Goal: Task Accomplishment & Management: Manage account settings

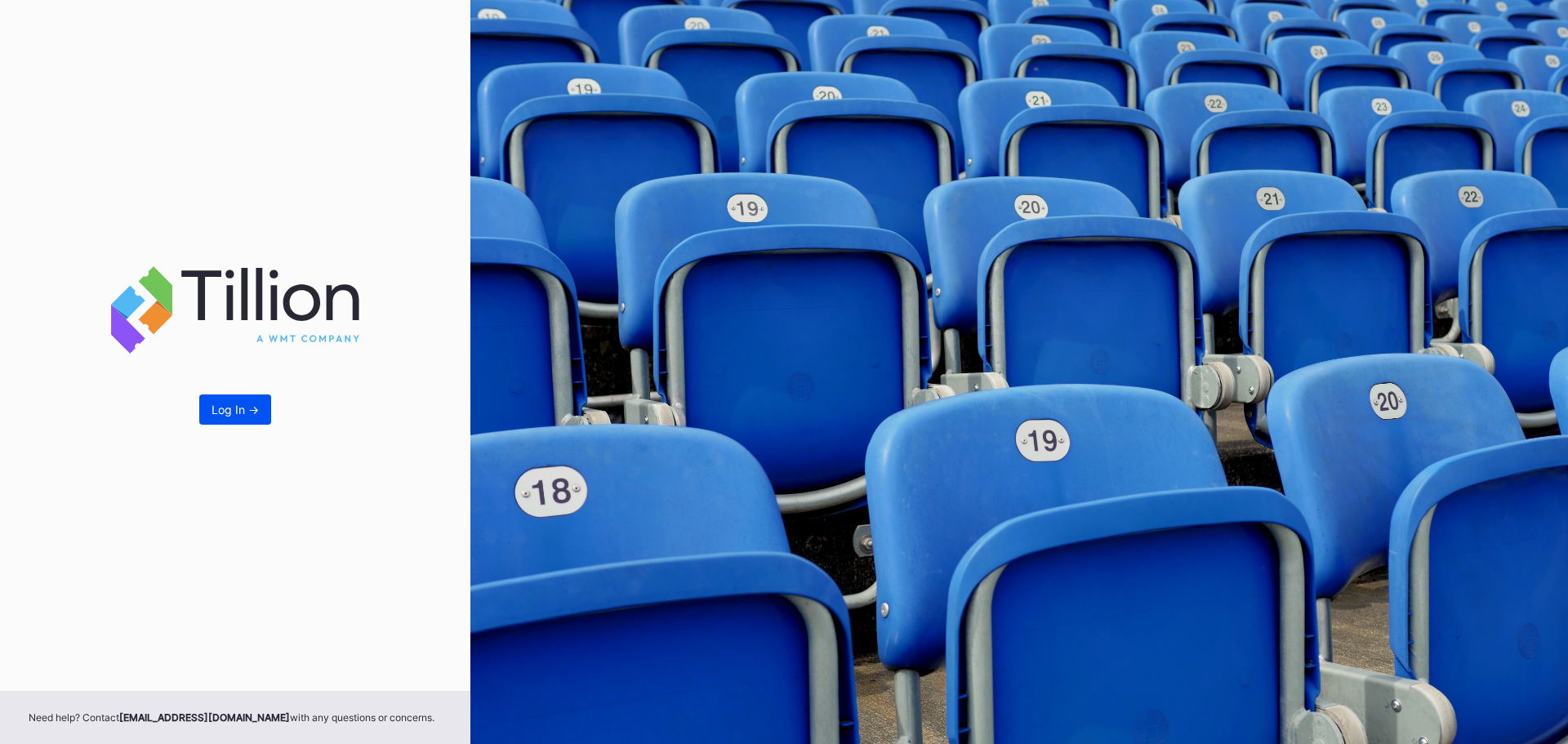
click at [247, 419] on button "Log In ->" at bounding box center [235, 409] width 72 height 30
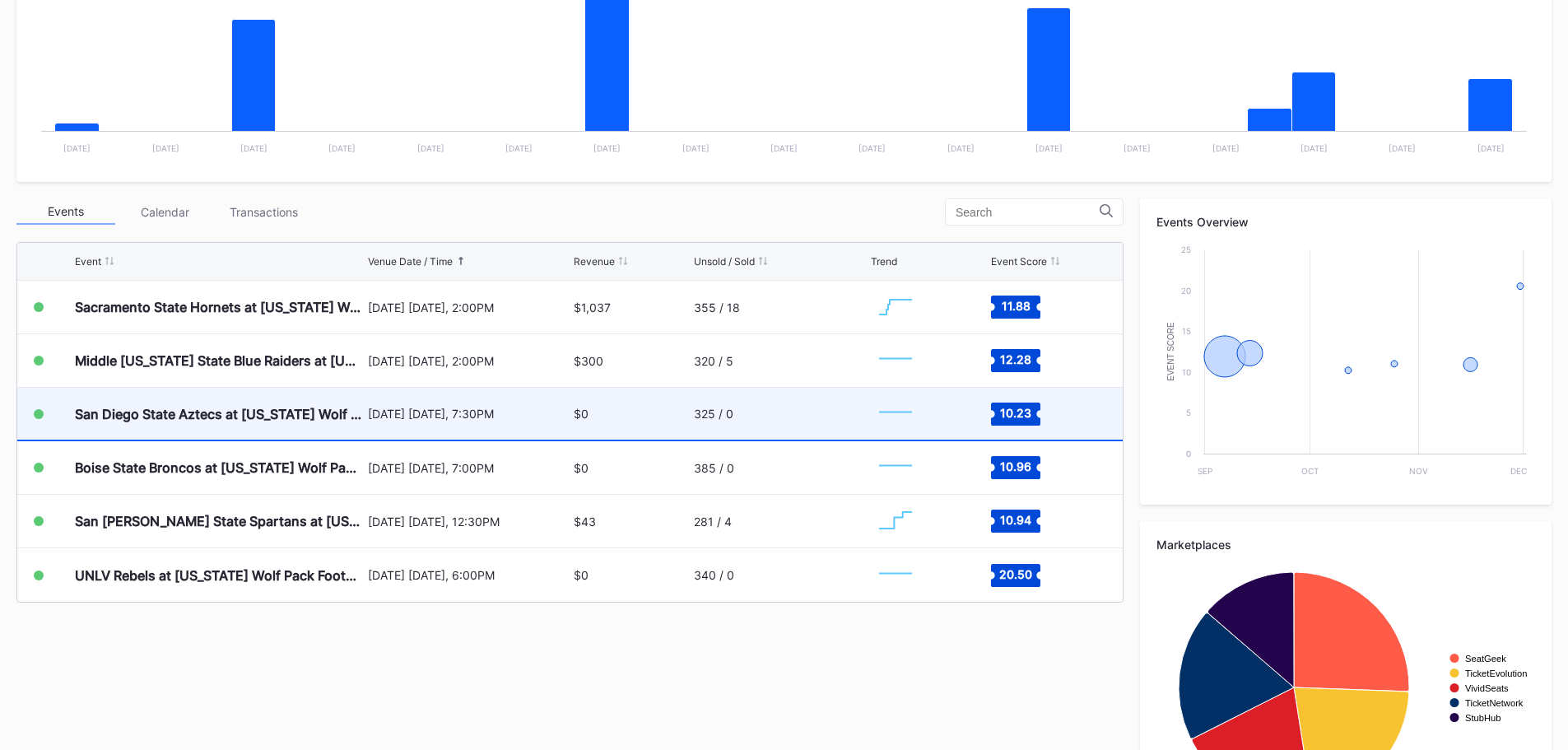
scroll to position [412, 0]
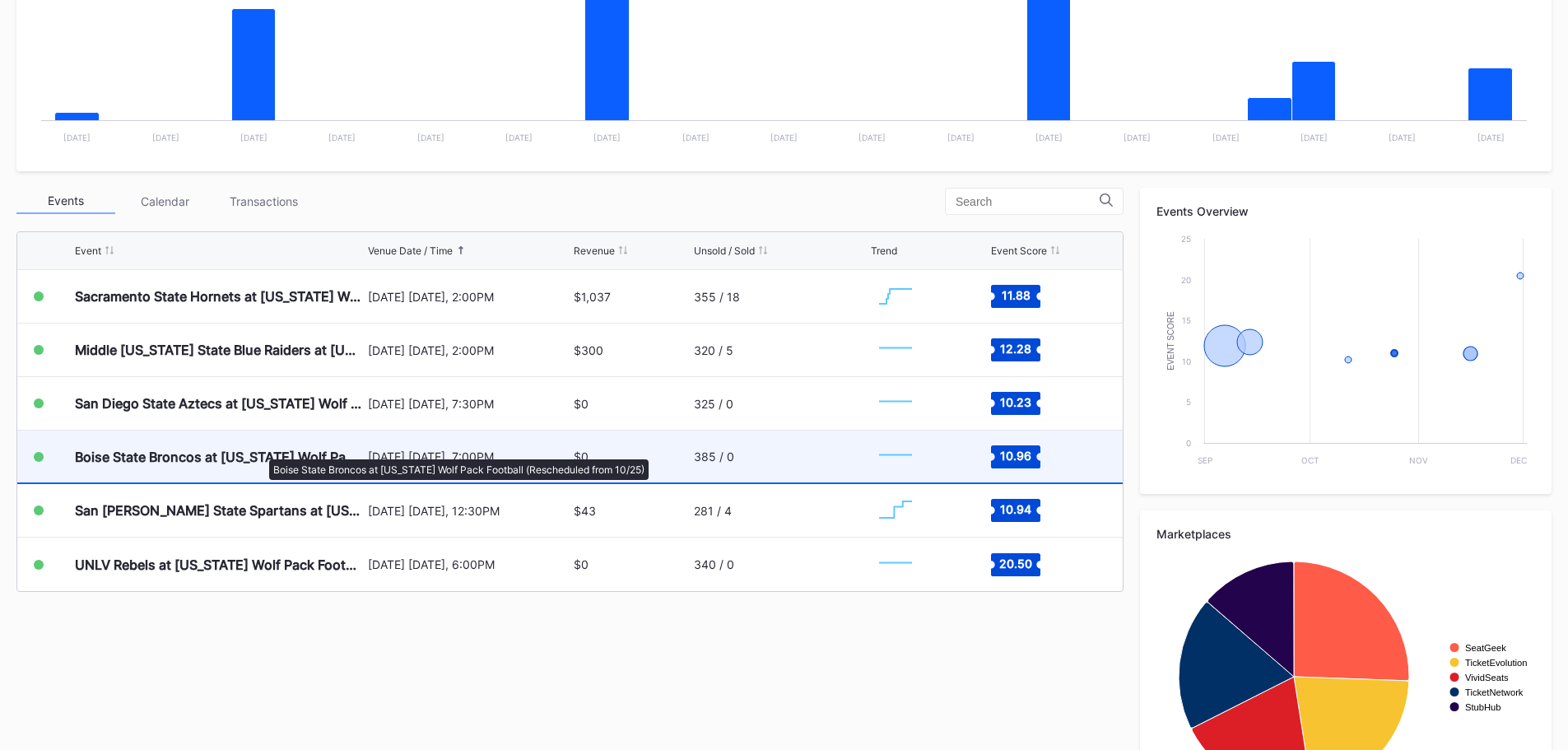
click at [258, 452] on div "Boise State Broncos at [US_STATE] Wolf Pack Football (Rescheduled from 10/25)" at bounding box center [220, 456] width 289 height 16
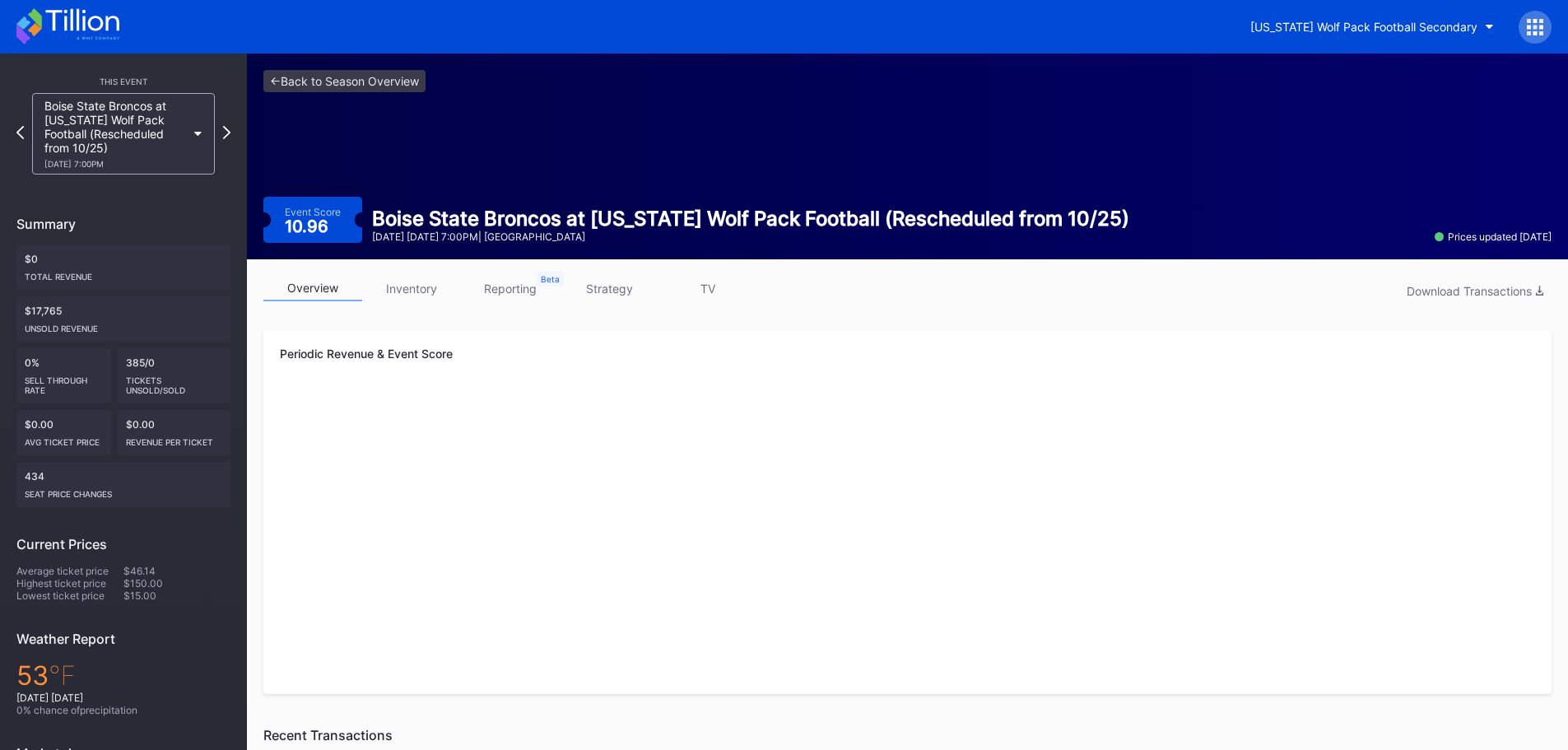
click at [384, 292] on link "inventory" at bounding box center [411, 288] width 99 height 26
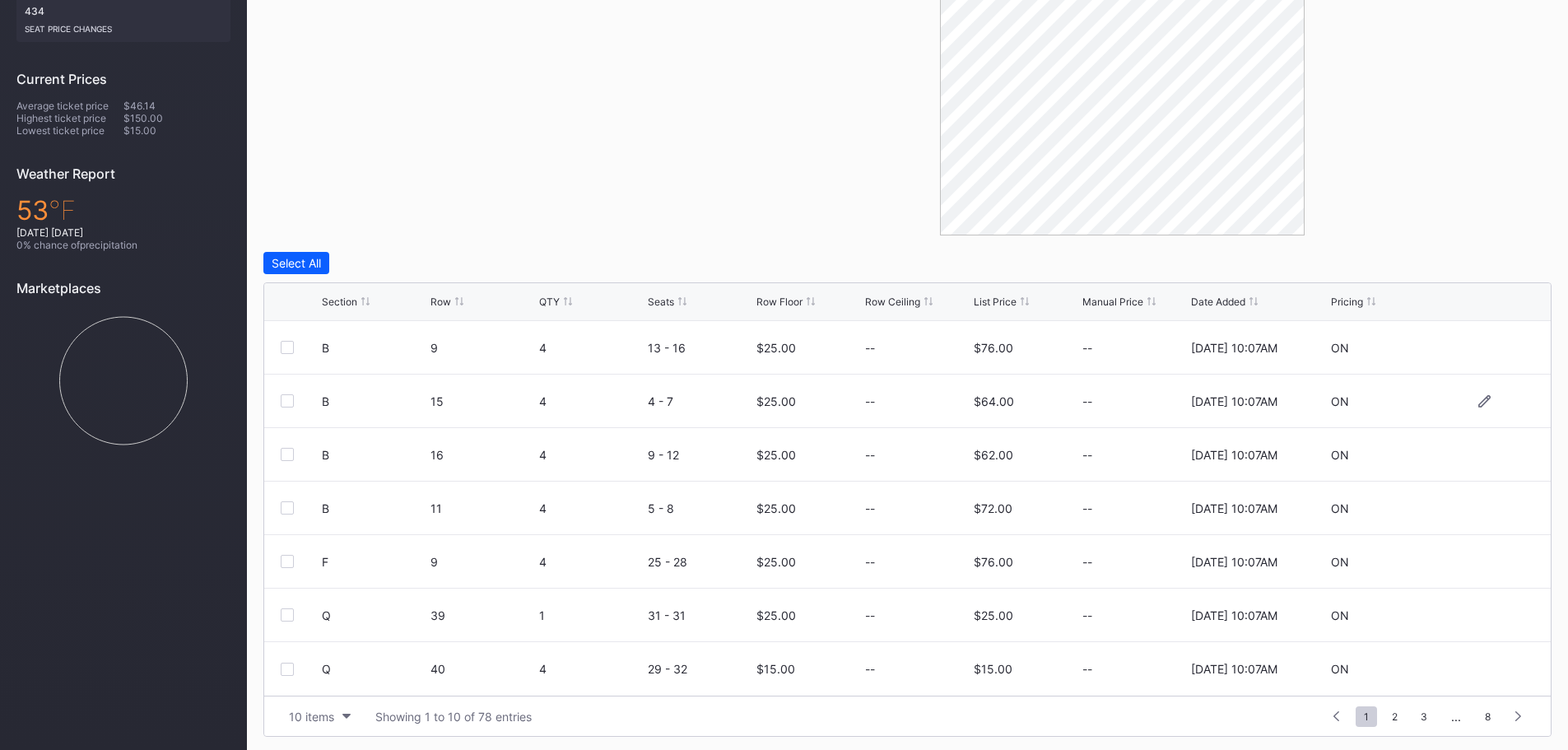
scroll to position [469, 0]
click at [1479, 666] on icon at bounding box center [1484, 665] width 12 height 12
drag, startPoint x: 785, startPoint y: 676, endPoint x: 742, endPoint y: 681, distance: 43.3
click at [744, 680] on form "Q 40 4 29 - 32 15 $15.00 8/20/2025 10:07AM Cancel Save" at bounding box center [928, 671] width 1213 height 66
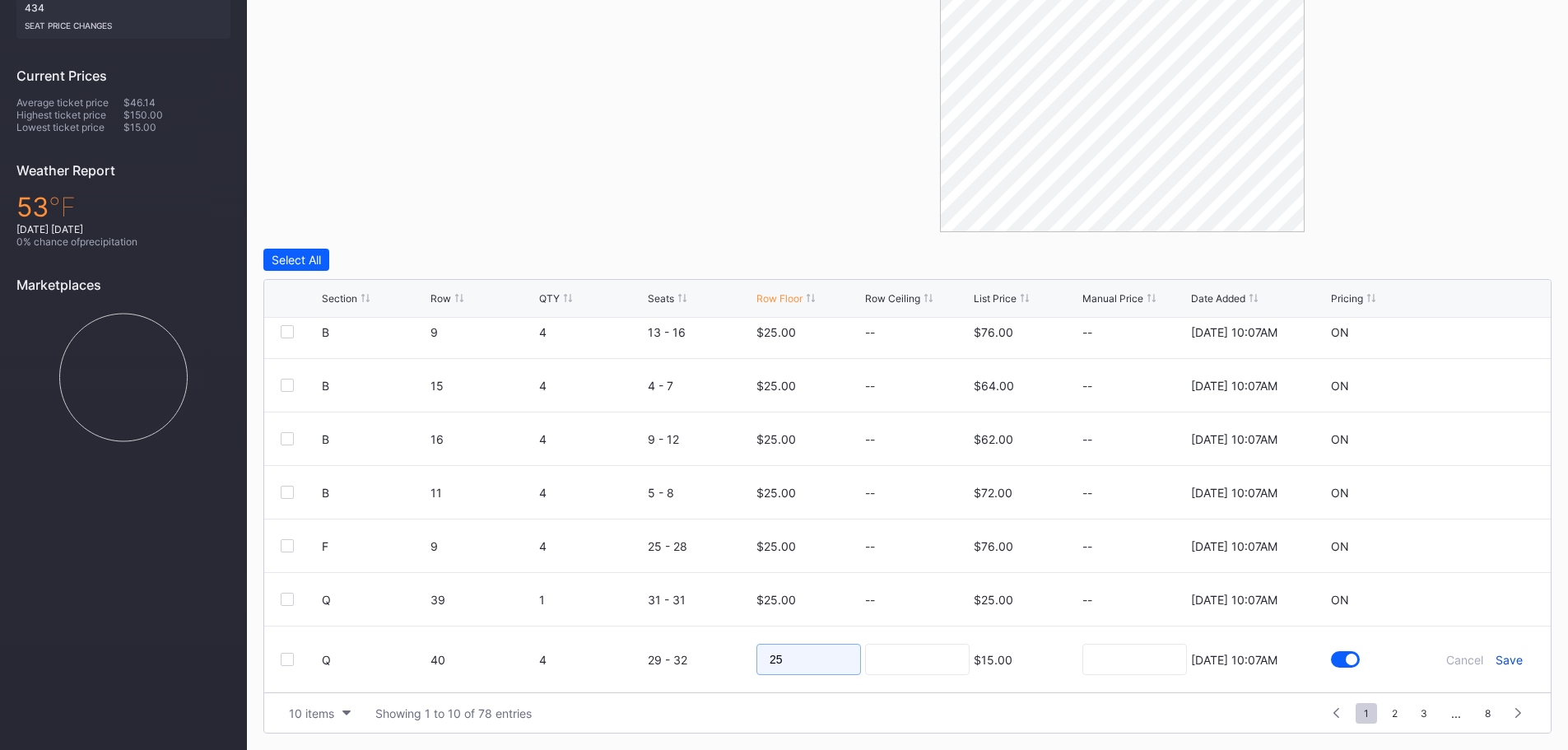
type input "25"
click at [1505, 656] on div "Save" at bounding box center [1509, 660] width 28 height 14
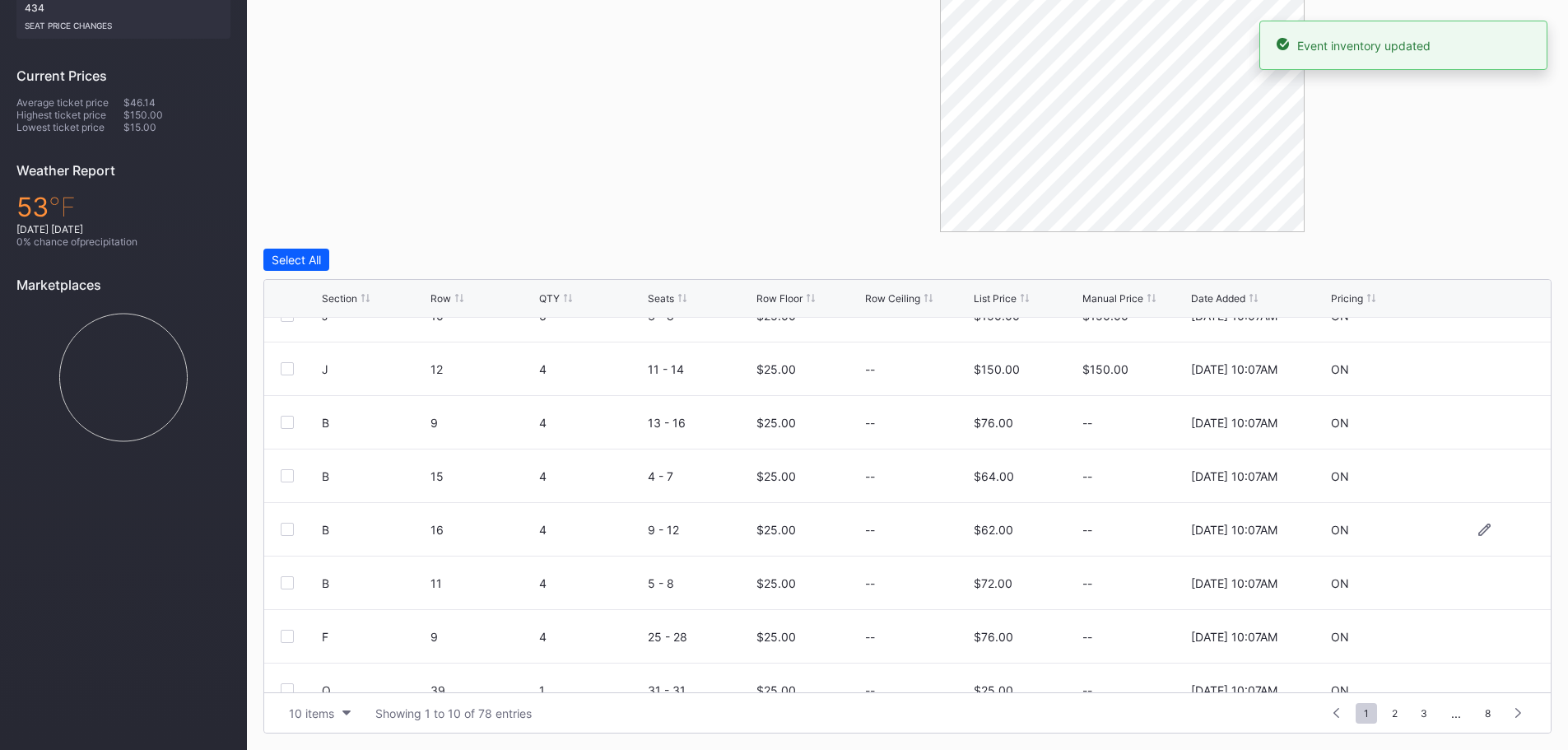
scroll to position [161, 0]
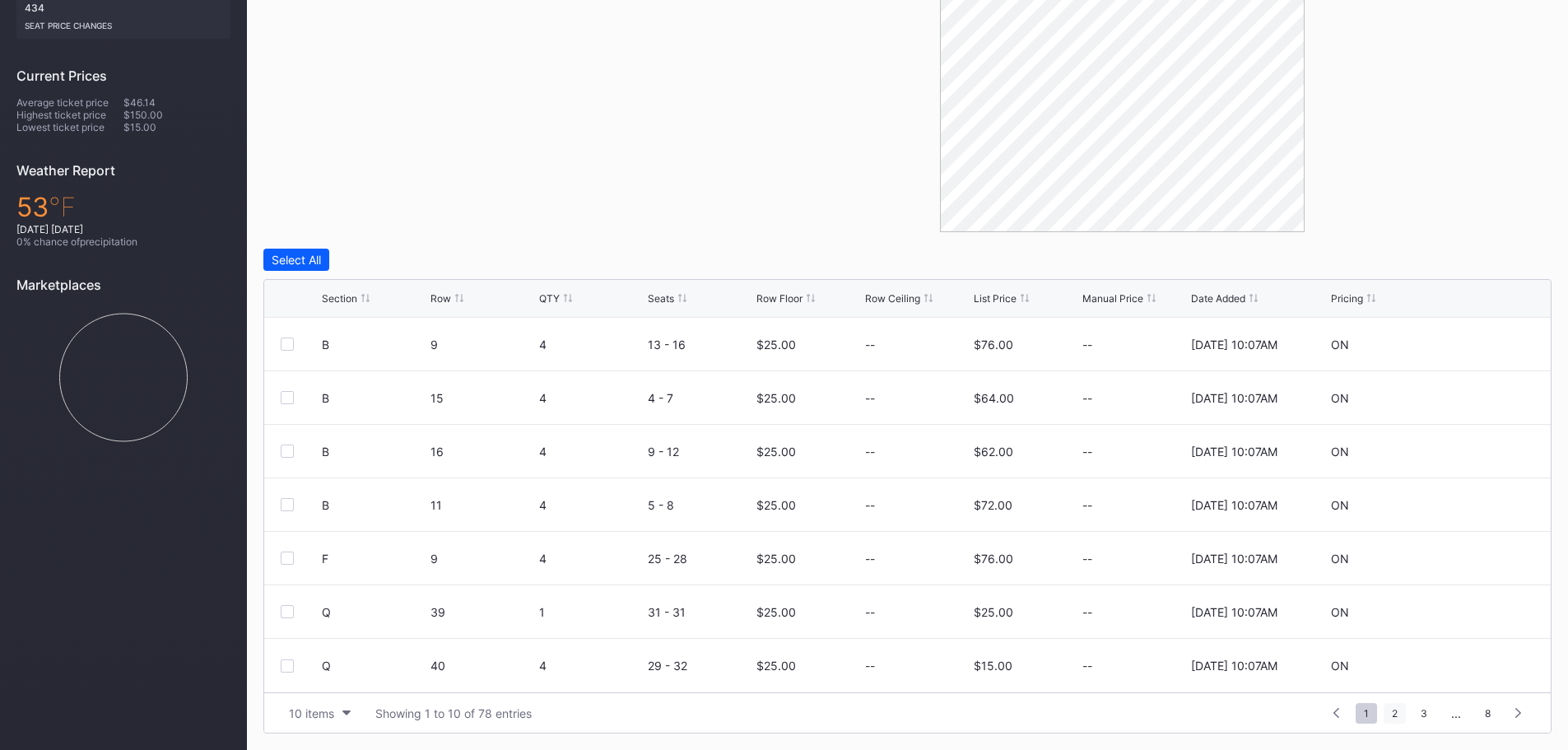
click at [1395, 720] on span "2" at bounding box center [1394, 714] width 22 height 21
click at [1387, 711] on span "3" at bounding box center [1394, 714] width 23 height 21
click at [1399, 715] on span "4" at bounding box center [1395, 714] width 23 height 21
click at [1403, 715] on span "5" at bounding box center [1395, 714] width 22 height 21
click at [1422, 705] on span "6" at bounding box center [1424, 714] width 22 height 21
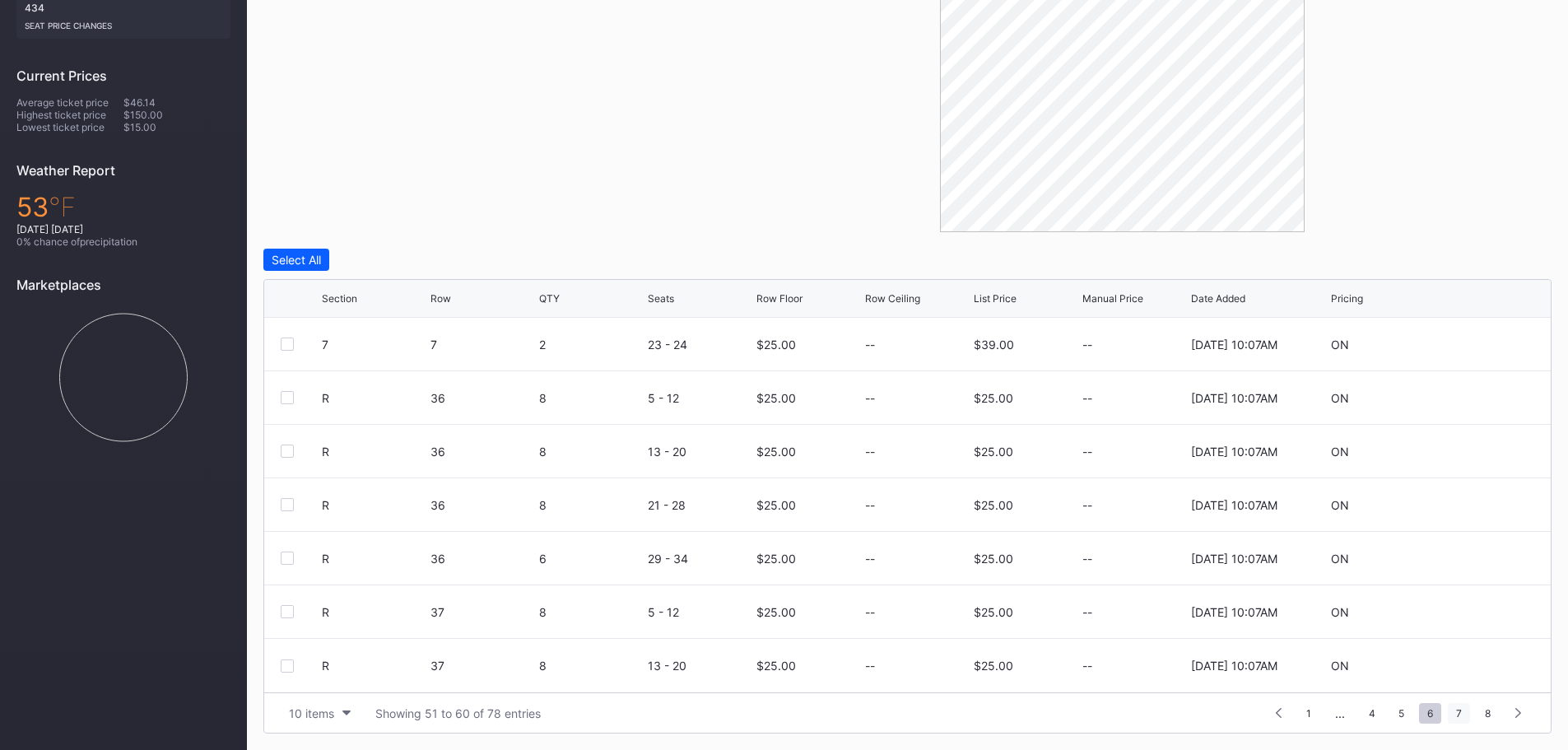
click at [1462, 712] on span "7" at bounding box center [1459, 714] width 22 height 21
click at [1464, 503] on div at bounding box center [1485, 505] width 99 height 12
click at [1492, 503] on div at bounding box center [1485, 505] width 99 height 12
click at [1479, 507] on icon at bounding box center [1484, 505] width 12 height 12
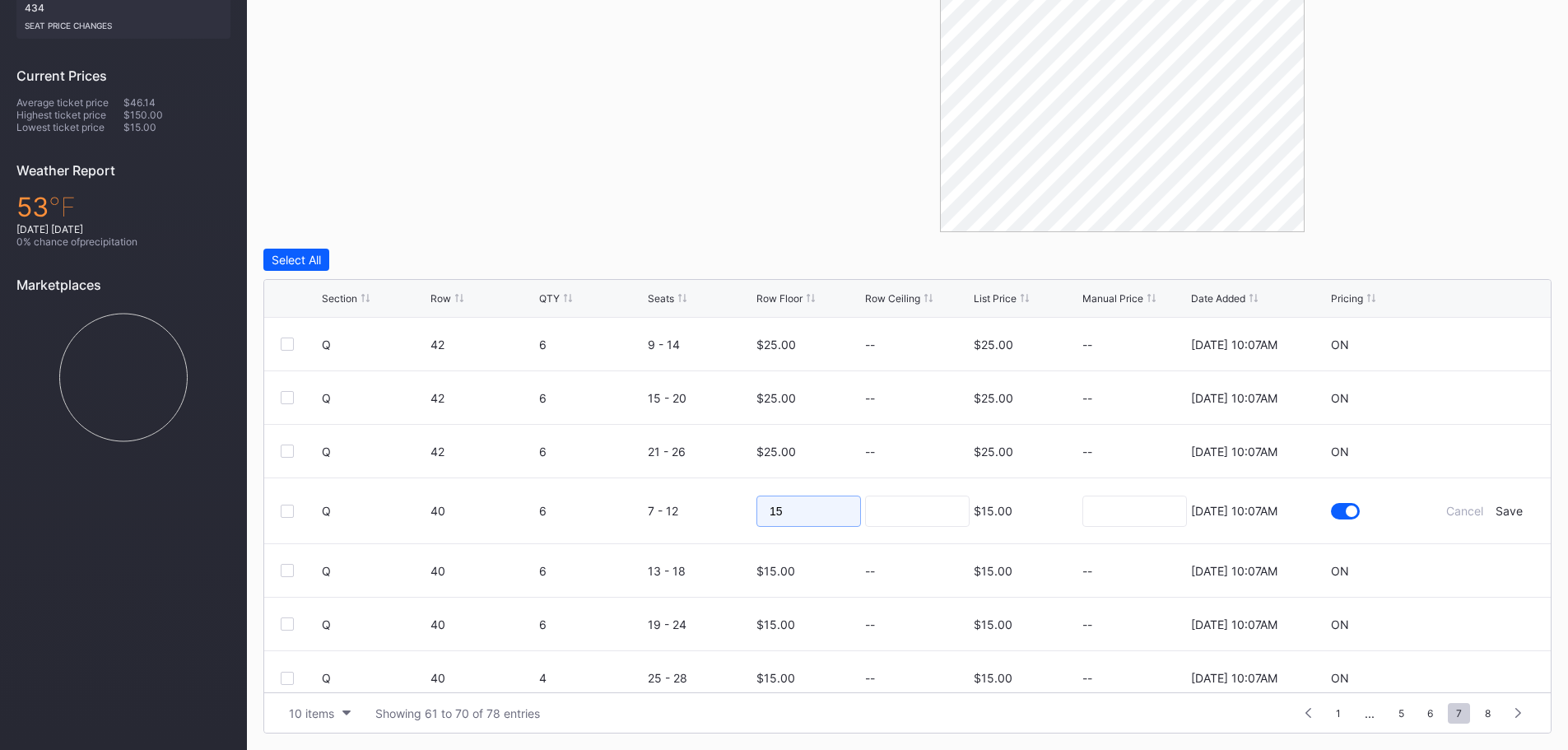
drag, startPoint x: 790, startPoint y: 510, endPoint x: 665, endPoint y: 512, distance: 125.0
click at [666, 512] on form "Q 40 6 7 - 12 15 $15.00 8/20/2025 10:07AM Cancel Save" at bounding box center [928, 510] width 1213 height 65
type input "25"
click at [1507, 508] on div "Save" at bounding box center [1509, 510] width 28 height 14
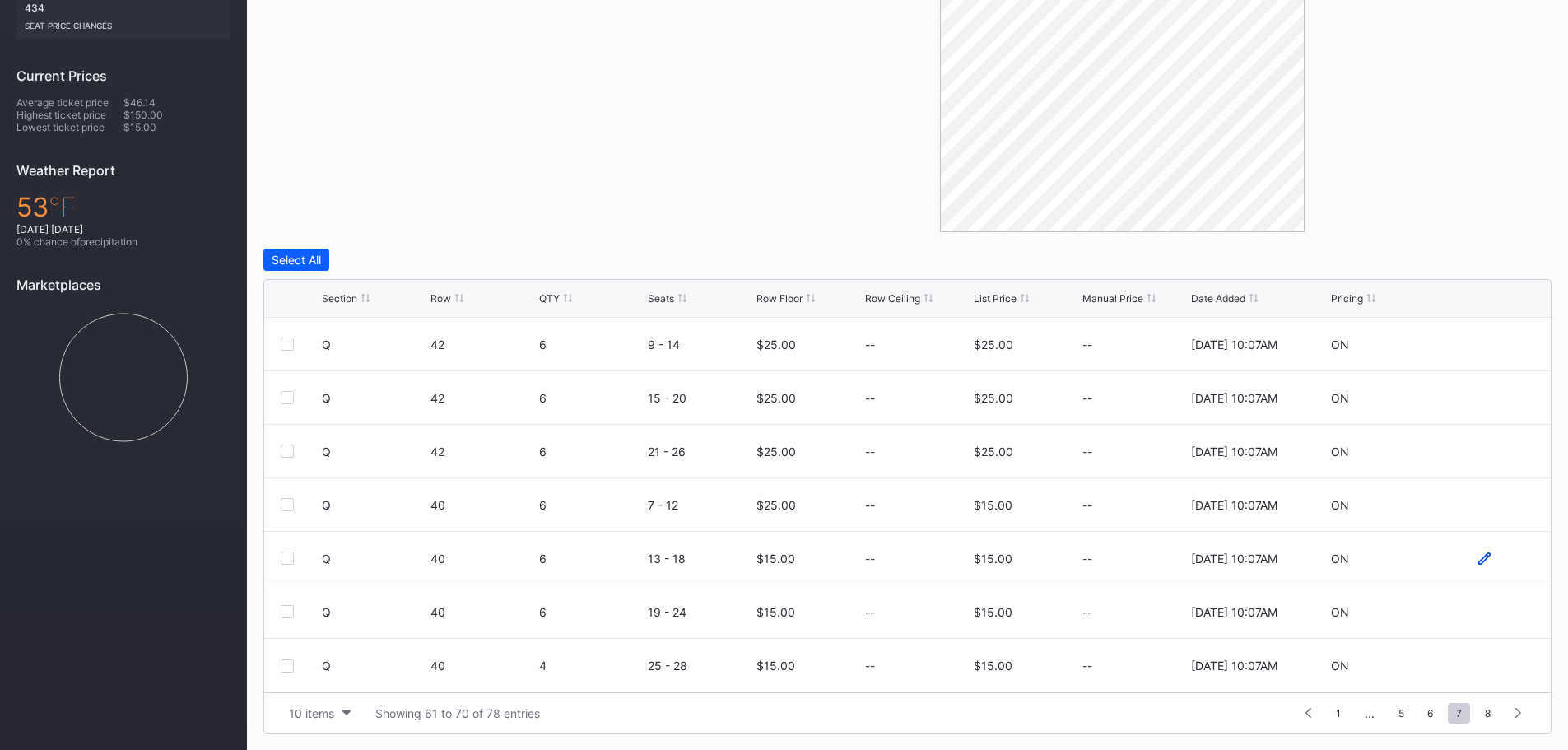
click at [1479, 563] on icon at bounding box center [1484, 558] width 12 height 12
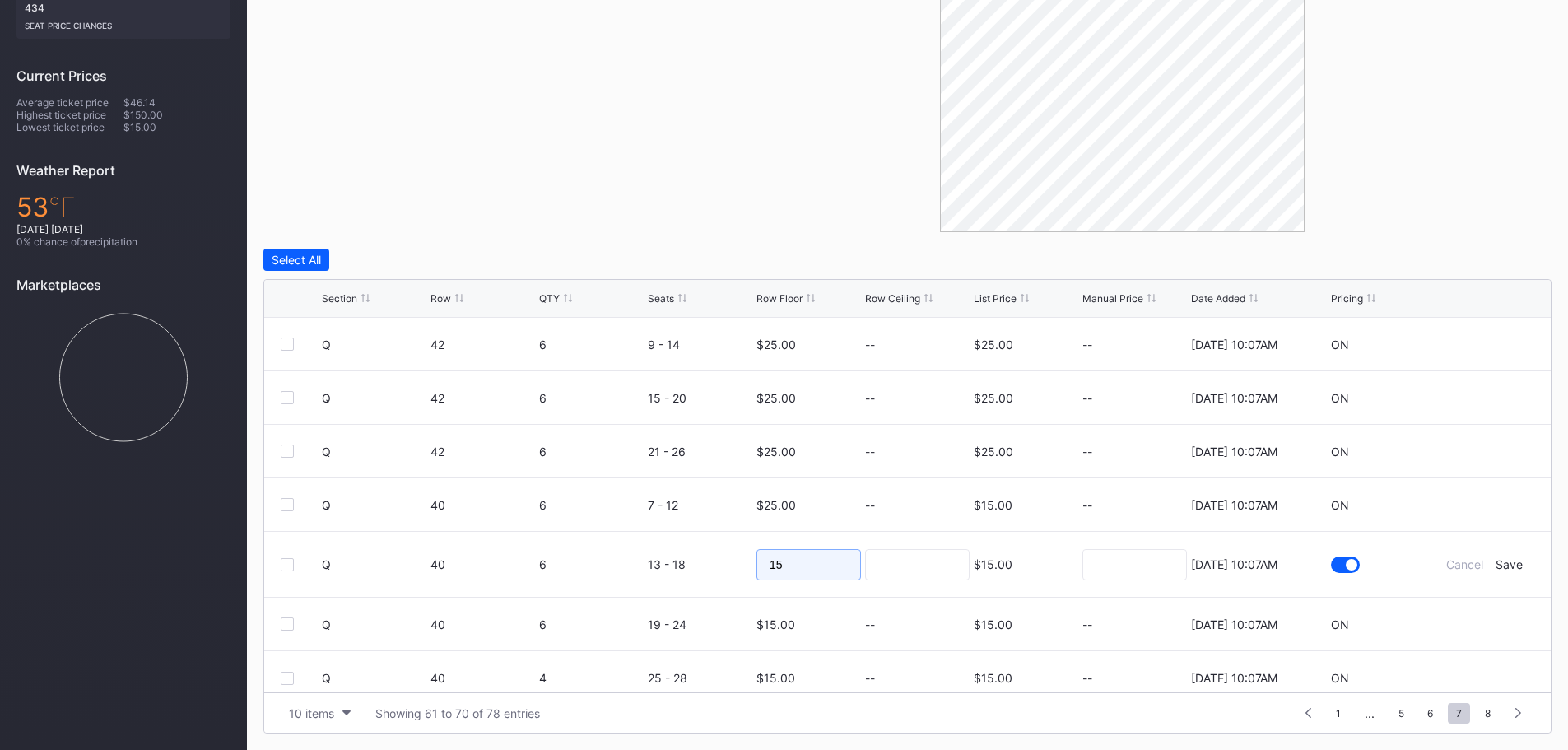
drag, startPoint x: 828, startPoint y: 575, endPoint x: 644, endPoint y: 568, distance: 184.1
click at [646, 568] on form "Q 40 6 13 - 18 15 $15.00 8/20/2025 10:07AM Cancel Save" at bounding box center [928, 565] width 1213 height 65
type input "25"
click at [1496, 568] on div "Save" at bounding box center [1509, 564] width 28 height 14
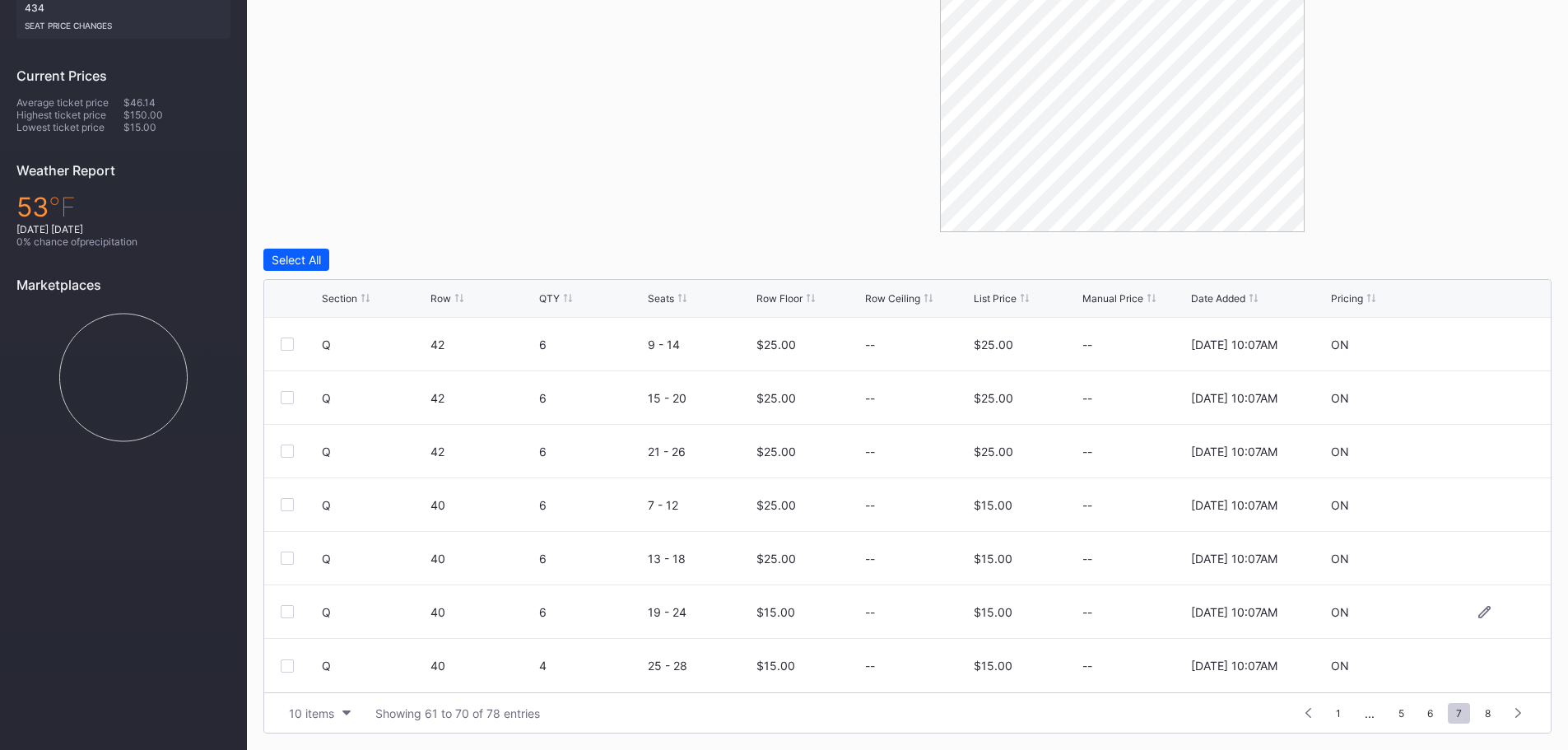
click at [1481, 625] on div "Q 40 6 19 - 24 $15.00 -- $15.00 -- 8/20/2025 10:07AM ON" at bounding box center [908, 612] width 1287 height 53
click at [1479, 613] on icon at bounding box center [1484, 612] width 12 height 12
drag, startPoint x: 779, startPoint y: 606, endPoint x: 697, endPoint y: 614, distance: 82.4
click at [697, 614] on form "Q 40 6 19 - 24 15 $15.00 8/20/2025 10:07AM Cancel Save" at bounding box center [928, 618] width 1213 height 65
type input "25"
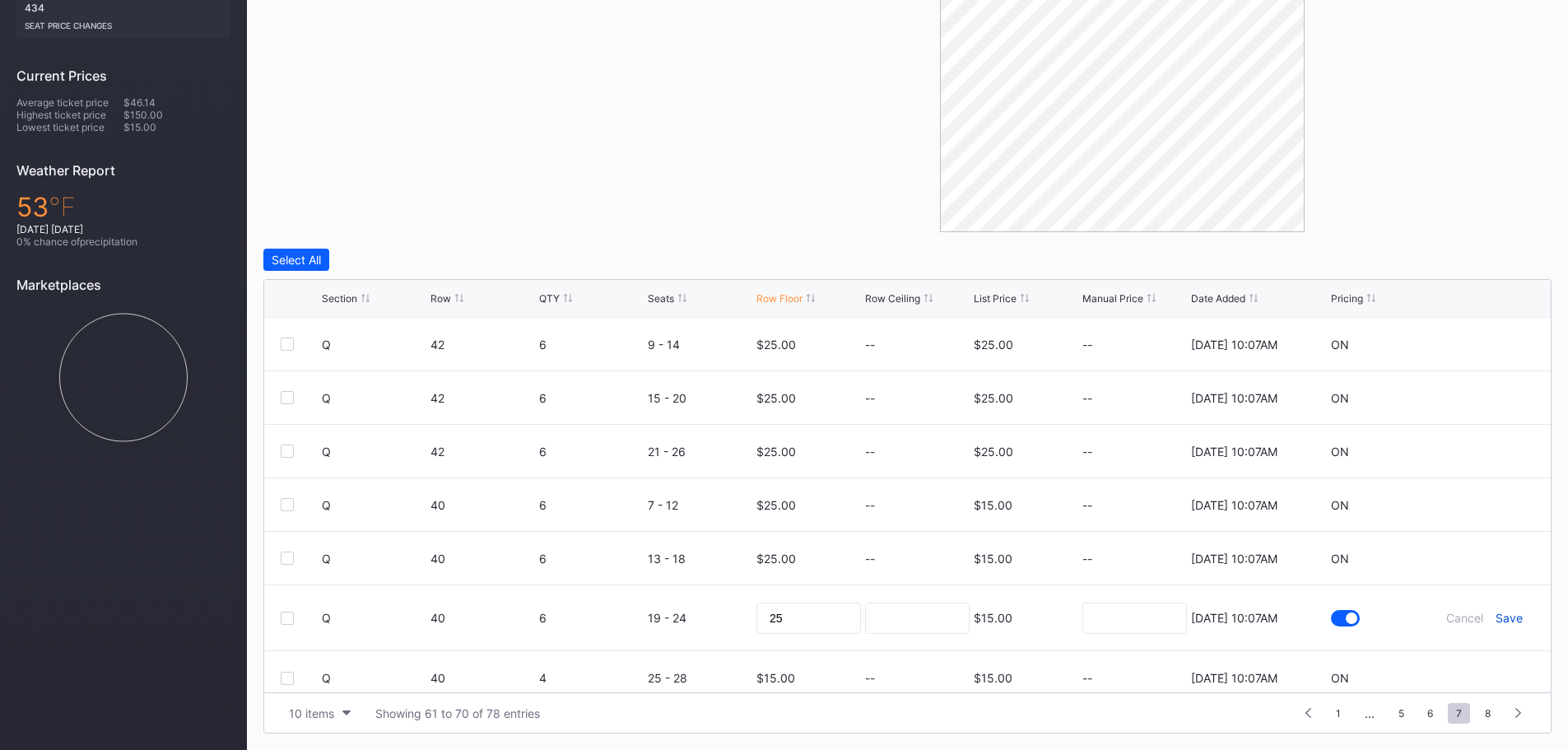
click at [1496, 619] on div "Save" at bounding box center [1509, 618] width 28 height 14
click at [1479, 662] on icon at bounding box center [1484, 665] width 12 height 12
drag, startPoint x: 797, startPoint y: 666, endPoint x: 682, endPoint y: 667, distance: 115.0
click at [683, 667] on form "Q 40 4 25 - 28 15 $15.00 8/20/2025 10:07AM Cancel Save" at bounding box center [928, 671] width 1213 height 66
type input "25"
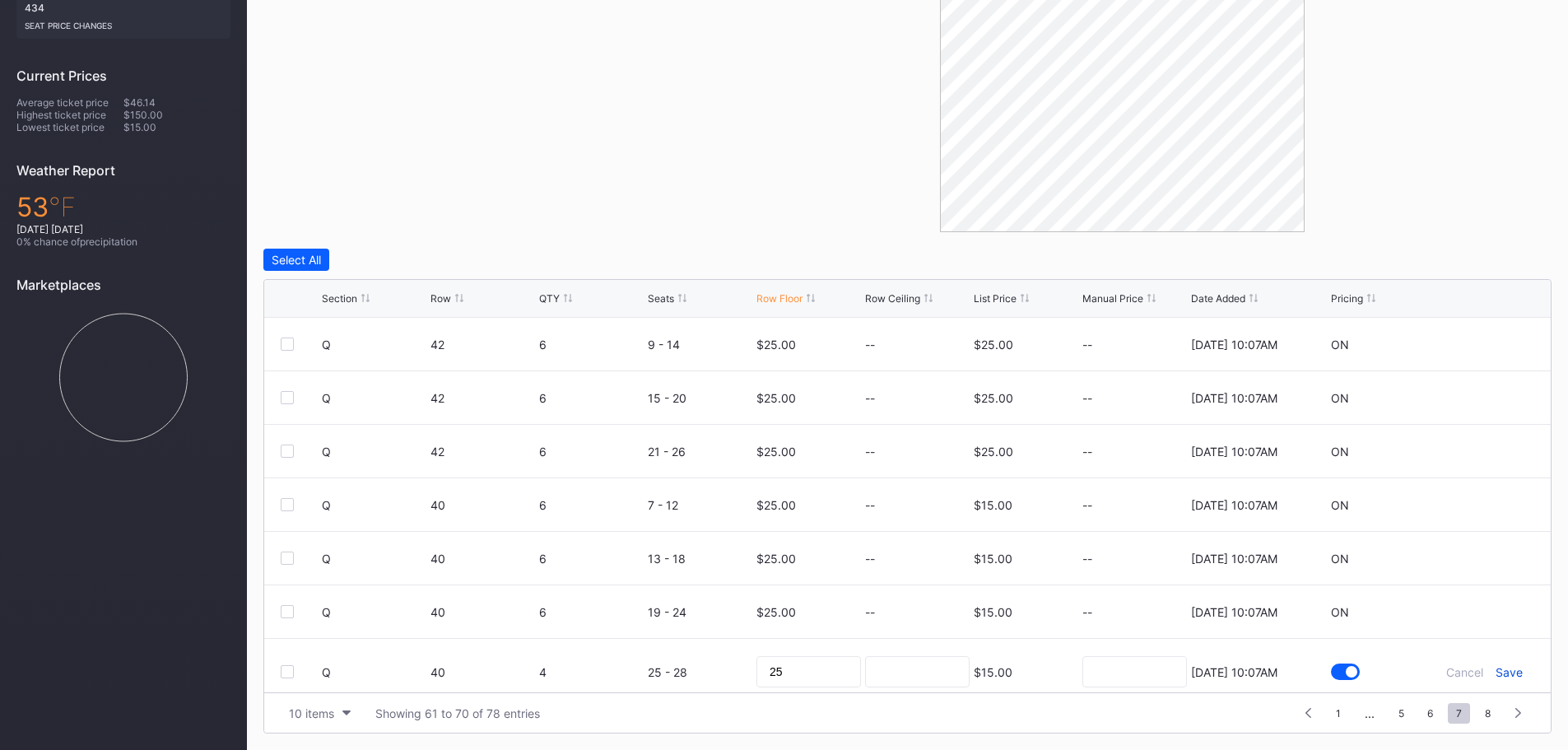
click at [1497, 676] on div "Save" at bounding box center [1509, 672] width 28 height 14
click at [1481, 711] on span "8" at bounding box center [1487, 714] width 22 height 21
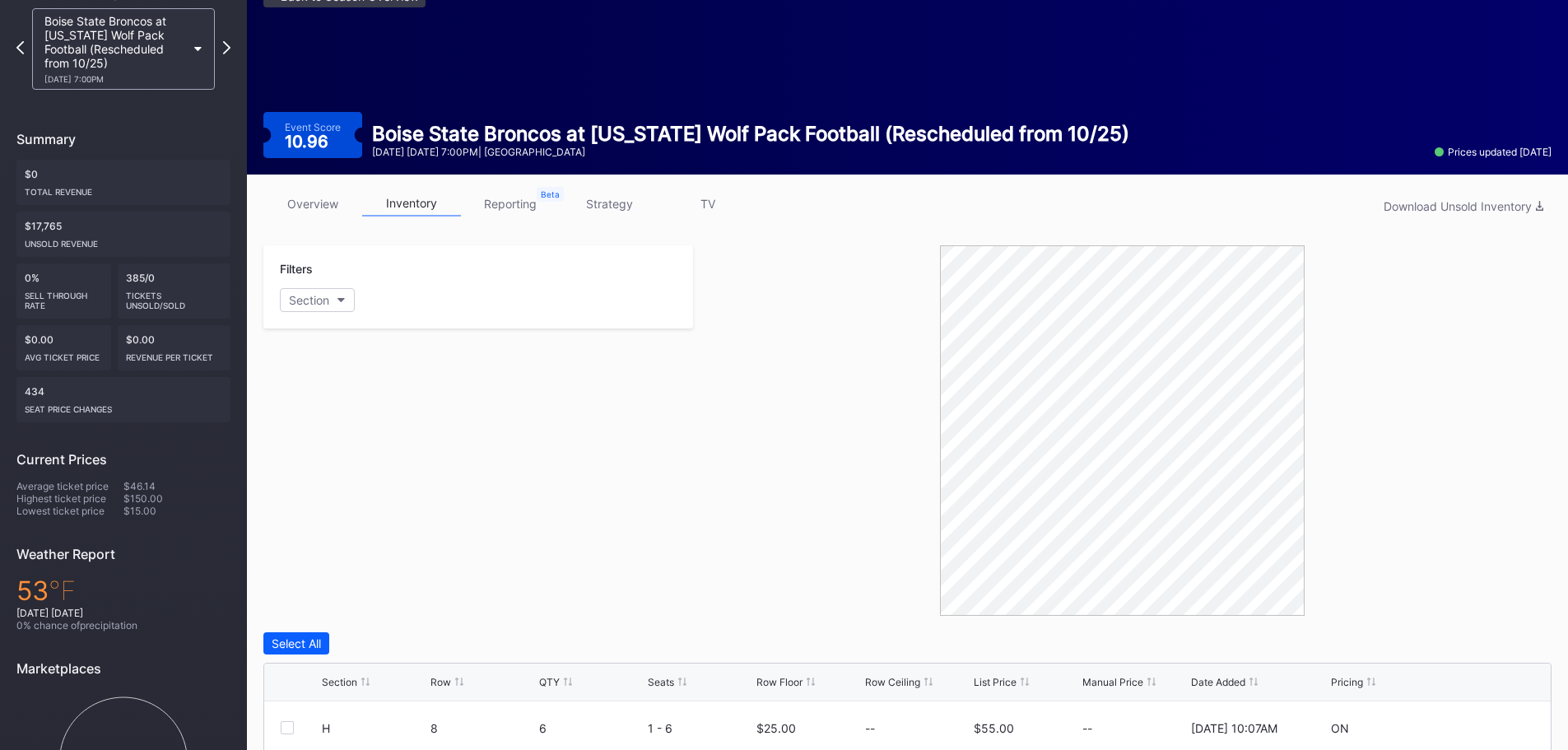
scroll to position [0, 0]
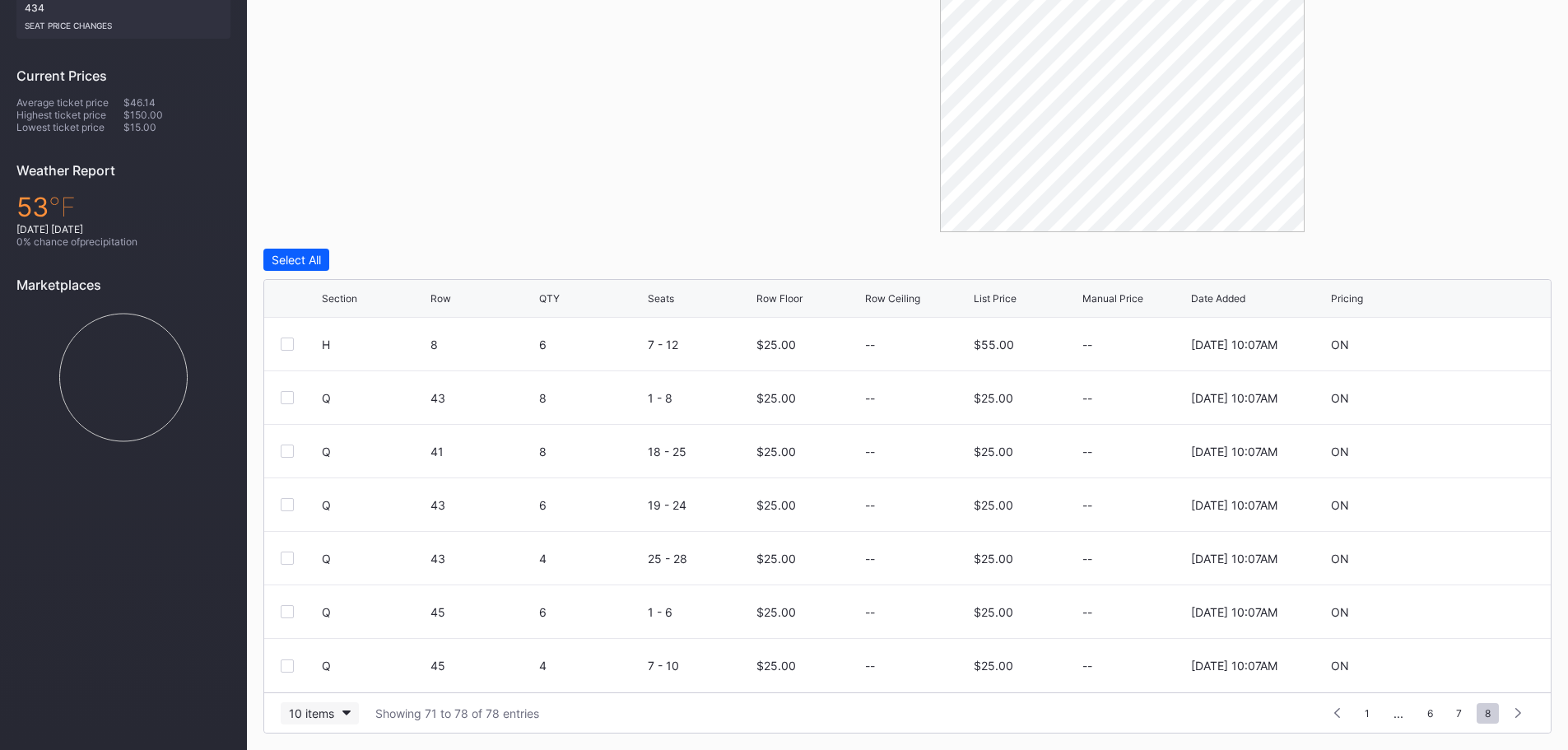
click at [329, 712] on div "10 items" at bounding box center [312, 713] width 46 height 14
click at [338, 667] on div "200 items" at bounding box center [319, 672] width 53 height 14
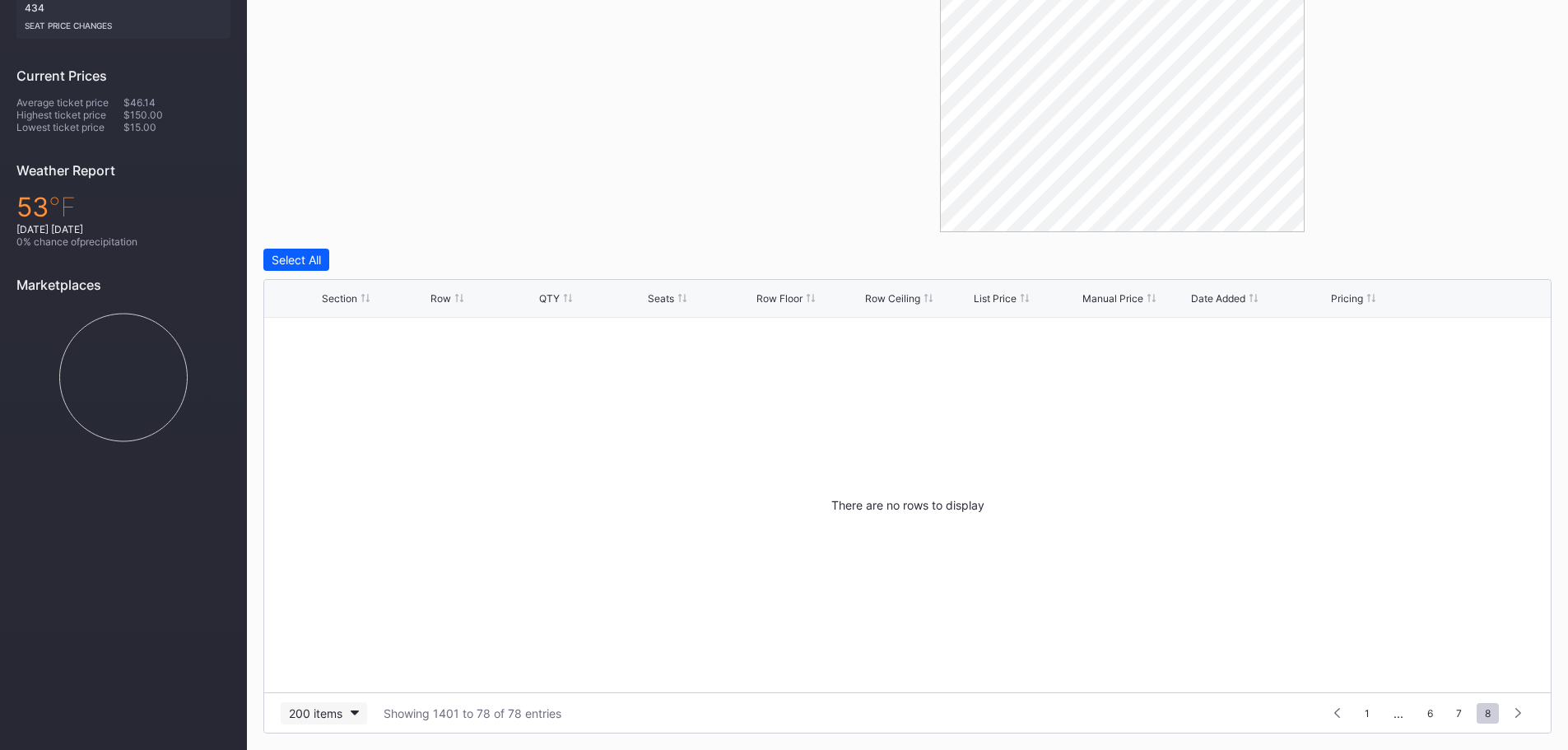
click at [351, 704] on button "200 items" at bounding box center [323, 713] width 86 height 22
click at [317, 637] on div "100 items" at bounding box center [318, 642] width 52 height 14
click at [1365, 719] on span "1" at bounding box center [1367, 714] width 22 height 21
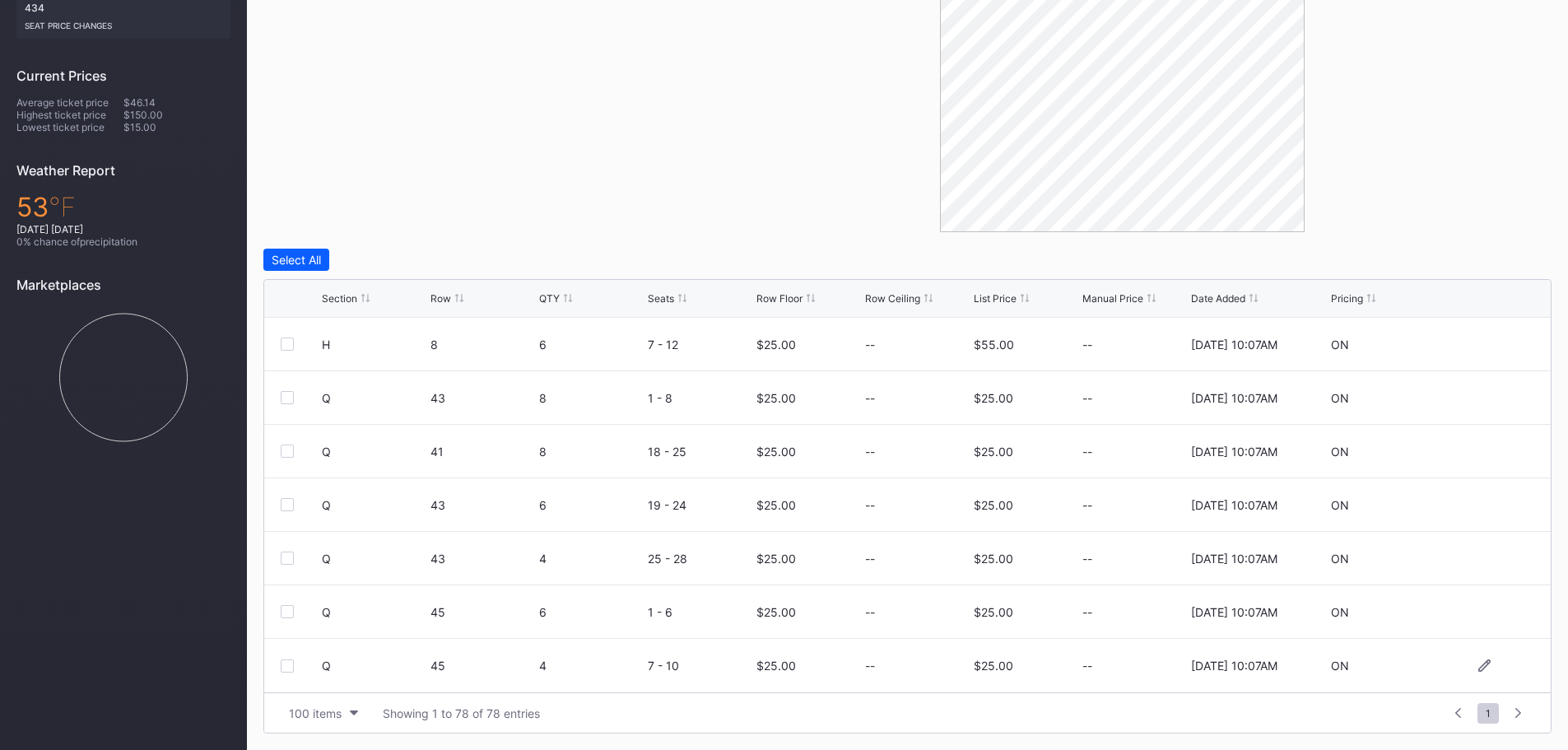
click at [1481, 663] on div at bounding box center [1485, 665] width 99 height 12
click at [1479, 664] on icon at bounding box center [1484, 665] width 12 height 12
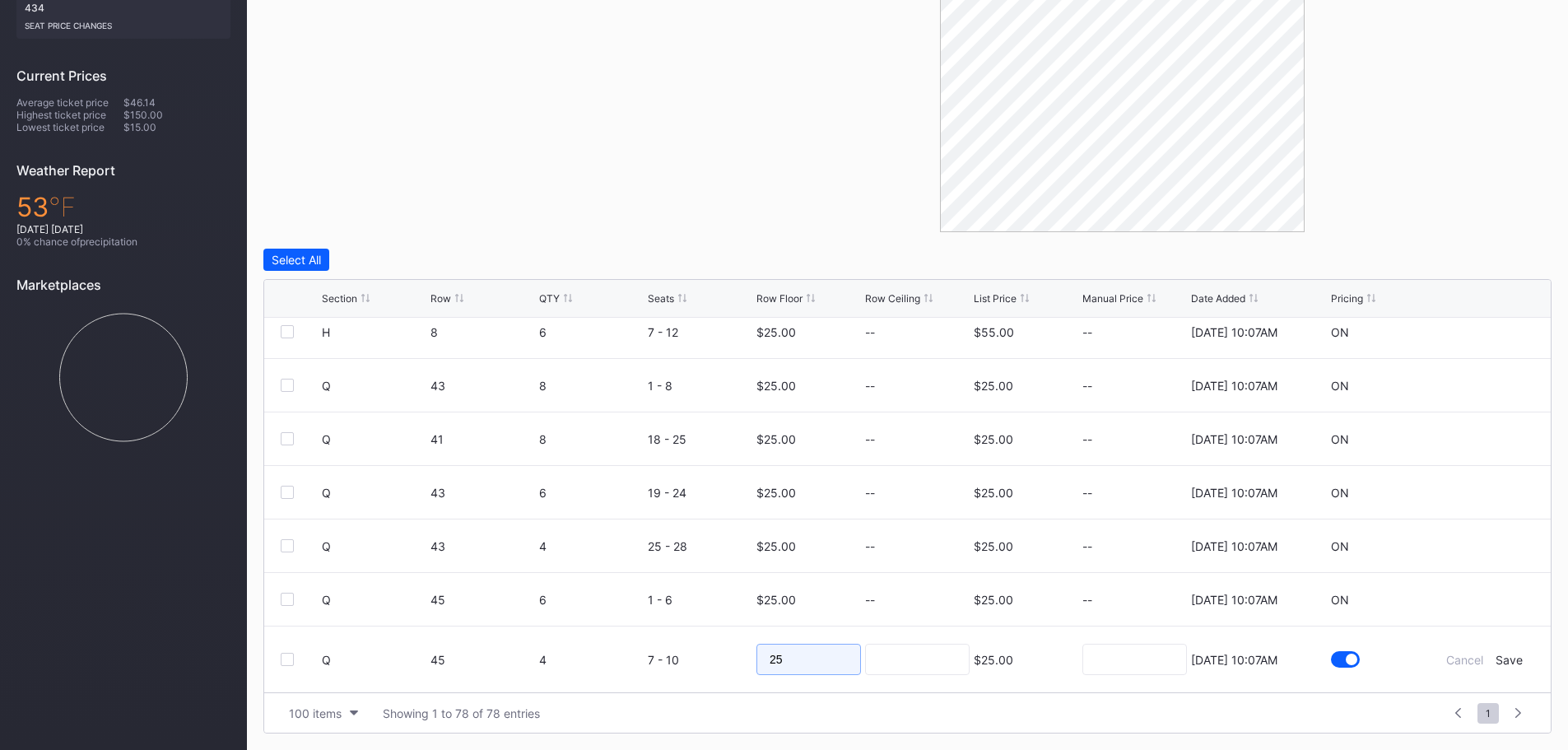
drag, startPoint x: 813, startPoint y: 678, endPoint x: 692, endPoint y: 679, distance: 121.0
click at [692, 679] on form "Q 45 4 7 - 10 25 $25.00 8/20/2025 10:07AM Cancel Save" at bounding box center [928, 659] width 1213 height 66
click at [1461, 662] on div "Cancel" at bounding box center [1464, 660] width 37 height 14
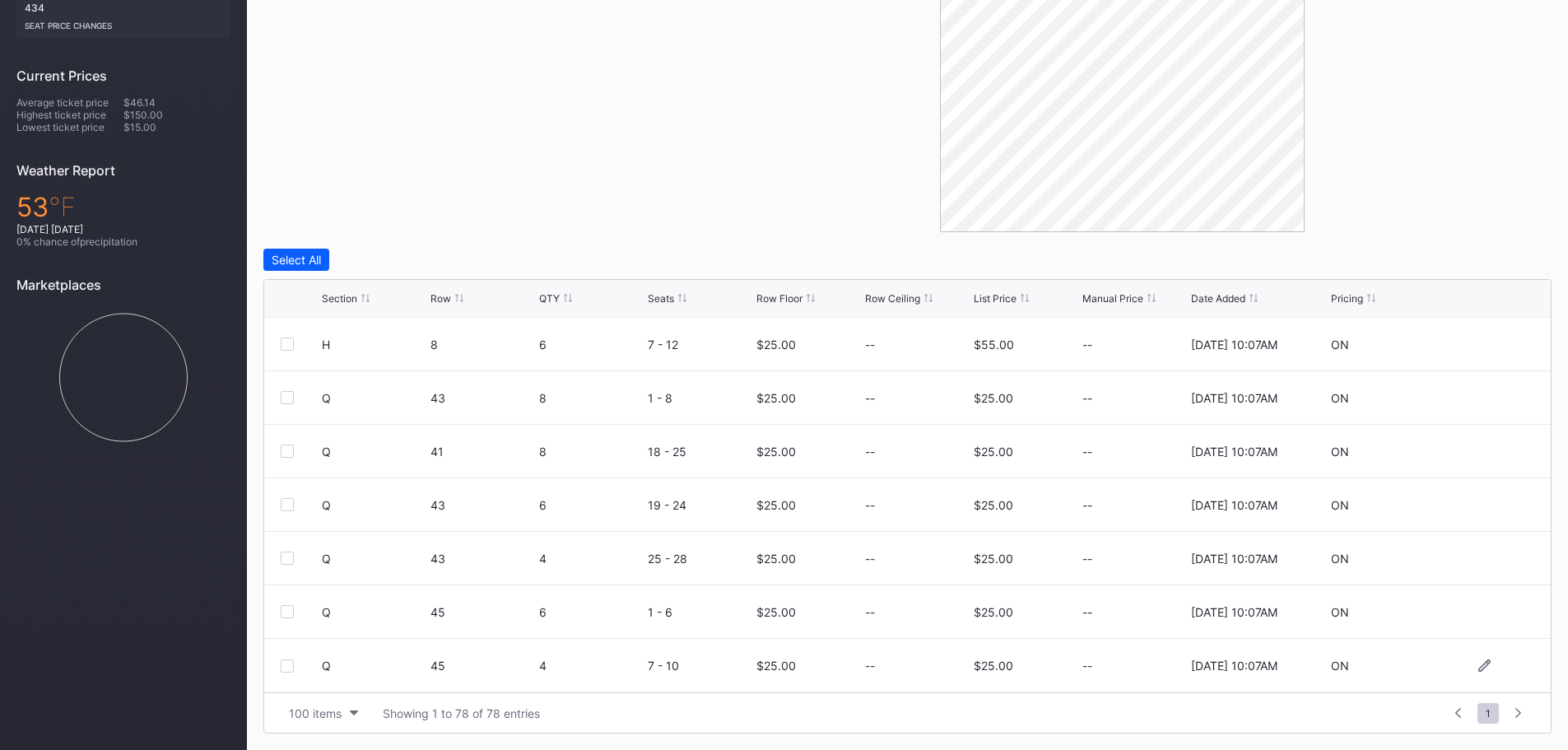
scroll to position [3800, 0]
click at [1479, 666] on icon at bounding box center [1484, 665] width 12 height 12
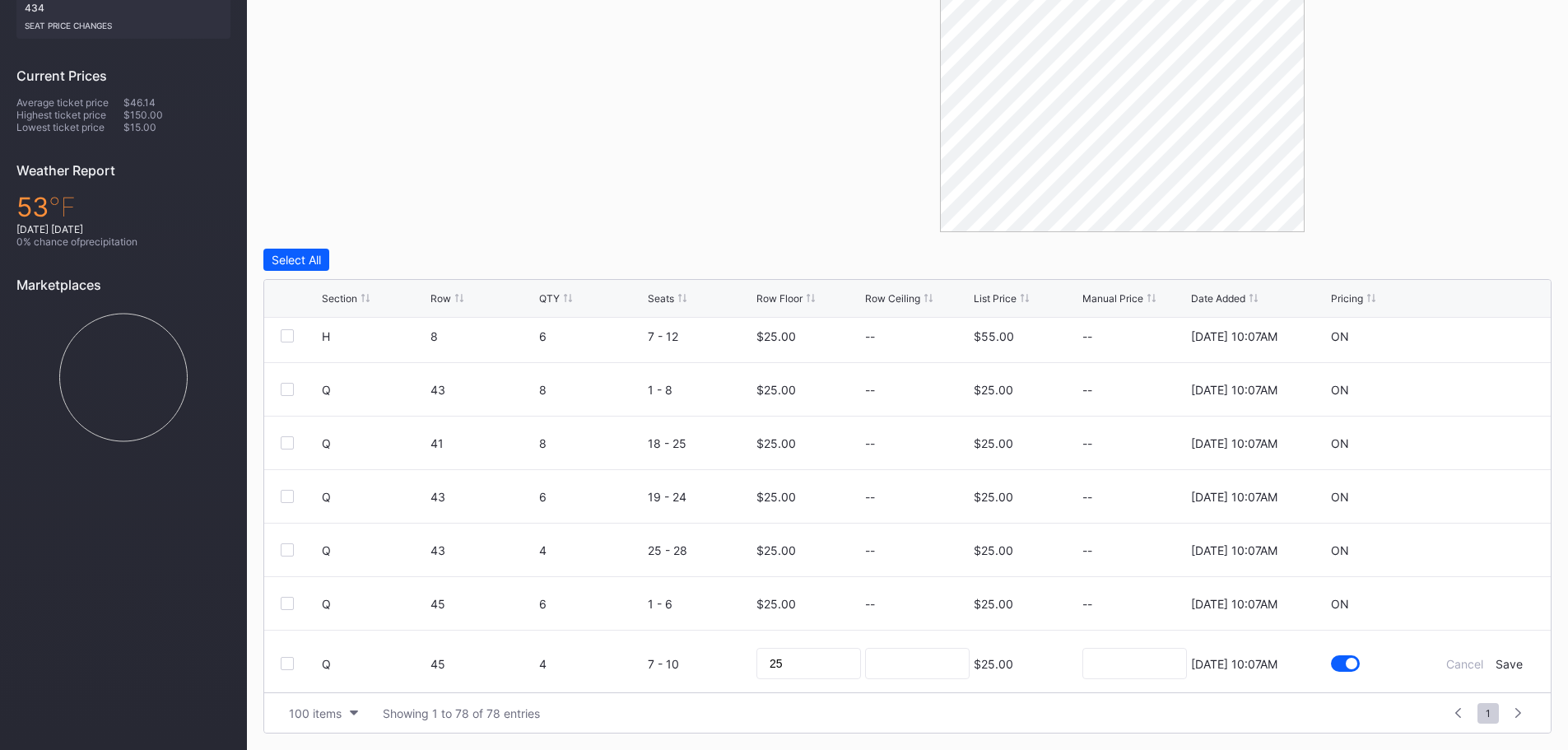
scroll to position [3813, 0]
drag, startPoint x: 798, startPoint y: 668, endPoint x: 693, endPoint y: 664, distance: 105.1
click at [694, 664] on form "Q 45 4 7 - 10 25 $25.00 8/20/2025 10:07AM Cancel Save" at bounding box center [928, 659] width 1213 height 66
type input "30"
click at [787, 594] on div "$25.00" at bounding box center [776, 600] width 40 height 14
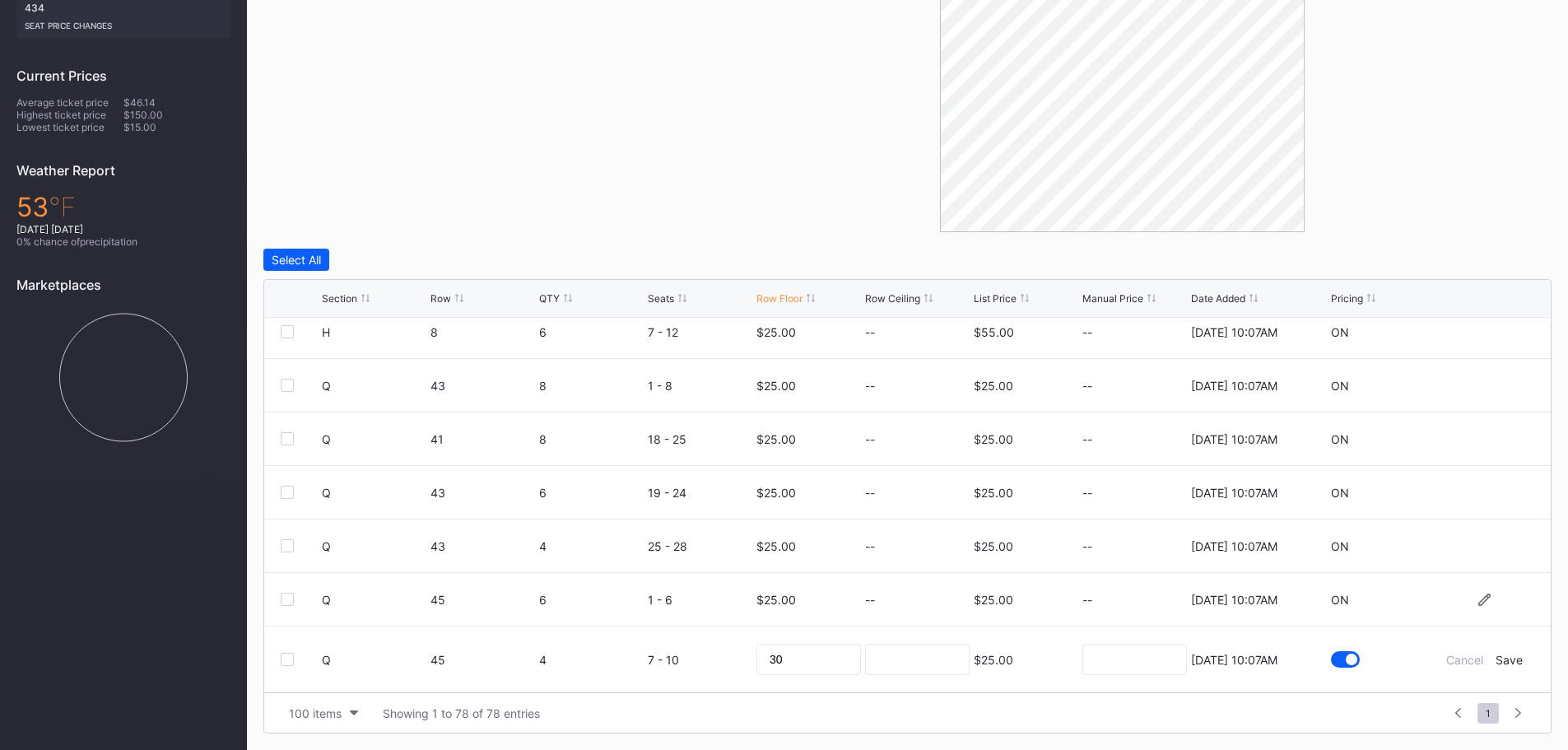
click at [787, 594] on div "$25.00" at bounding box center [776, 600] width 40 height 14
click at [1511, 666] on div "Save" at bounding box center [1509, 660] width 28 height 14
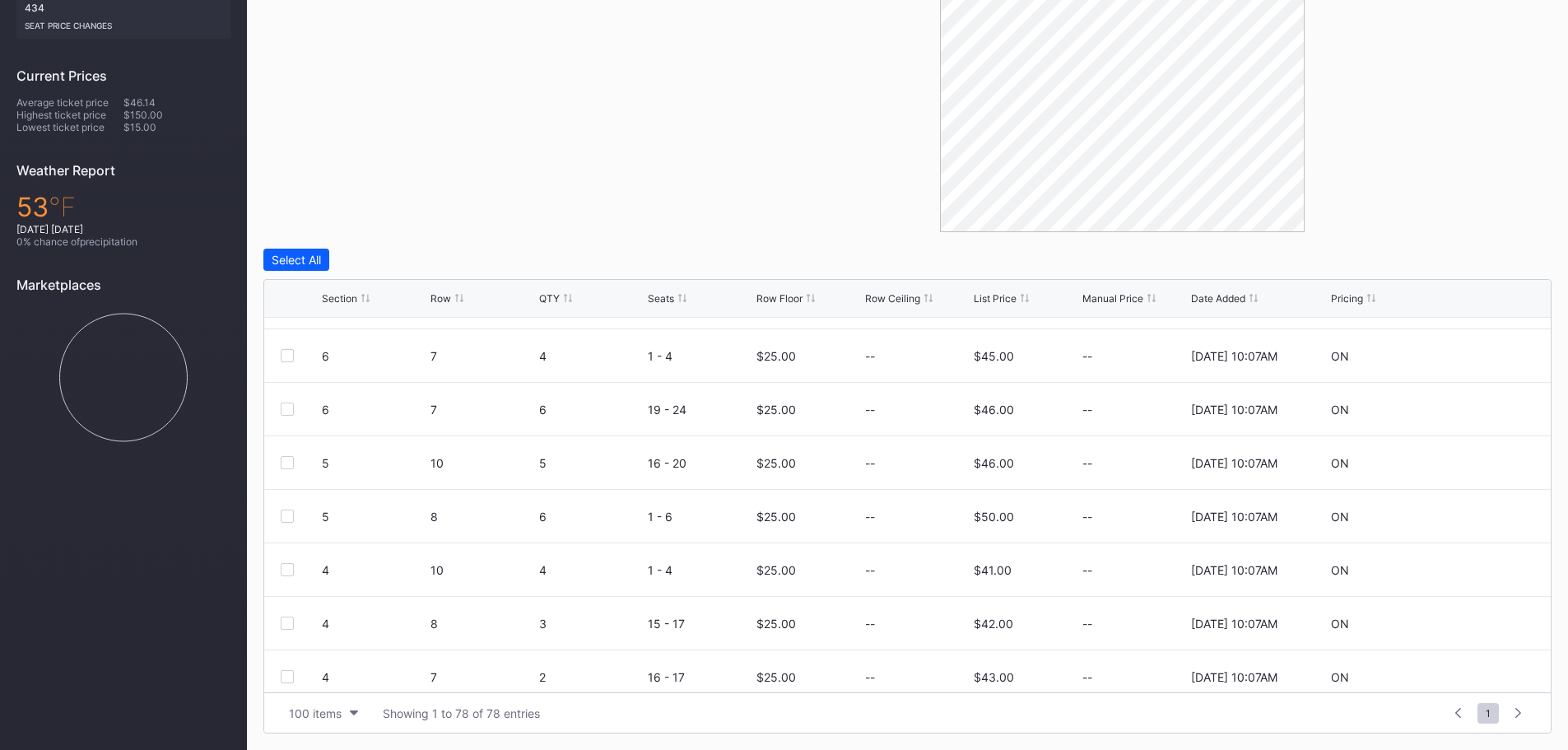
scroll to position [2059, 0]
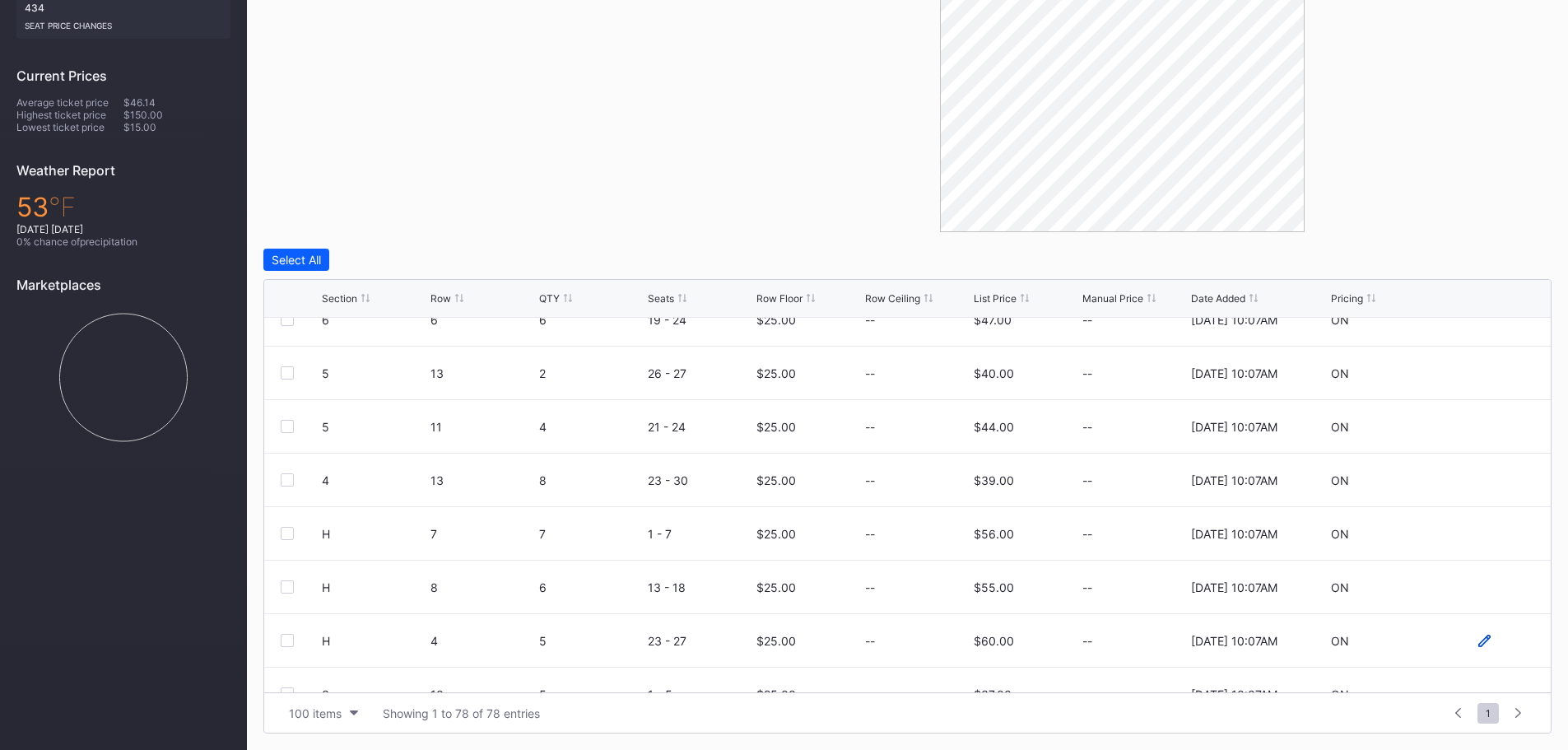
click at [1479, 637] on icon at bounding box center [1484, 641] width 12 height 12
drag, startPoint x: 796, startPoint y: 639, endPoint x: 671, endPoint y: 648, distance: 125.3
click at [672, 648] on form "H 4 5 23 - 27 25 $60.00 8/20/2025 10:07AM Cancel Save" at bounding box center [928, 646] width 1213 height 65
type input "30"
click at [1446, 646] on div "Cancel" at bounding box center [1464, 646] width 37 height 14
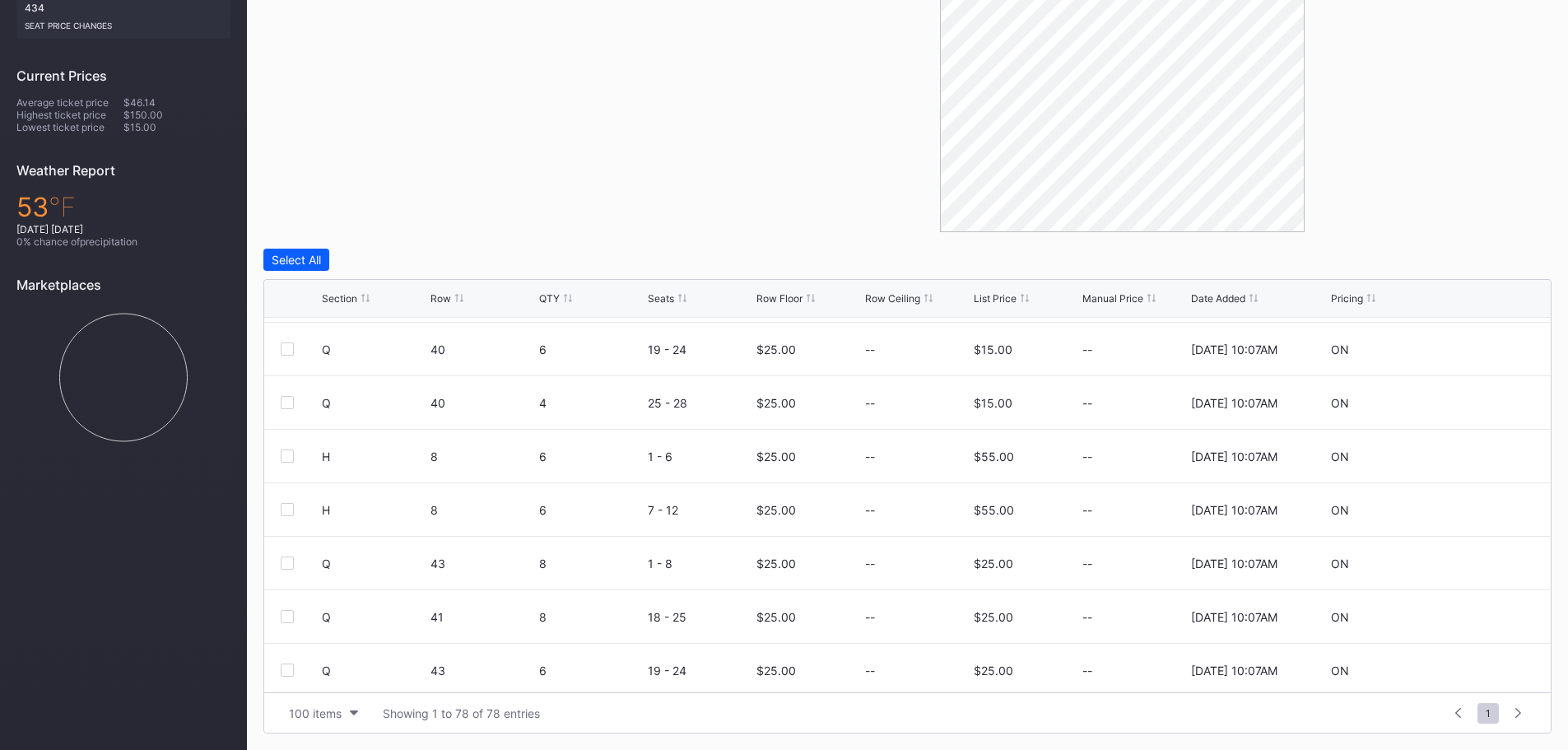
scroll to position [3800, 0]
click at [1479, 616] on icon at bounding box center [1484, 612] width 12 height 12
drag, startPoint x: 835, startPoint y: 616, endPoint x: 653, endPoint y: 619, distance: 182.0
click at [653, 619] on form "Q 45 6 1 - 6 25 $25.00 8/20/2025 10:07AM Cancel Save" at bounding box center [928, 618] width 1213 height 65
type input "30"
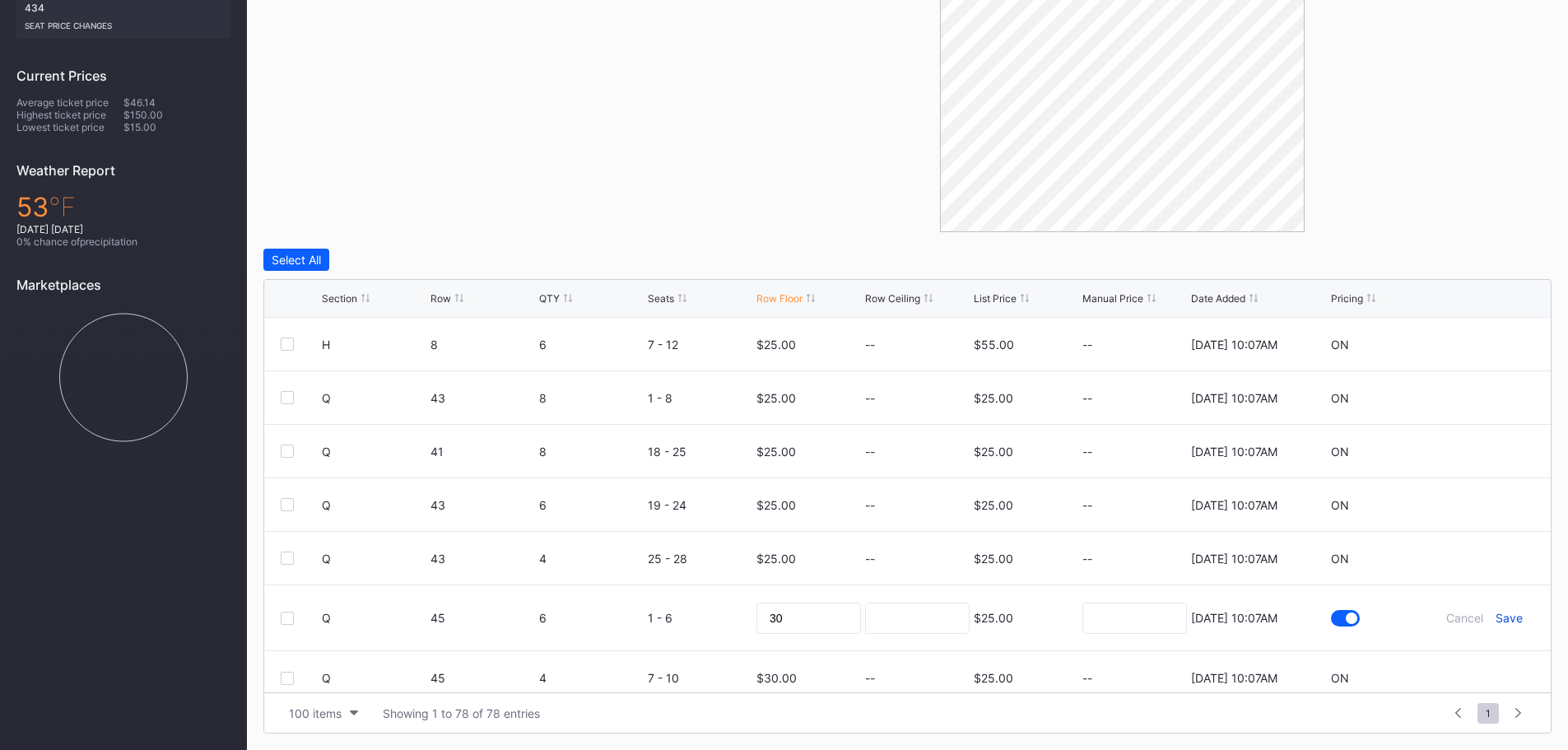
click at [1509, 612] on div "Save" at bounding box center [1509, 618] width 28 height 14
click at [1479, 558] on icon at bounding box center [1484, 558] width 12 height 12
drag, startPoint x: 786, startPoint y: 555, endPoint x: 679, endPoint y: 563, distance: 107.3
click at [679, 563] on form "Q 43 4 25 - 28 25 $25.00 8/20/2025 10:07AM Cancel Save" at bounding box center [928, 565] width 1213 height 65
type input "30"
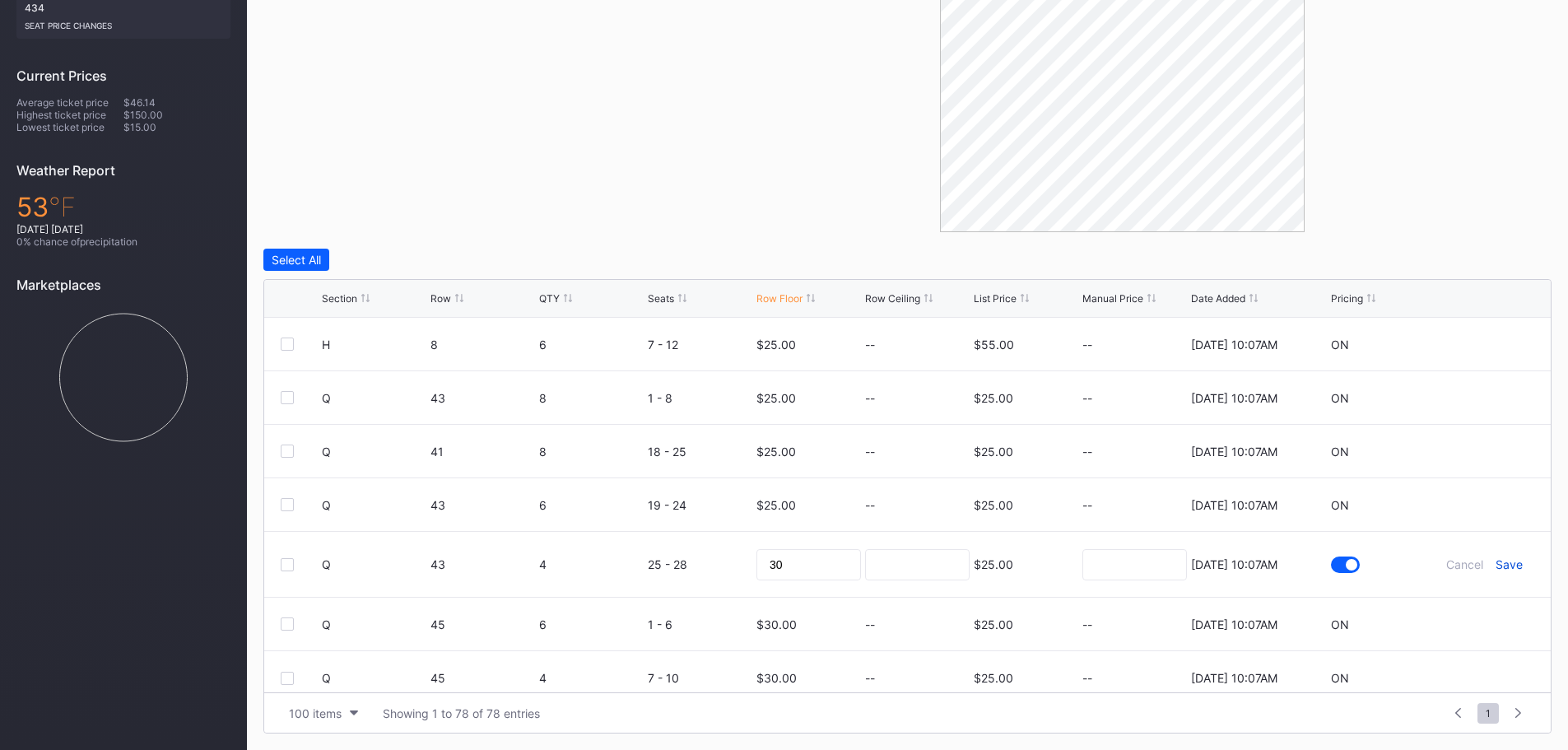
click at [1502, 567] on div "Save" at bounding box center [1509, 564] width 28 height 14
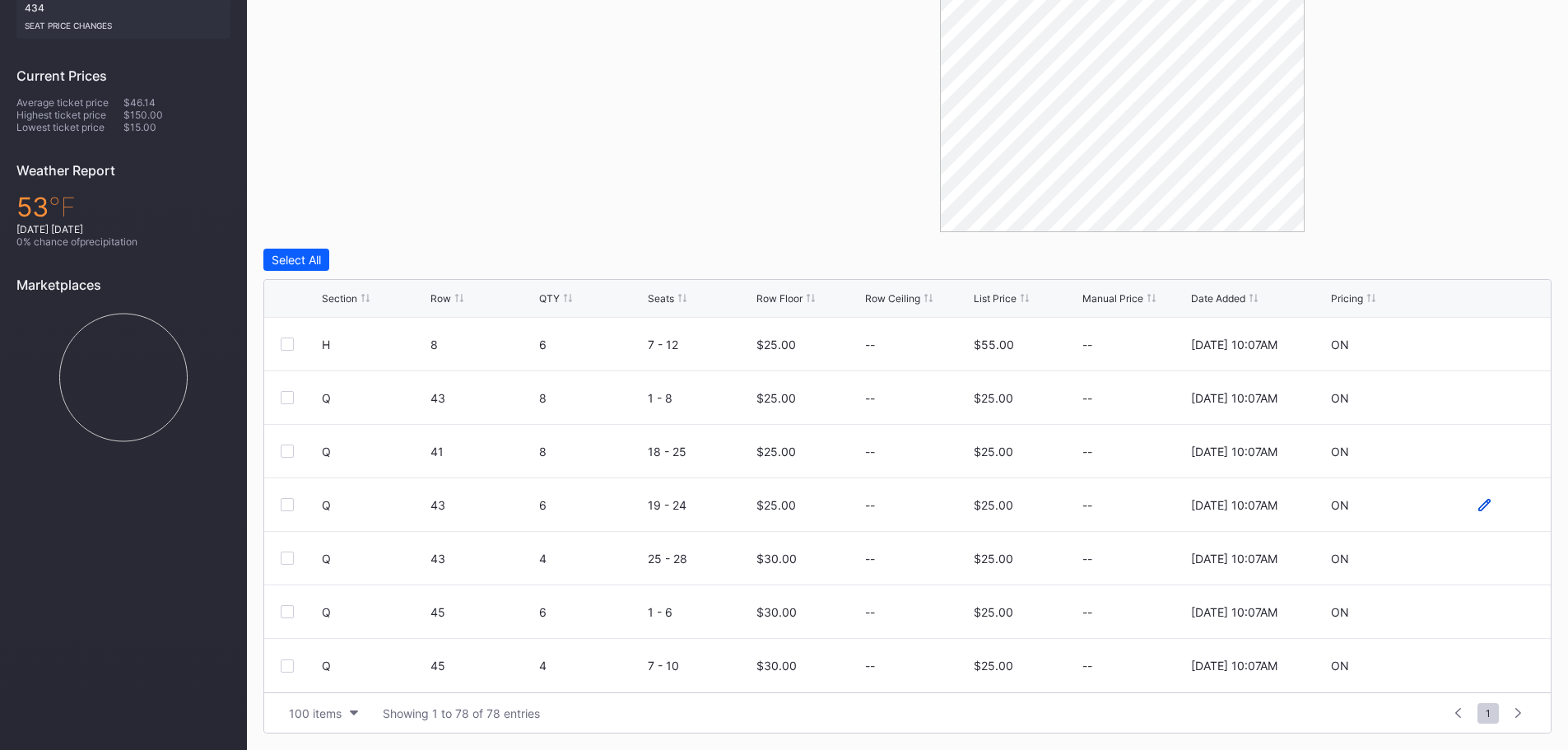
click at [1479, 508] on icon at bounding box center [1484, 505] width 12 height 12
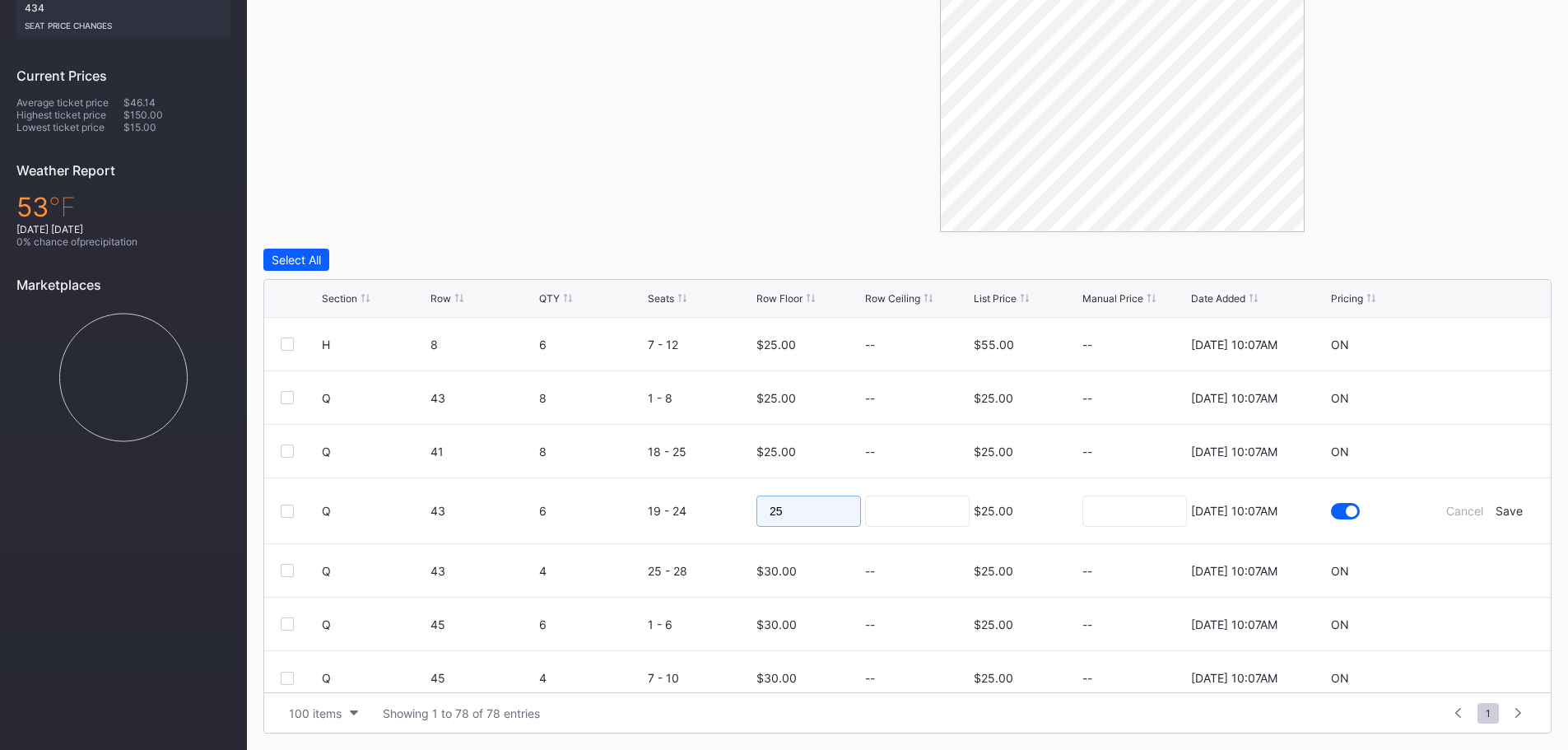
drag, startPoint x: 834, startPoint y: 526, endPoint x: 710, endPoint y: 514, distance: 124.6
click at [710, 514] on form "Q 43 6 19 - 24 25 $25.00 8/20/2025 10:07AM Cancel Save" at bounding box center [928, 510] width 1213 height 65
type input "30"
click at [1501, 508] on div "Save" at bounding box center [1509, 510] width 28 height 14
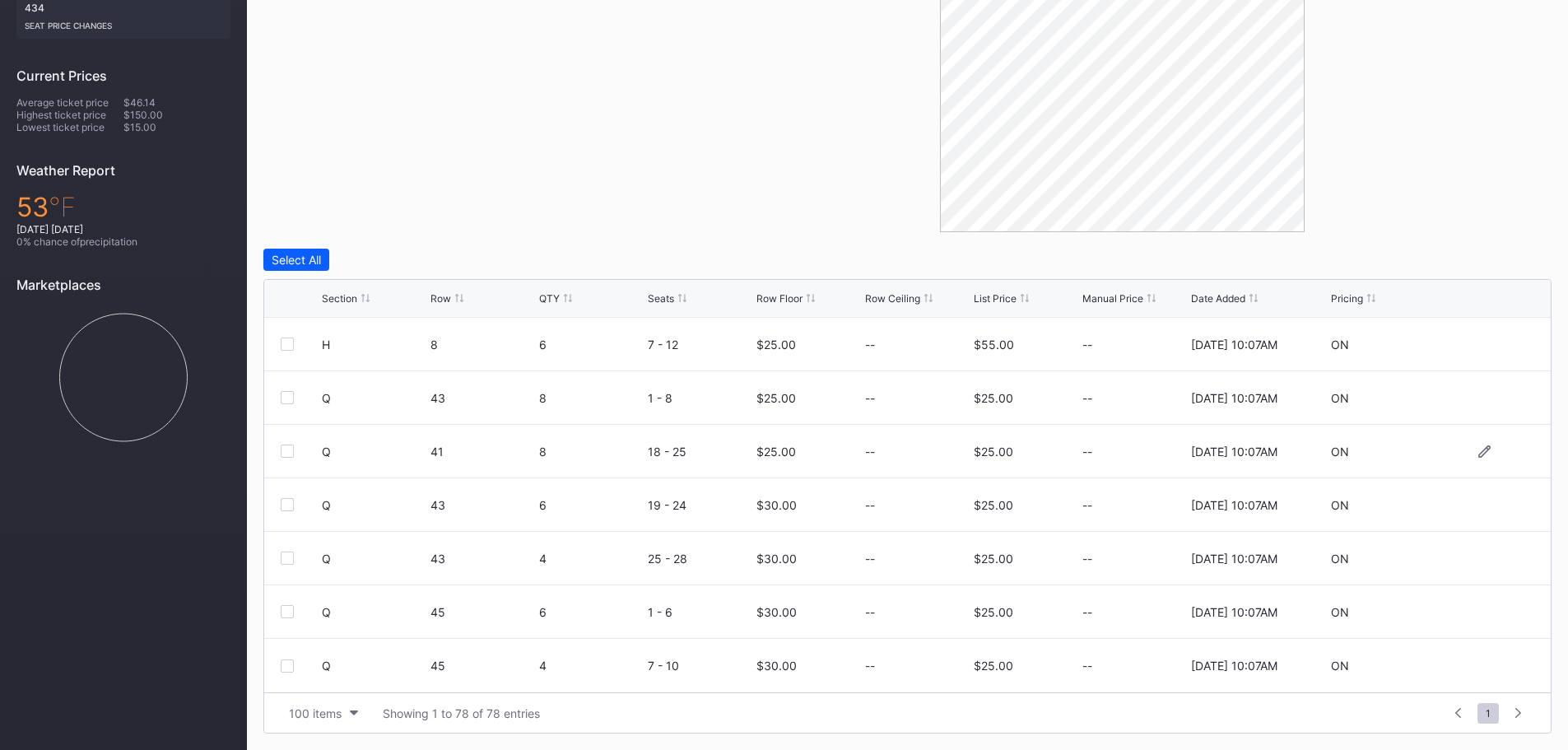
click at [1465, 450] on div at bounding box center [1485, 452] width 99 height 12
click at [1458, 447] on div at bounding box center [1485, 452] width 99 height 12
click at [1479, 452] on icon at bounding box center [1484, 451] width 12 height 12
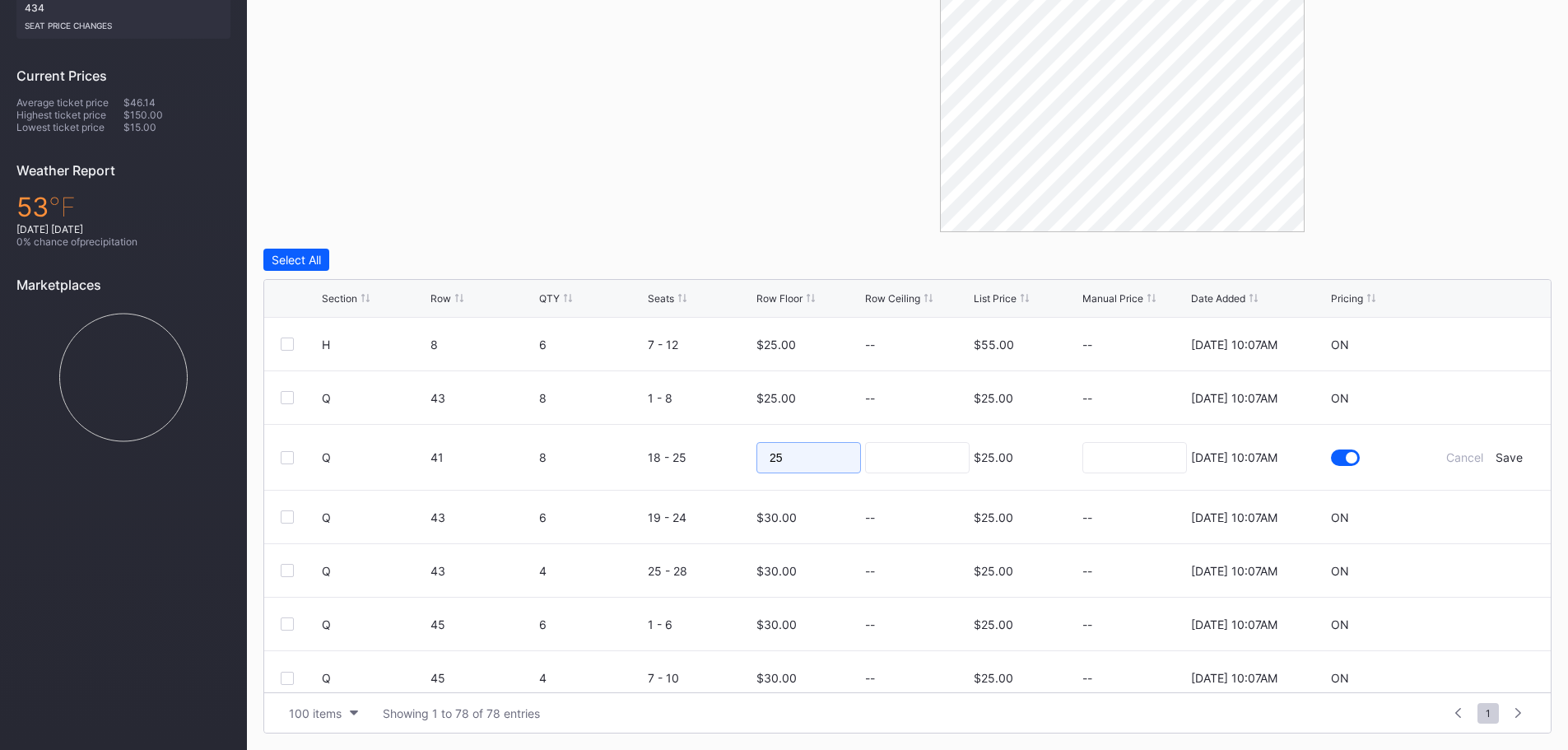
drag, startPoint x: 805, startPoint y: 454, endPoint x: 675, endPoint y: 458, distance: 130.1
click at [675, 458] on form "Q 41 8 18 - 25 25 $25.00 8/20/2025 10:07AM Cancel Save" at bounding box center [928, 457] width 1213 height 65
type input "30"
click at [1501, 454] on div "Save" at bounding box center [1509, 457] width 28 height 14
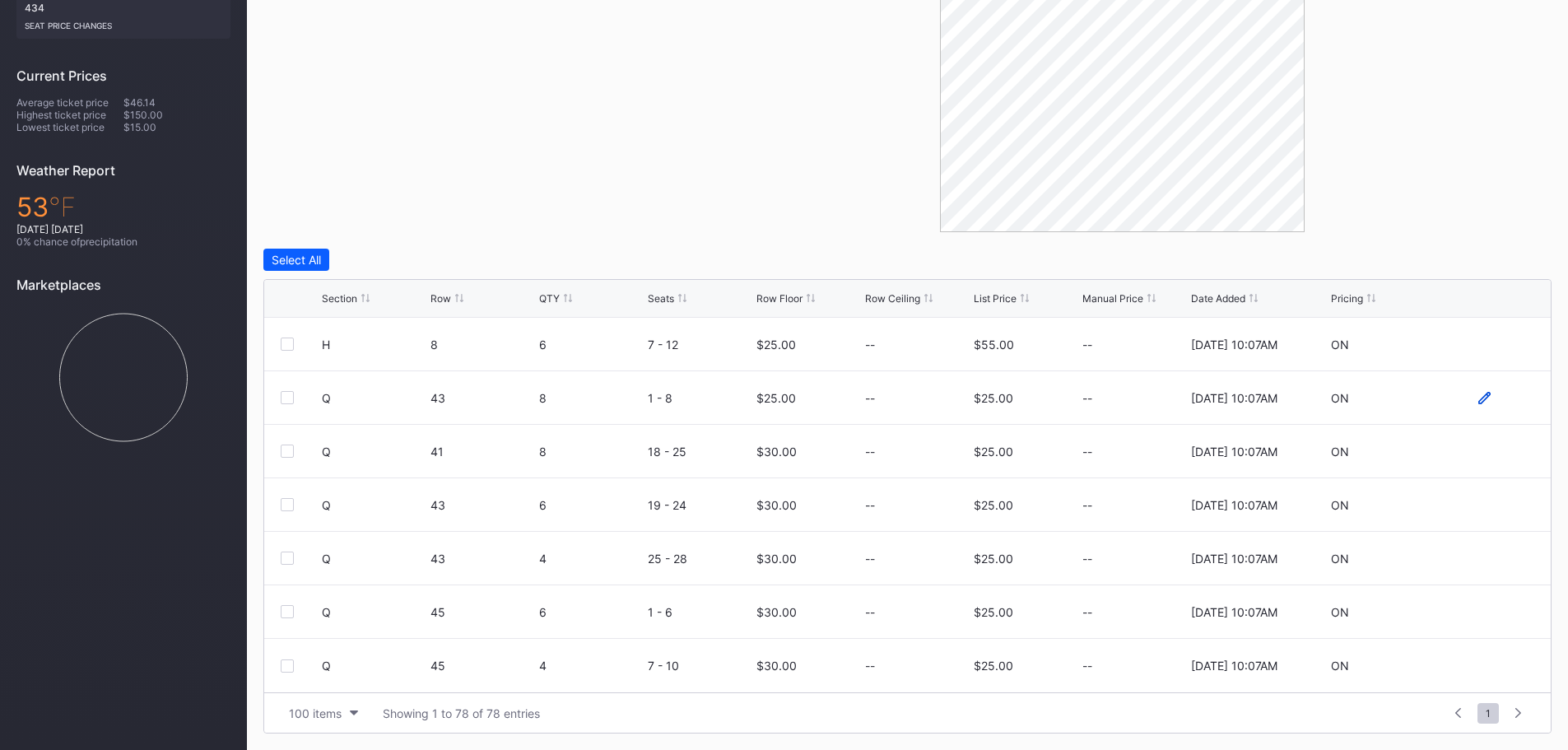
click at [1479, 400] on icon at bounding box center [1484, 396] width 12 height 12
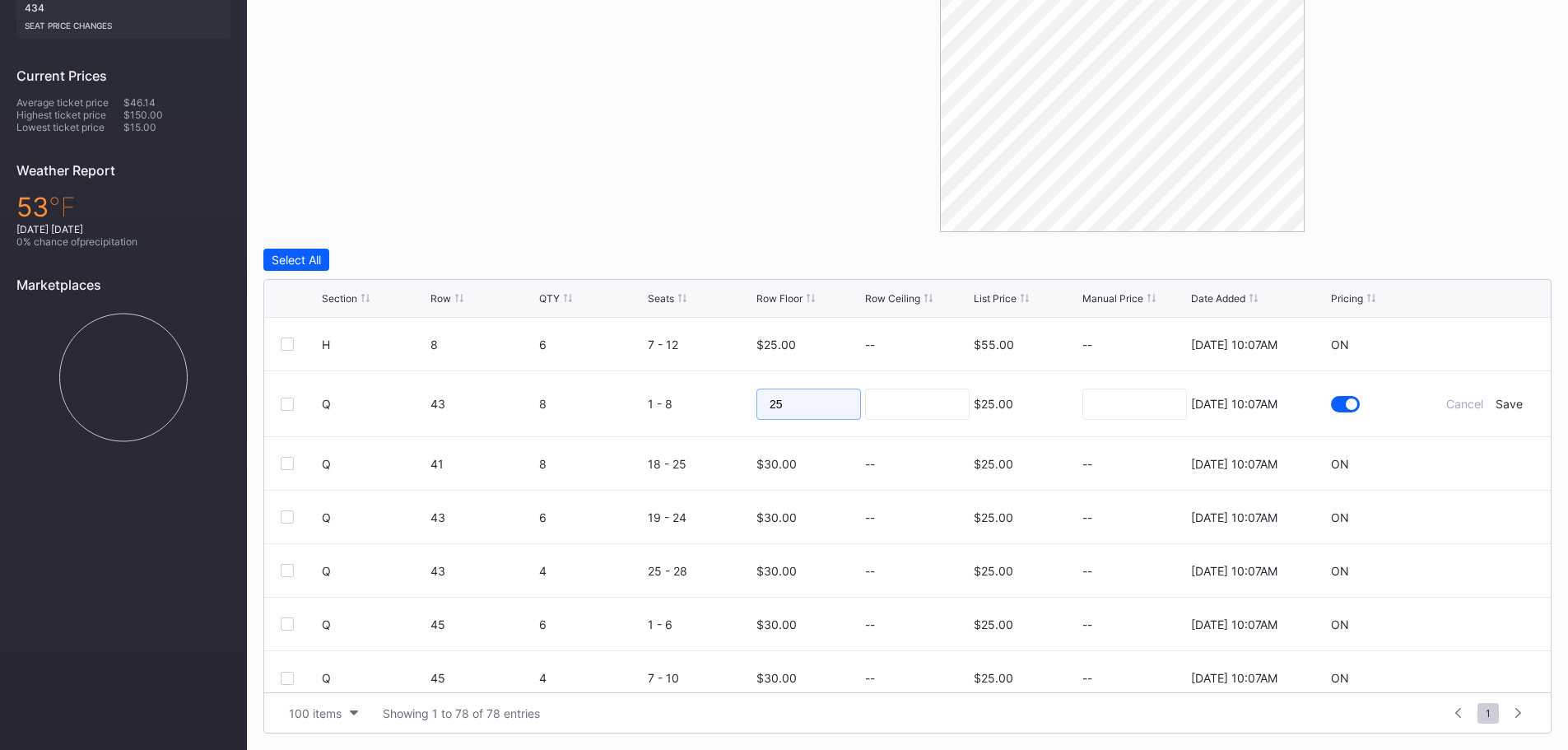
drag, startPoint x: 720, startPoint y: 401, endPoint x: 710, endPoint y: 401, distance: 10.0
click at [711, 401] on form "Q 43 8 1 - 8 25 $25.00 8/20/2025 10:07AM Cancel Save" at bounding box center [928, 404] width 1213 height 65
type input "30"
click at [1496, 403] on div "Save" at bounding box center [1509, 404] width 28 height 14
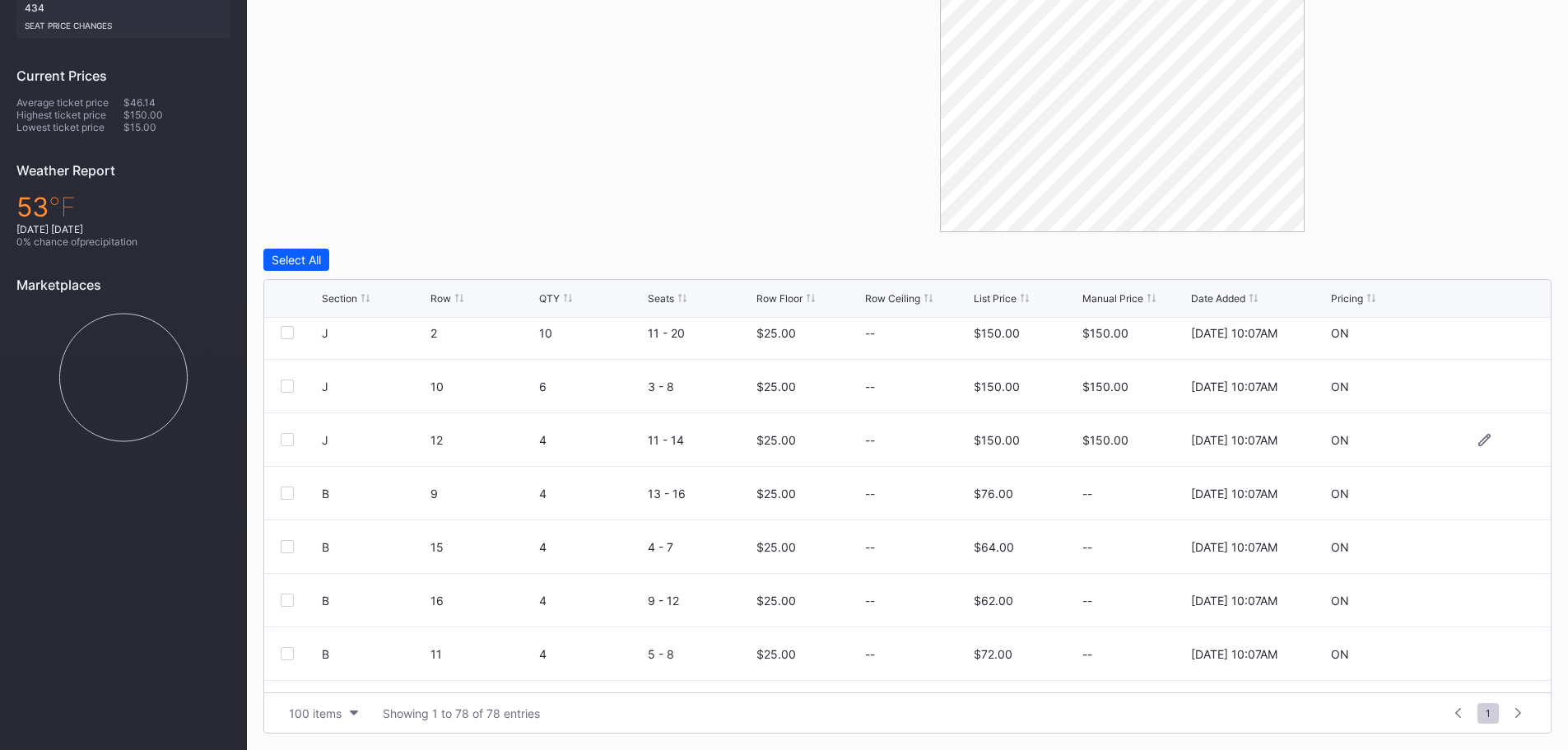
scroll to position [0, 0]
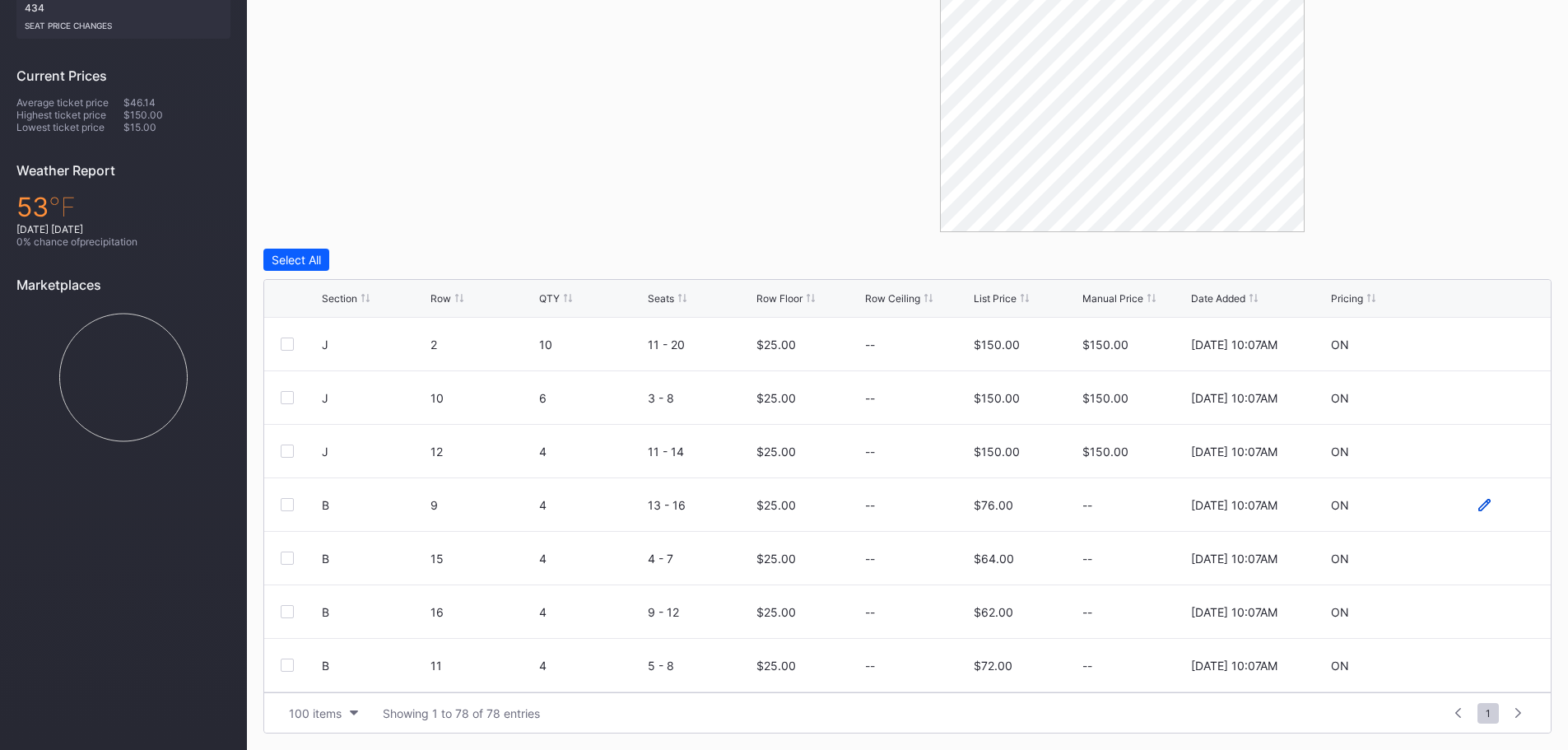
click at [1479, 500] on icon at bounding box center [1484, 504] width 12 height 12
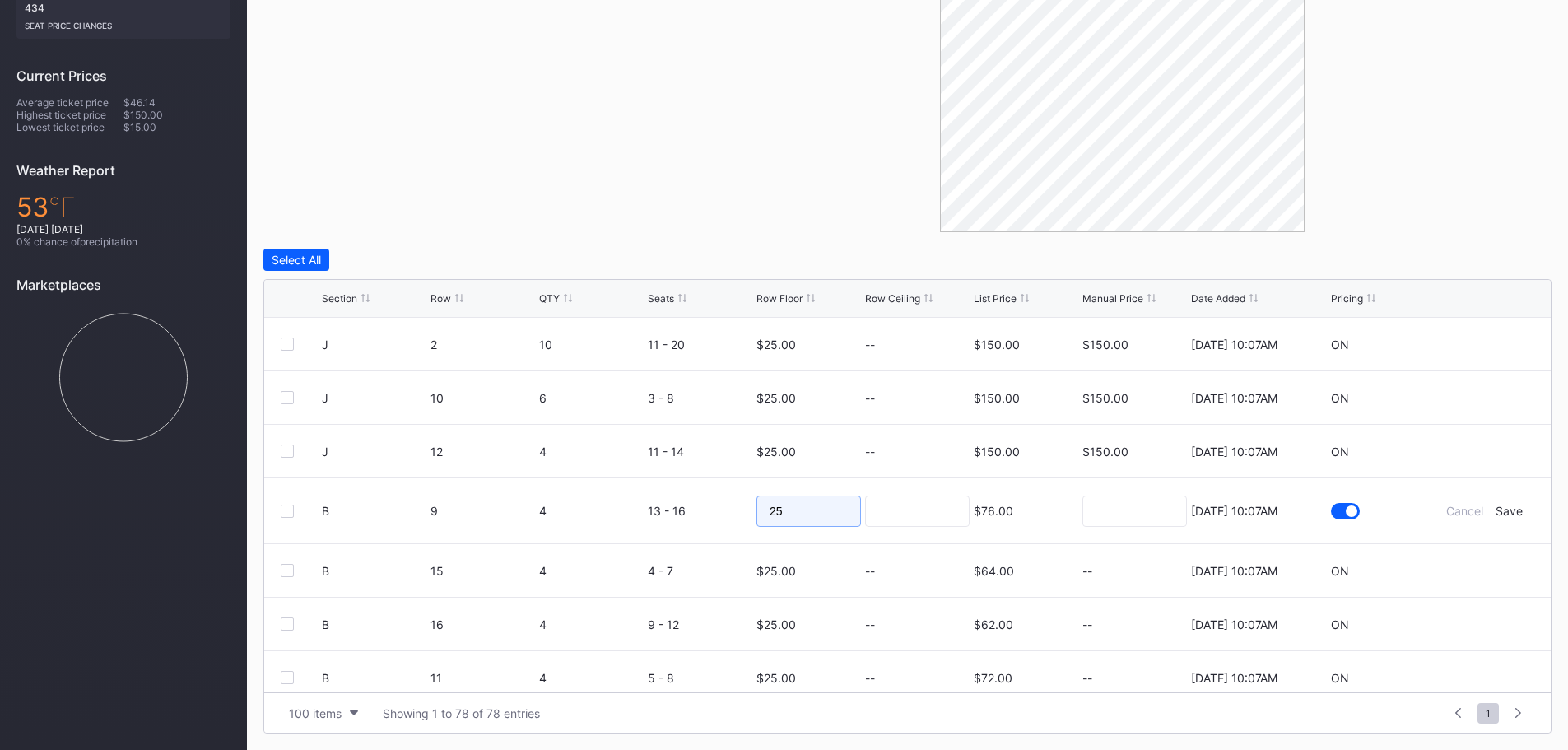
drag, startPoint x: 788, startPoint y: 512, endPoint x: 717, endPoint y: 516, distance: 71.1
click at [717, 516] on form "B 9 4 13 - 16 25 $76.00 8/20/2025 10:07AM Cancel Save" at bounding box center [928, 510] width 1213 height 65
type input "65"
click at [1507, 509] on div "Save" at bounding box center [1509, 510] width 28 height 14
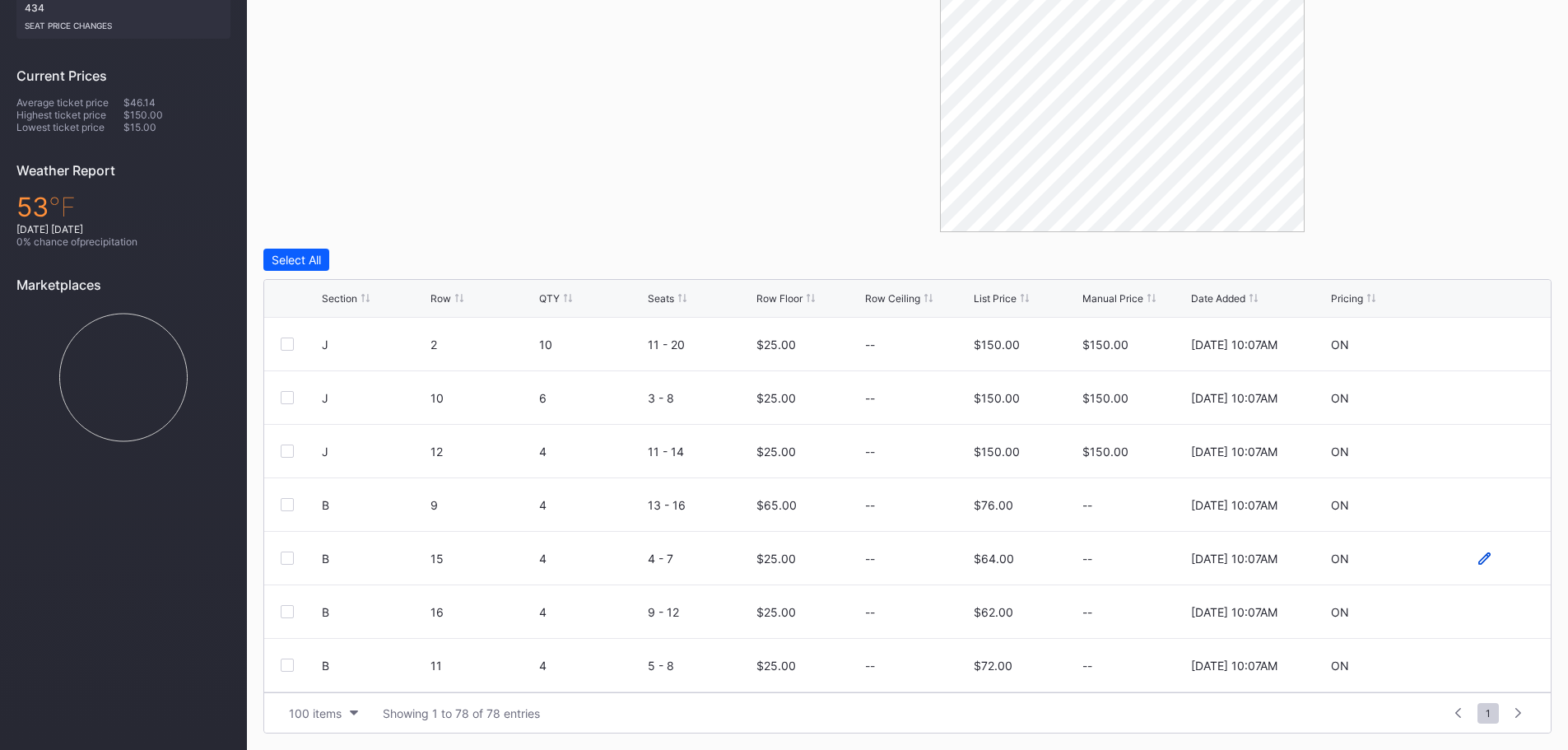
click at [1479, 558] on icon at bounding box center [1484, 558] width 12 height 12
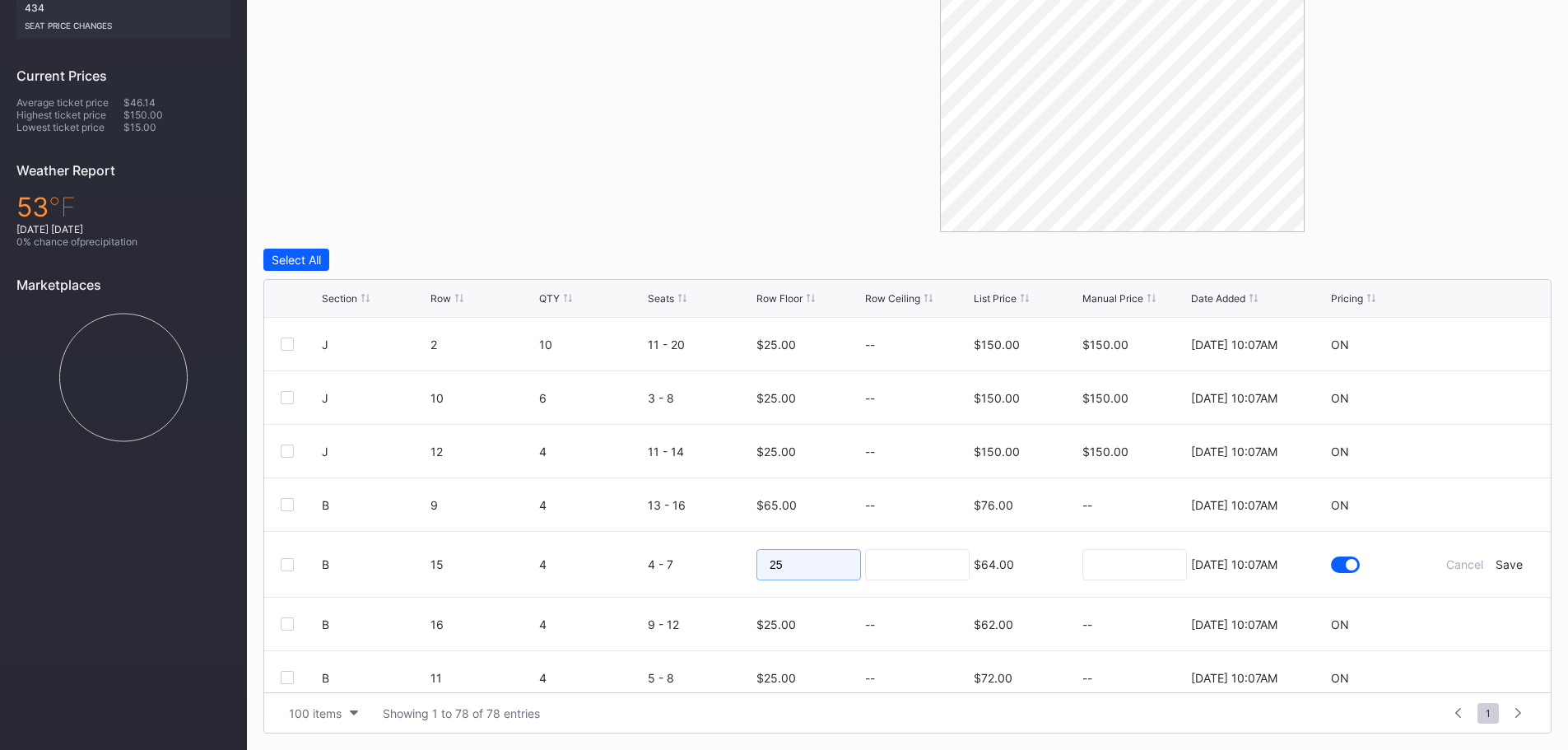
drag, startPoint x: 800, startPoint y: 574, endPoint x: 703, endPoint y: 565, distance: 97.4
click at [703, 565] on form "B 15 4 4 - 7 25 $64.00 8/20/2025 10:07AM Cancel Save" at bounding box center [928, 565] width 1213 height 65
type input "5"
type input "65"
click at [1498, 569] on div "Save" at bounding box center [1509, 564] width 28 height 14
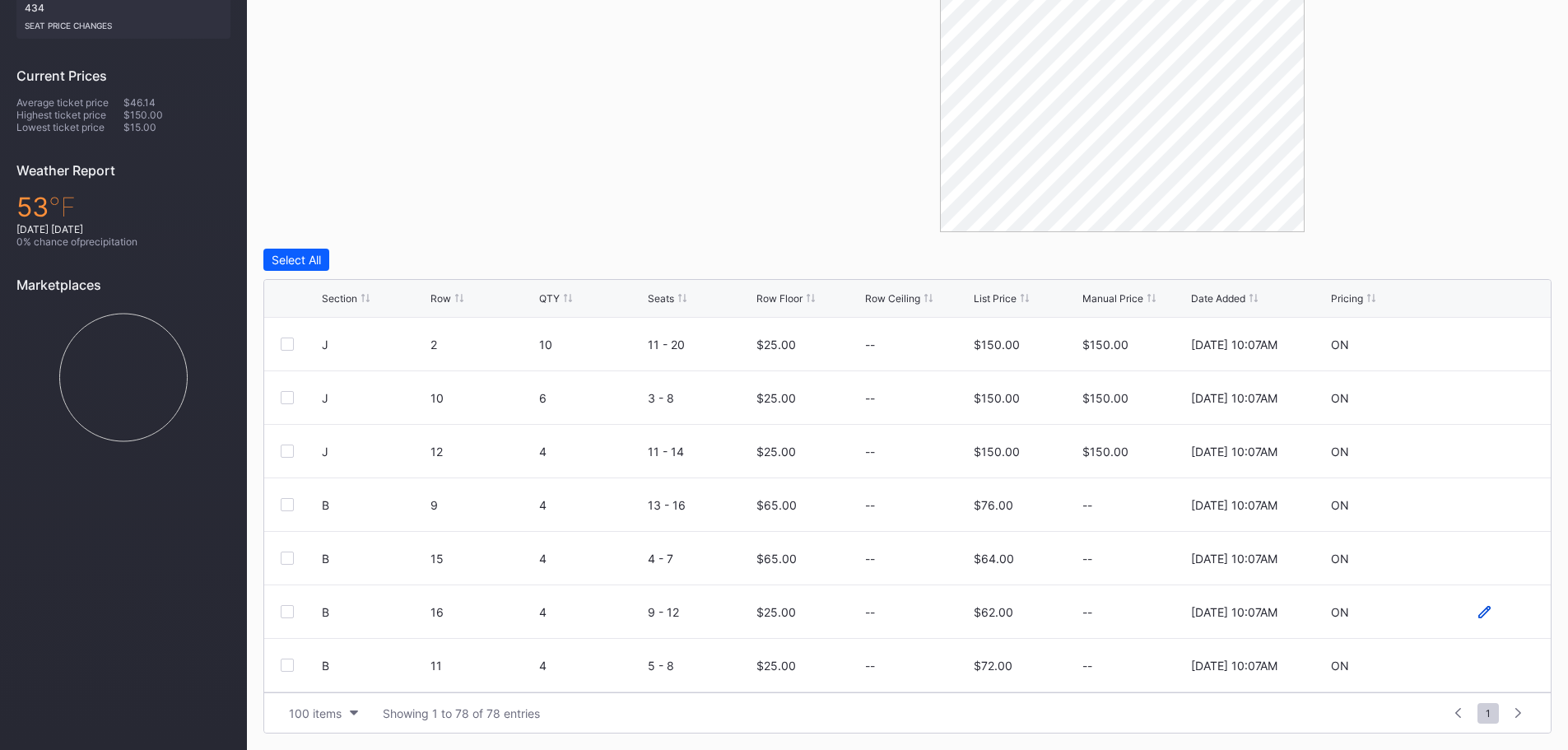
click at [1479, 611] on icon at bounding box center [1484, 612] width 12 height 12
drag, startPoint x: 840, startPoint y: 623, endPoint x: 711, endPoint y: 612, distance: 129.5
click at [714, 612] on form "B 16 4 9 - 12 25 $62.00 8/20/2025 10:07AM Cancel Save" at bounding box center [928, 618] width 1213 height 65
type input "65"
click at [1495, 610] on form "B 16 4 9 - 12 65 $62.00 8/20/2025 10:07AM Cancel Save" at bounding box center [928, 618] width 1213 height 65
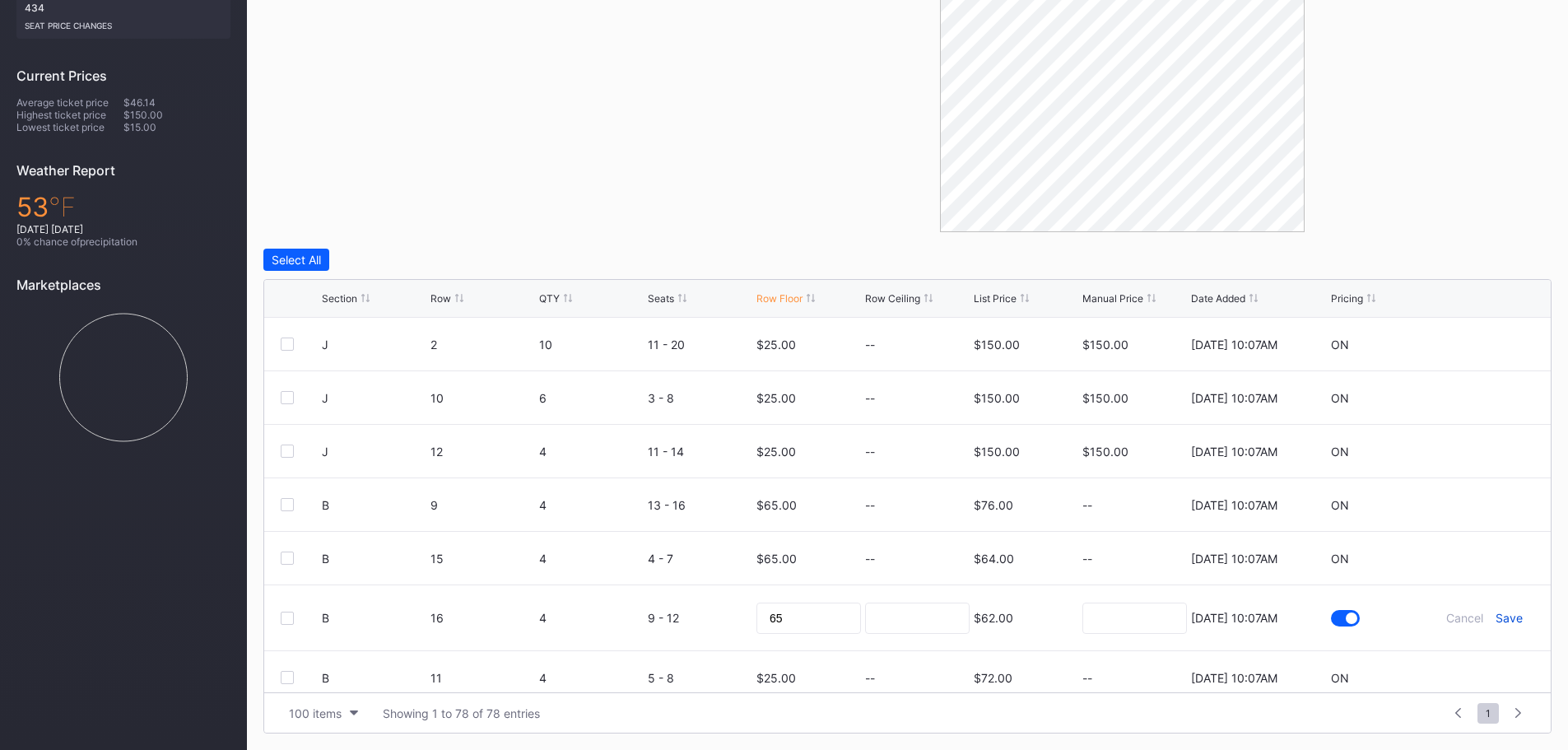
click at [1497, 616] on div "Save" at bounding box center [1509, 618] width 28 height 14
click at [1479, 664] on icon at bounding box center [1484, 664] width 12 height 12
drag, startPoint x: 797, startPoint y: 661, endPoint x: 693, endPoint y: 658, distance: 104.0
click at [693, 658] on form "B 11 4 5 - 8 25 $72.00 8/20/2025 10:07AM Cancel Save" at bounding box center [928, 671] width 1213 height 65
type input "65"
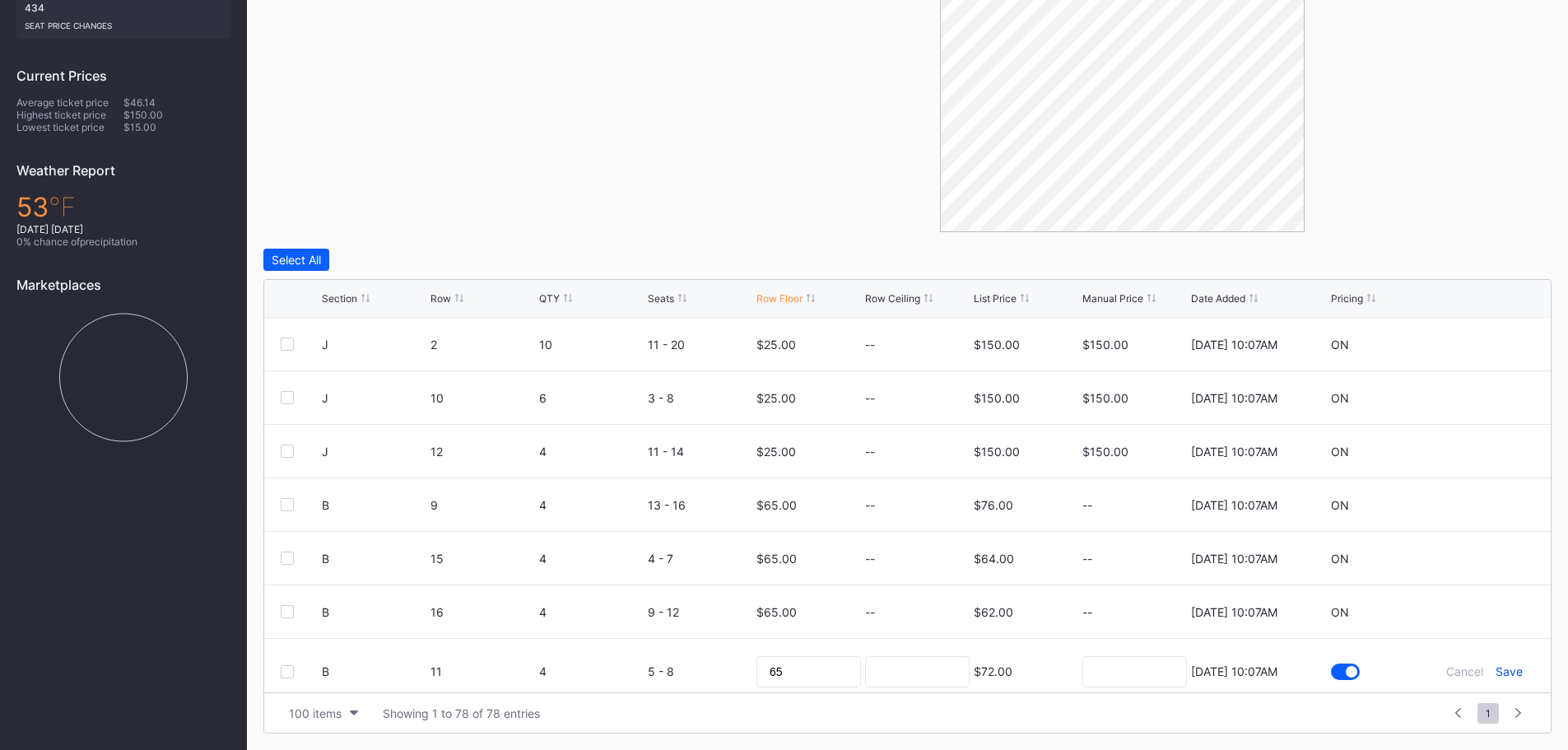
click at [1499, 672] on div "Save" at bounding box center [1509, 671] width 28 height 14
click at [1479, 551] on icon at bounding box center [1484, 554] width 12 height 12
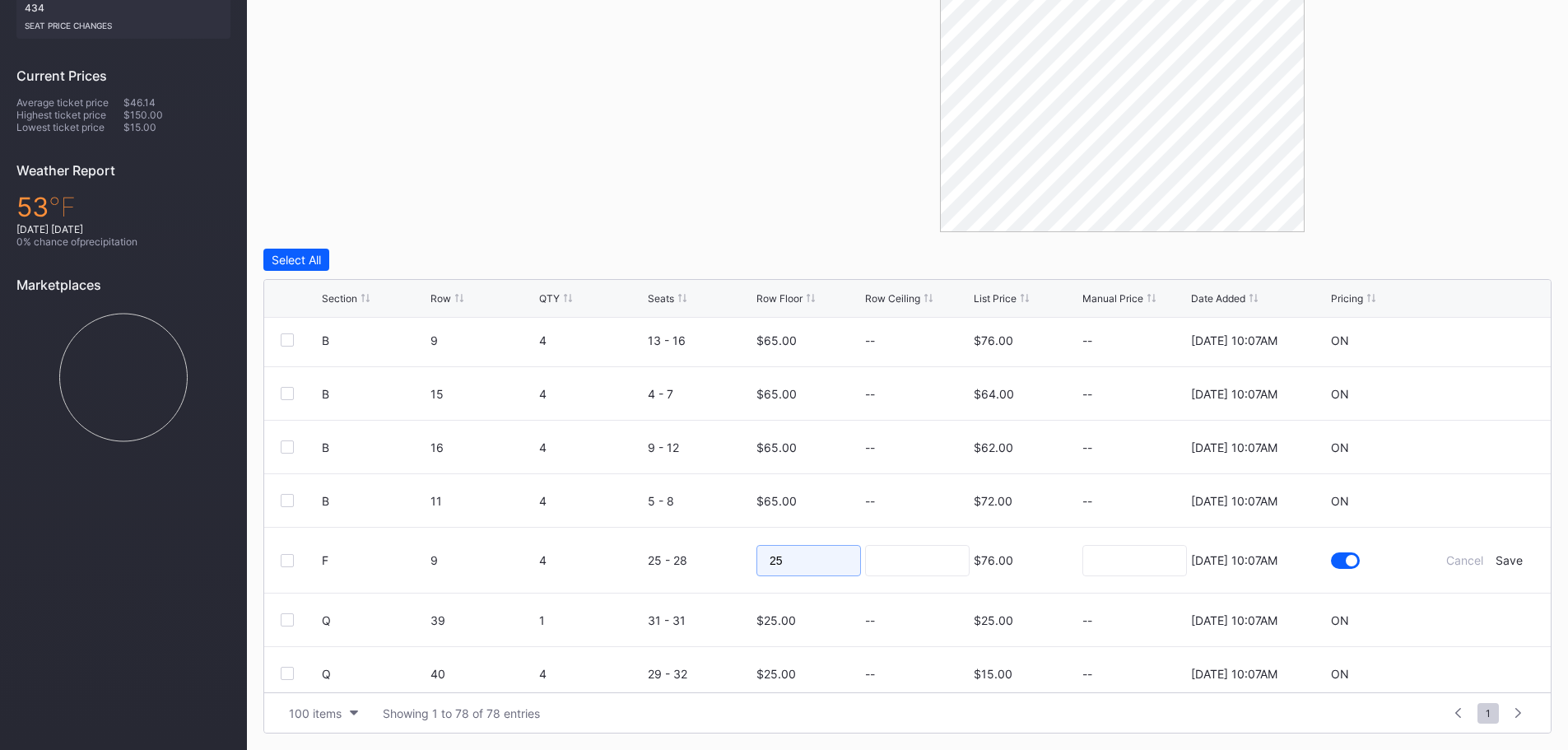
drag, startPoint x: 785, startPoint y: 553, endPoint x: 706, endPoint y: 557, distance: 79.1
click at [707, 557] on form "F 9 4 25 - 28 25 $76.00 8/20/2025 10:07AM Cancel Save" at bounding box center [928, 560] width 1213 height 65
type input "65"
click at [1515, 561] on div "Cancel Save" at bounding box center [1485, 560] width 99 height 14
click at [1509, 557] on div "Save" at bounding box center [1509, 560] width 28 height 14
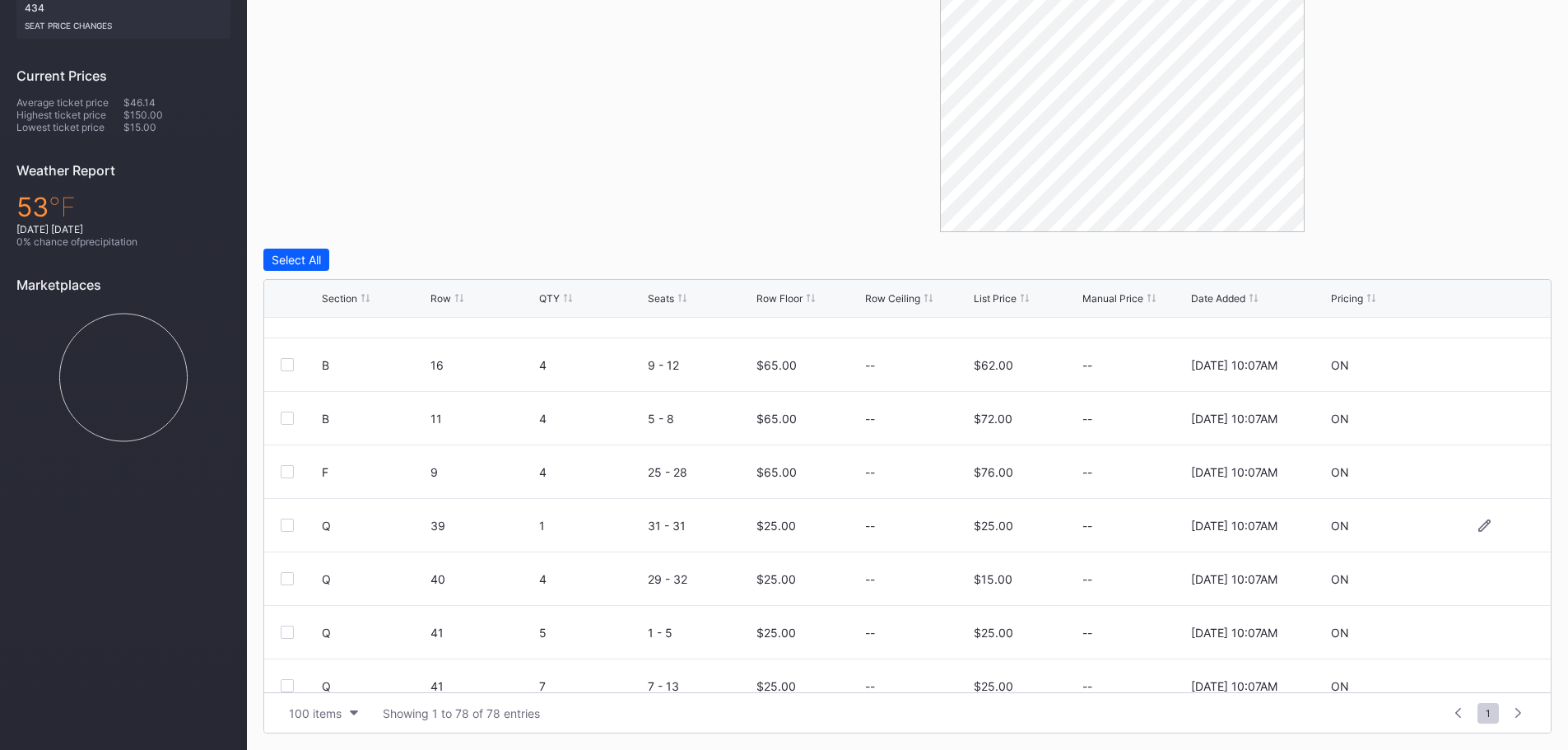
scroll to position [329, 0]
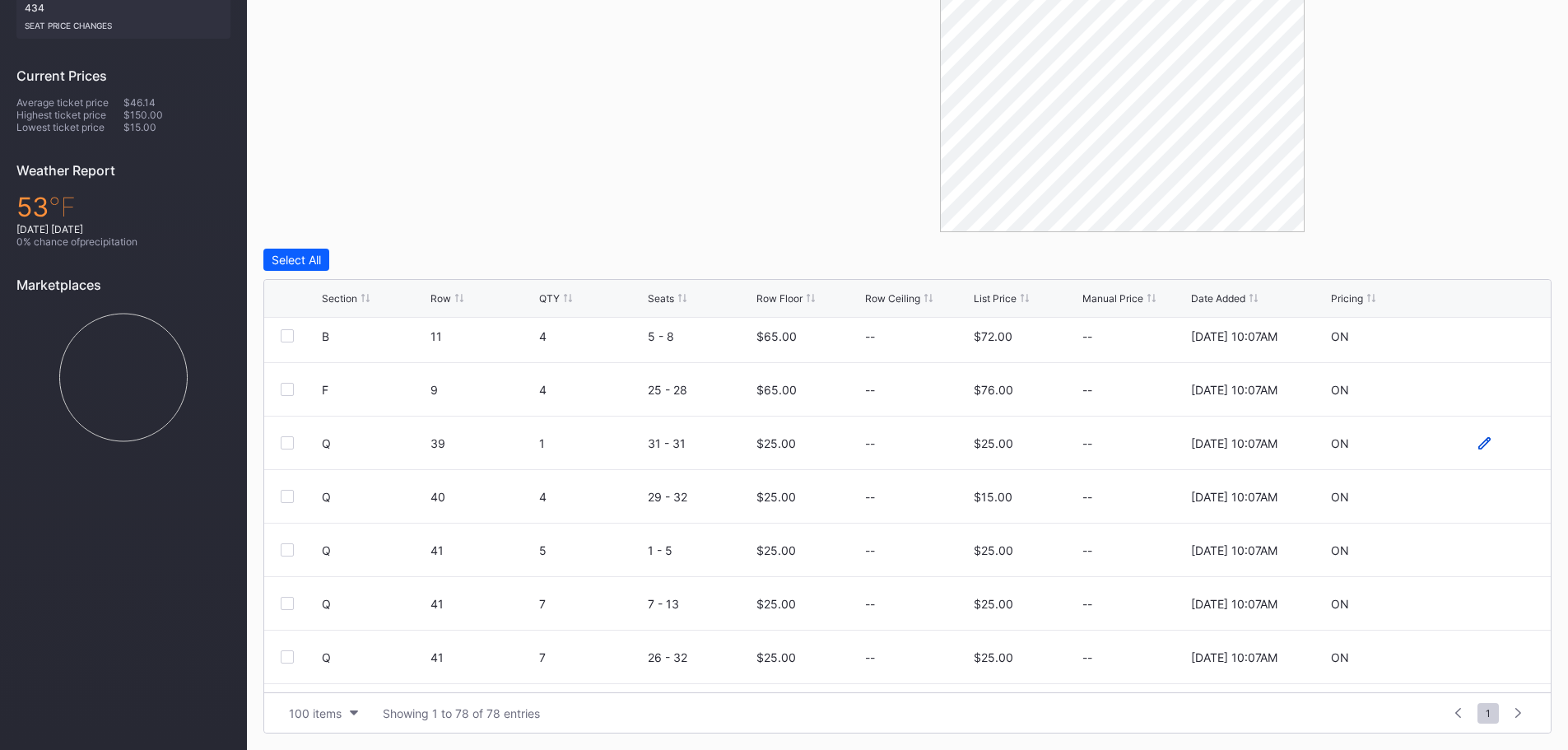
click at [1479, 441] on icon at bounding box center [1484, 443] width 12 height 12
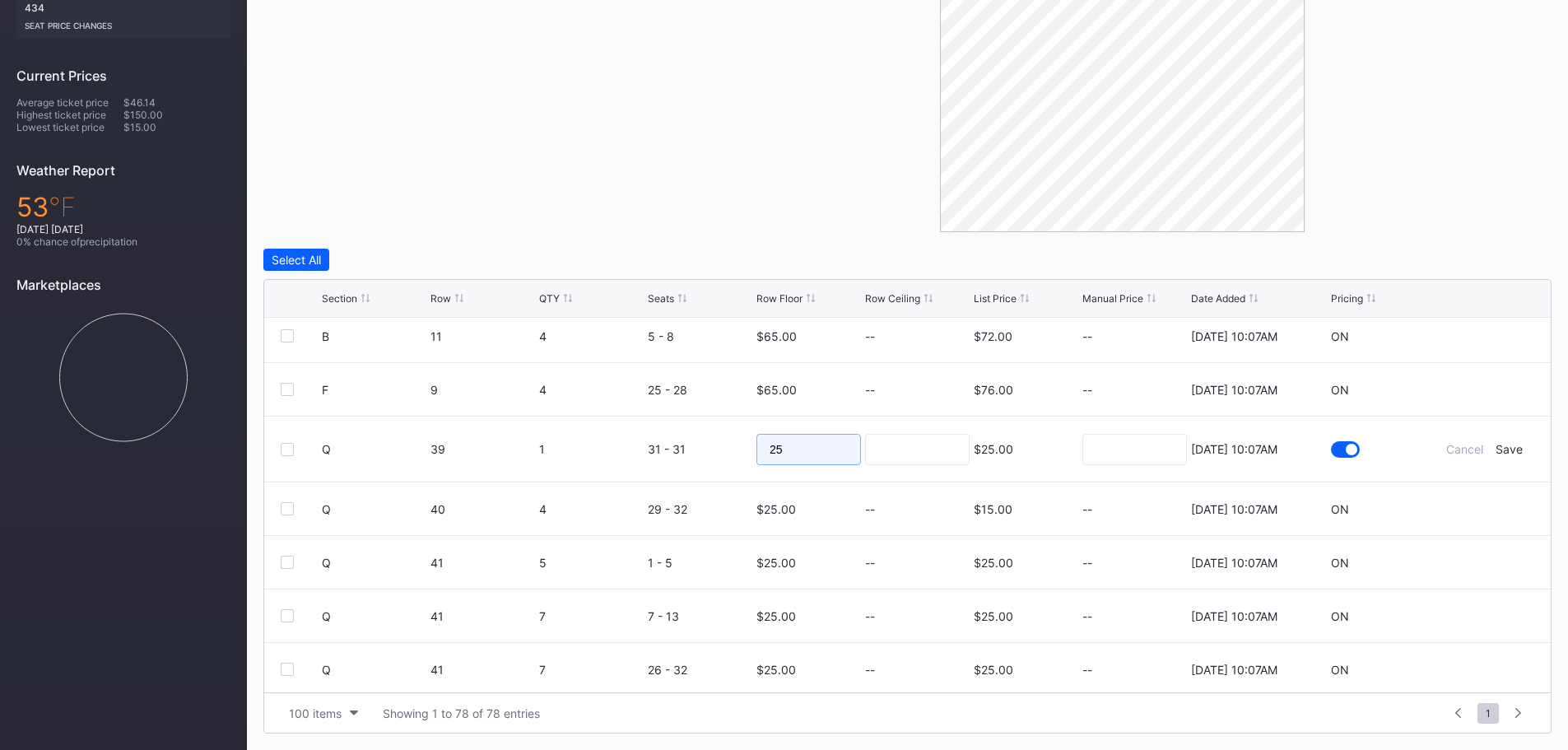
drag, startPoint x: 803, startPoint y: 445, endPoint x: 693, endPoint y: 445, distance: 110.0
click at [693, 445] on form "Q 39 1 31 - 31 25 $25.00 8/20/2025 10:07AM Cancel Save" at bounding box center [928, 449] width 1213 height 65
type input "6"
type input "30"
click at [1505, 452] on div "Save" at bounding box center [1509, 449] width 28 height 14
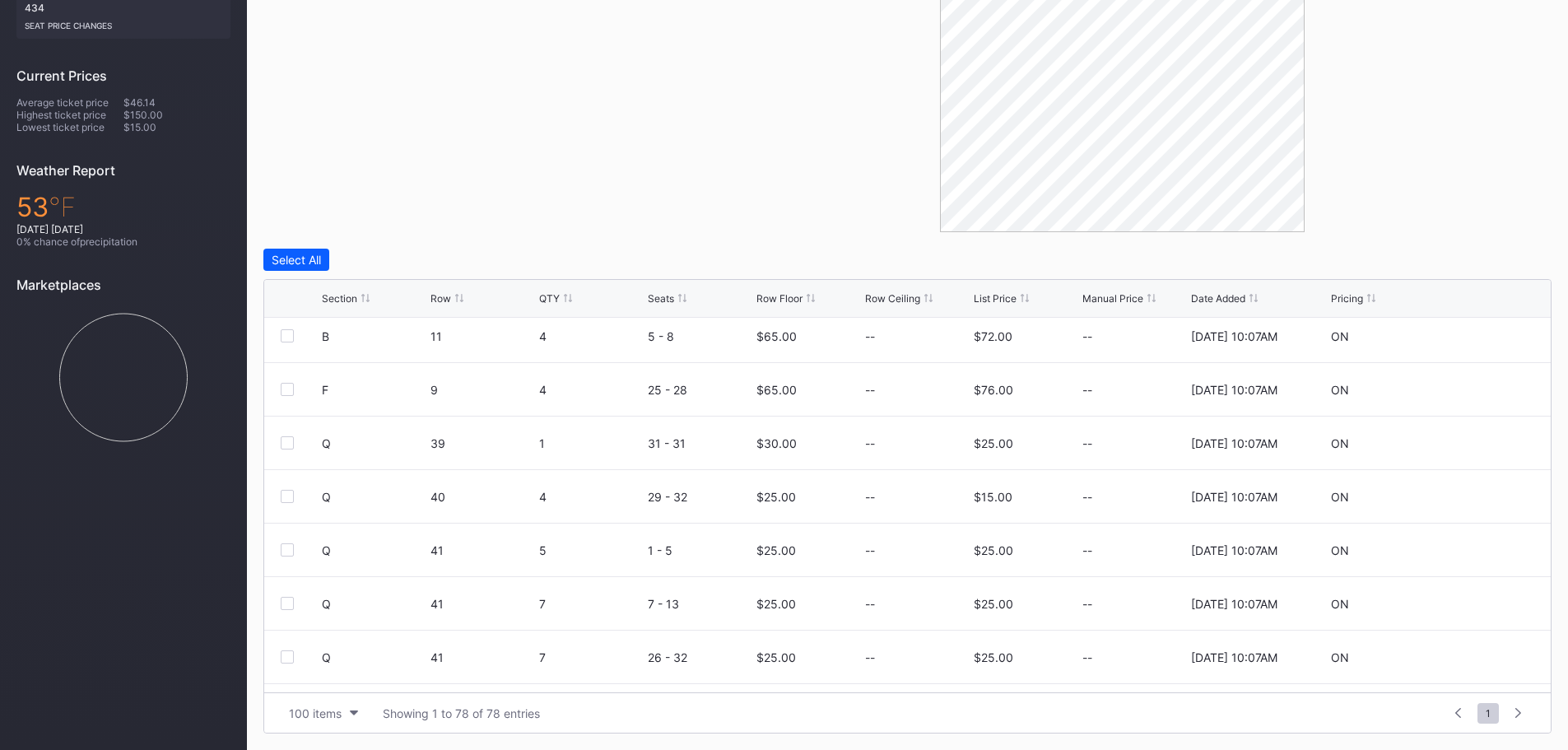
click at [333, 288] on div "Section Row QTY Seats Row Floor Row Ceiling List Price Manual Price Date Added …" at bounding box center [908, 299] width 1287 height 38
click at [333, 292] on div "Section Row QTY Seats Row Floor Row Ceiling List Price Manual Price Date Added …" at bounding box center [908, 299] width 1287 height 38
click at [333, 293] on div "Section" at bounding box center [339, 298] width 35 height 12
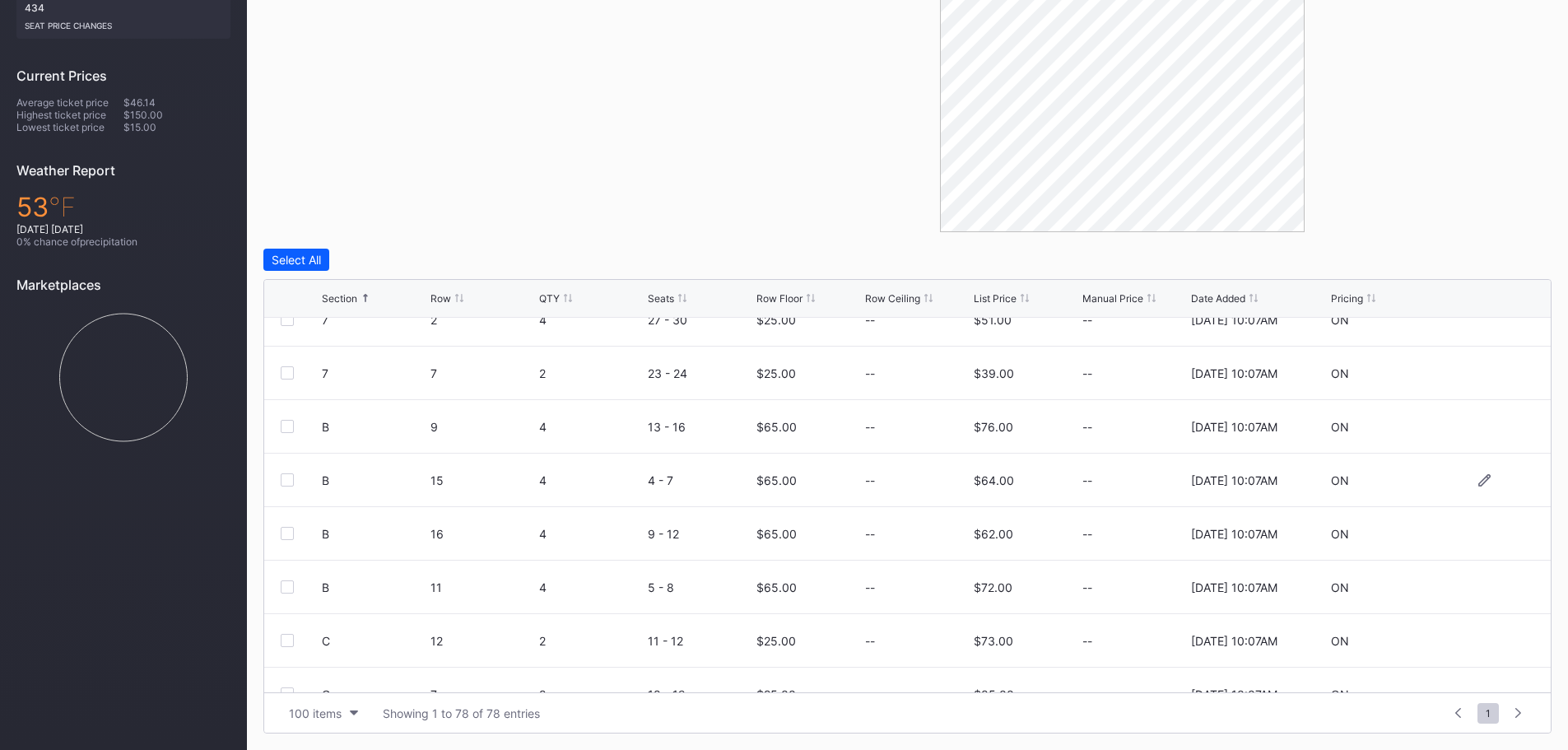
scroll to position [1317, 0]
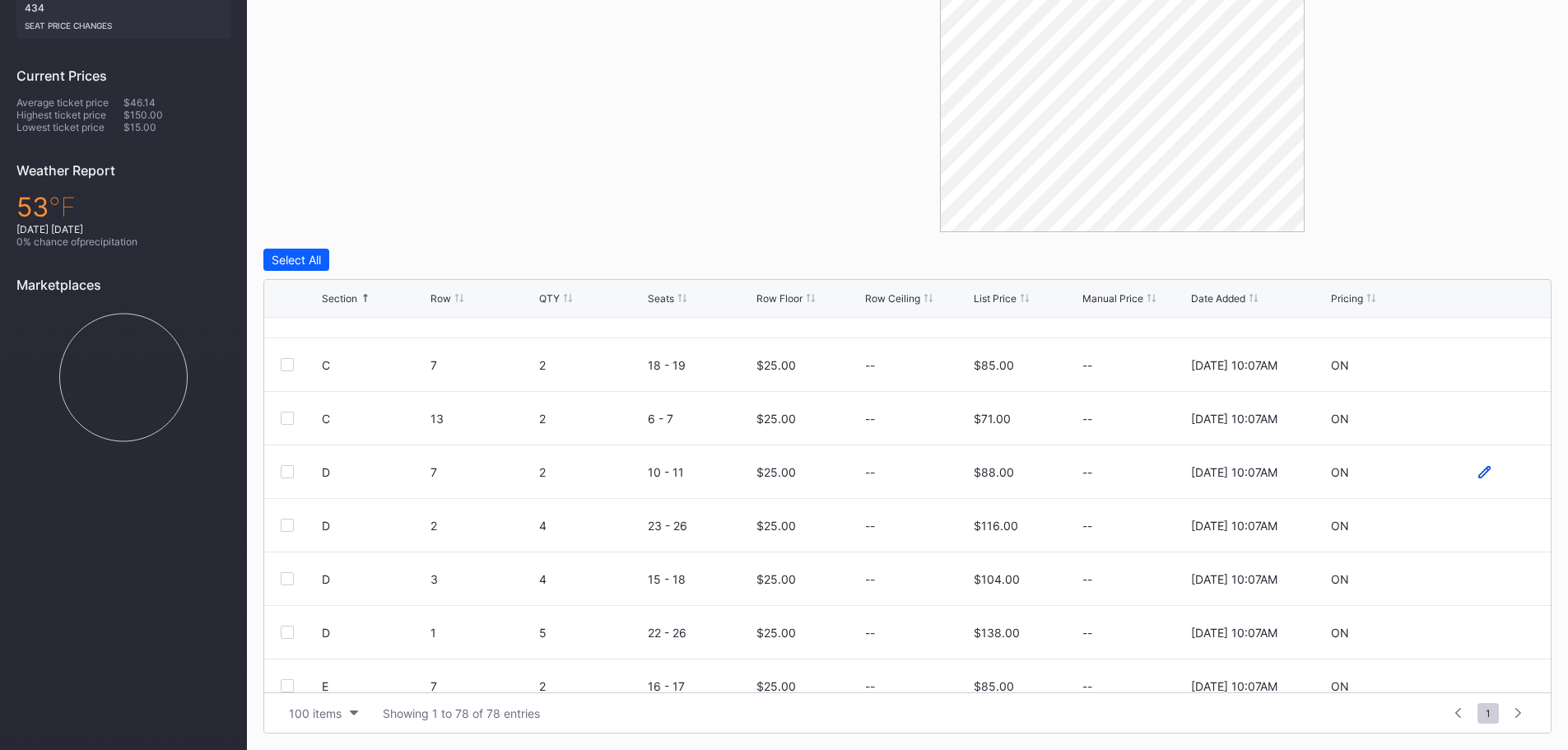
click at [1479, 470] on icon at bounding box center [1484, 471] width 12 height 12
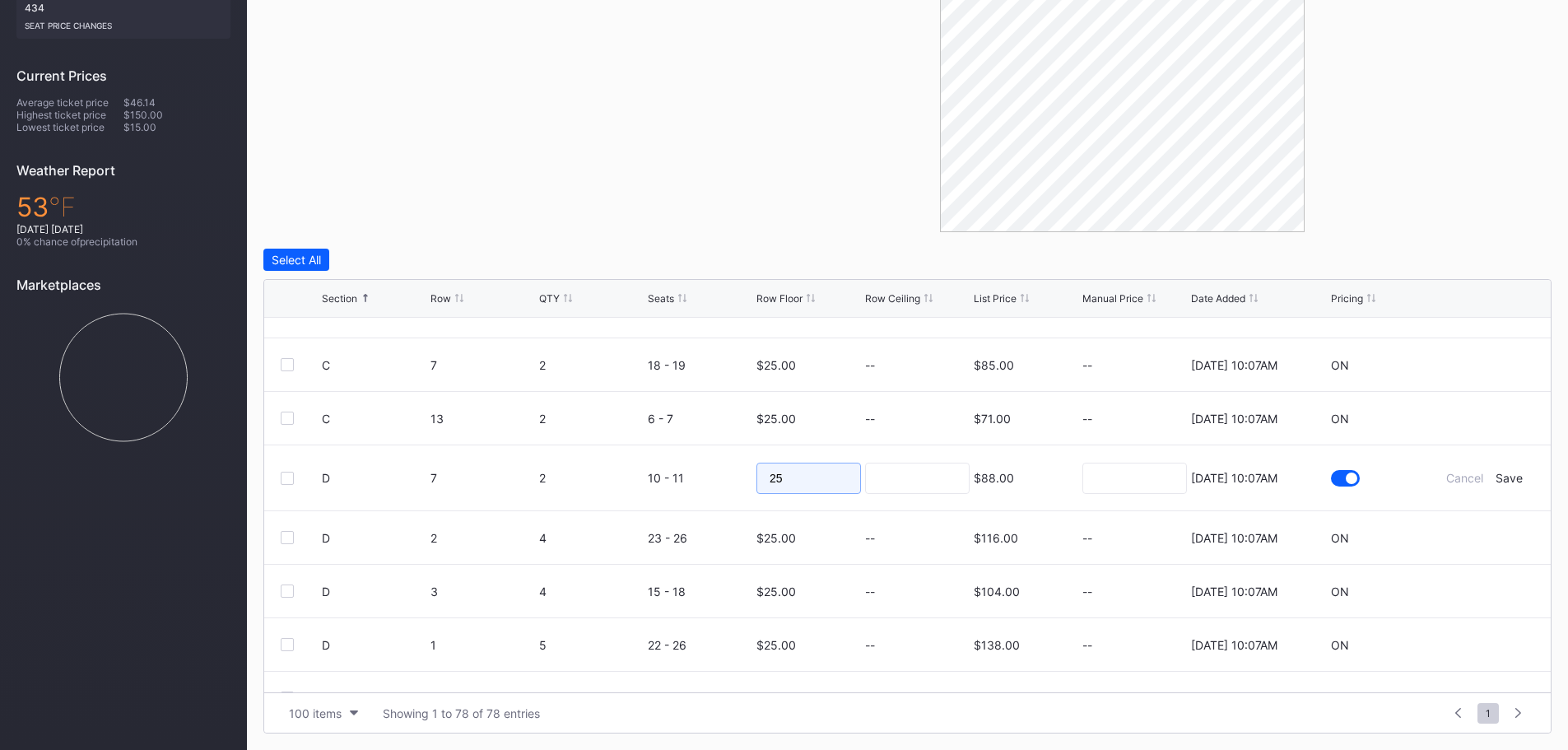
drag, startPoint x: 828, startPoint y: 478, endPoint x: 678, endPoint y: 480, distance: 150.0
click at [678, 480] on form "D 7 2 10 - 11 25 $88.00 8/20/2025 10:07AM Cancel Save" at bounding box center [928, 478] width 1213 height 65
type input "85"
click at [1501, 474] on div "Save" at bounding box center [1509, 477] width 28 height 14
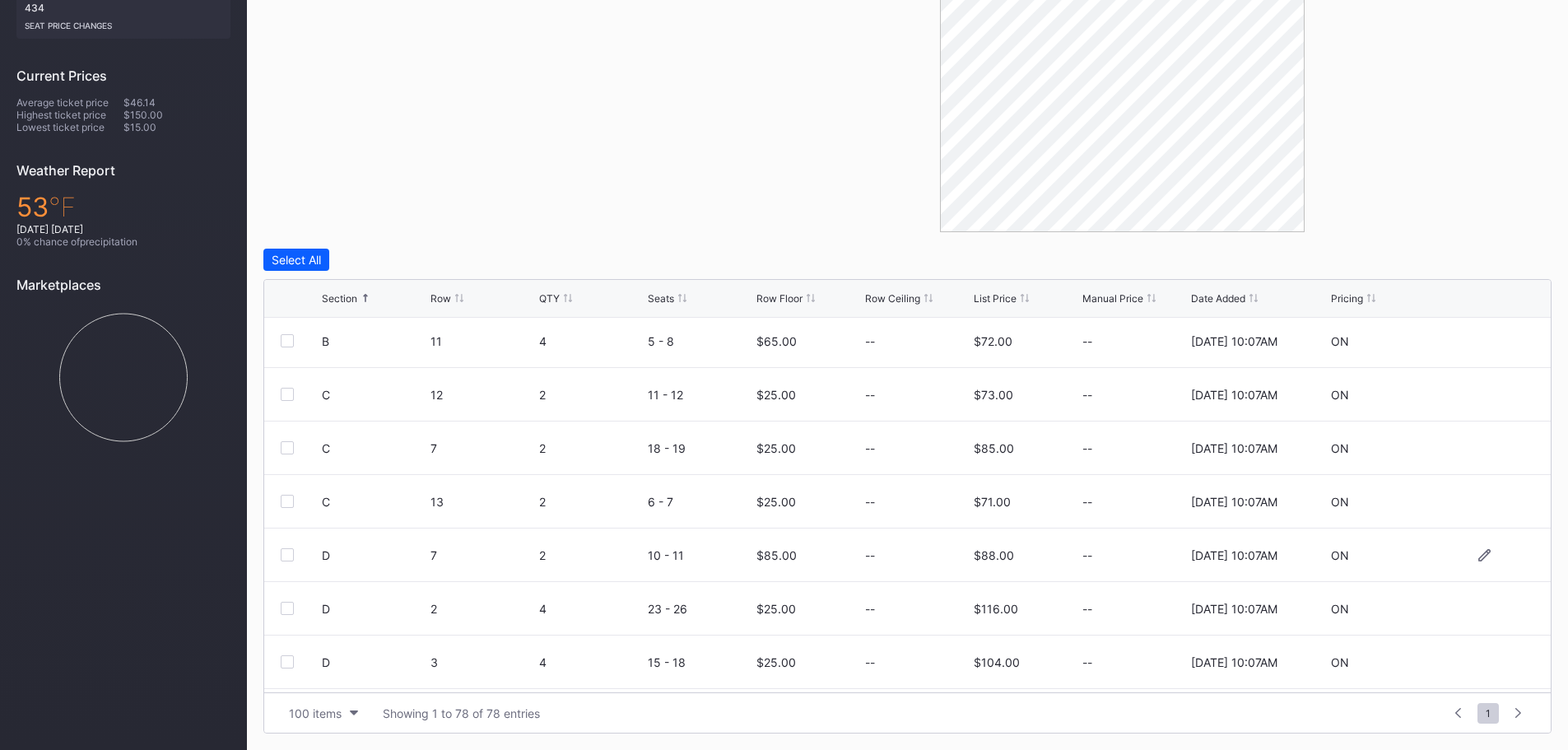
scroll to position [1235, 0]
click at [1479, 602] on icon at bounding box center [1484, 607] width 12 height 12
drag, startPoint x: 741, startPoint y: 618, endPoint x: 714, endPoint y: 619, distance: 27.0
click at [725, 619] on form "D 2 4 23 - 26 25 $116.00 8/20/2025 10:07AM Cancel Save" at bounding box center [928, 614] width 1213 height 65
type input "85"
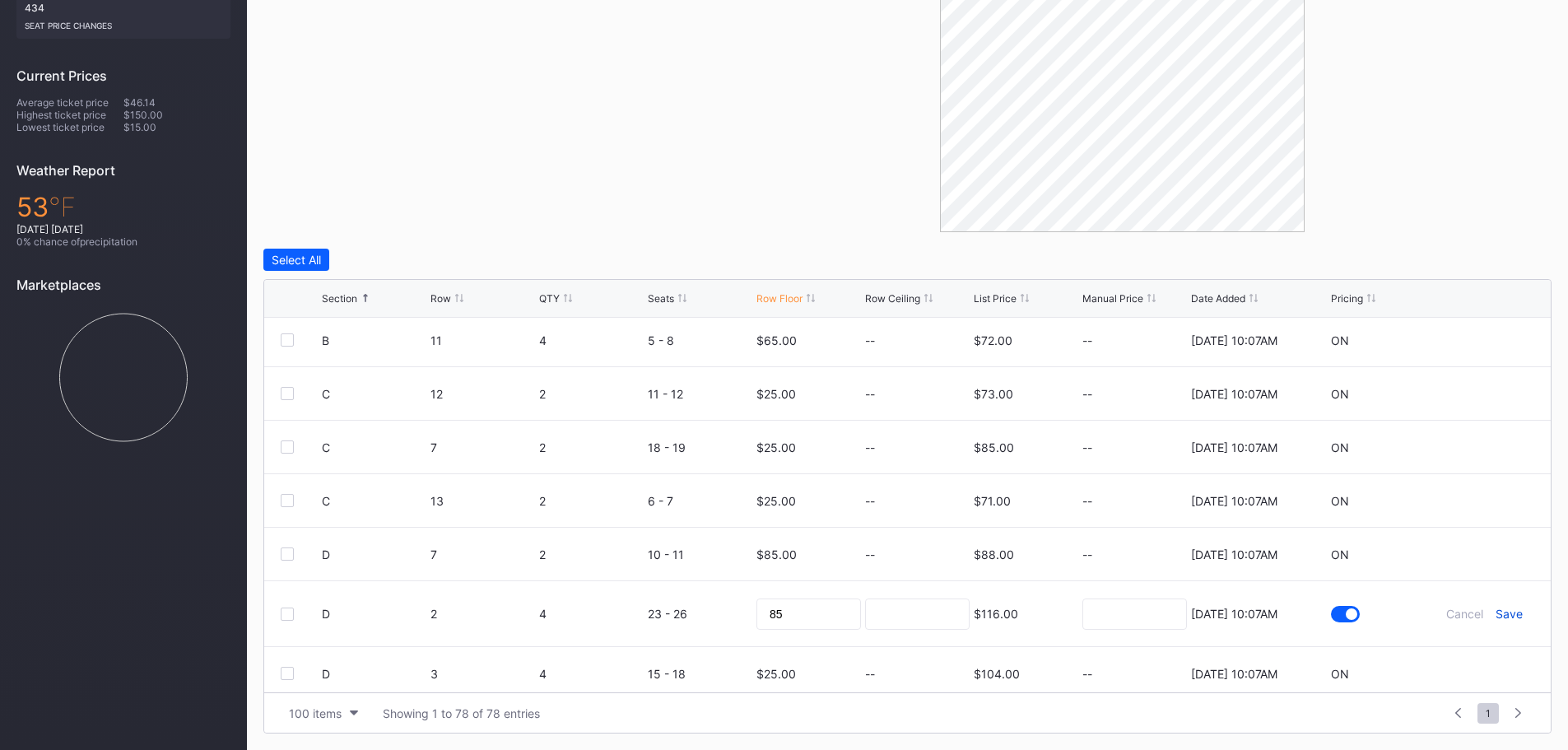
click at [1496, 610] on div "Save" at bounding box center [1509, 613] width 28 height 14
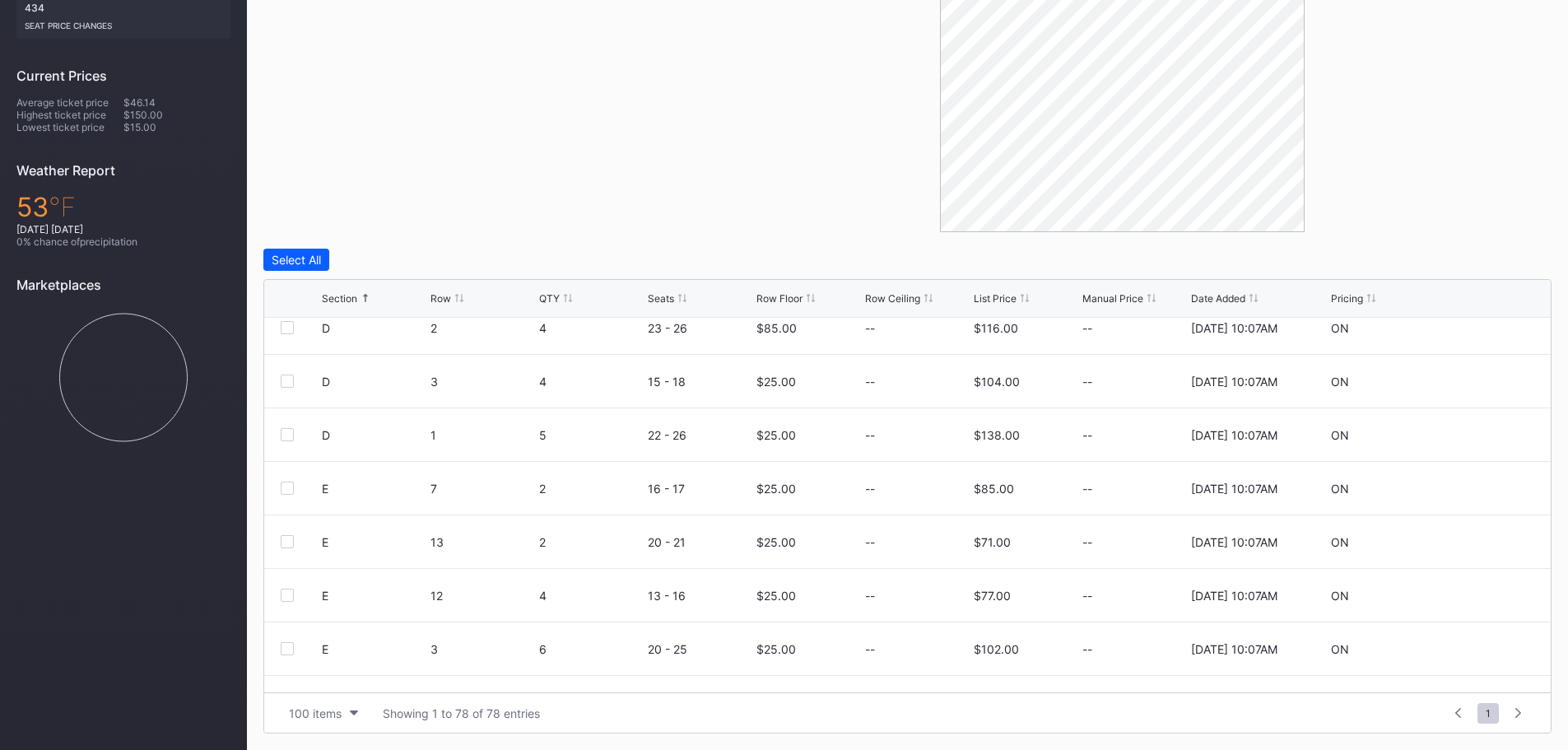
scroll to position [1565, 0]
click at [1479, 382] on icon at bounding box center [1484, 385] width 12 height 12
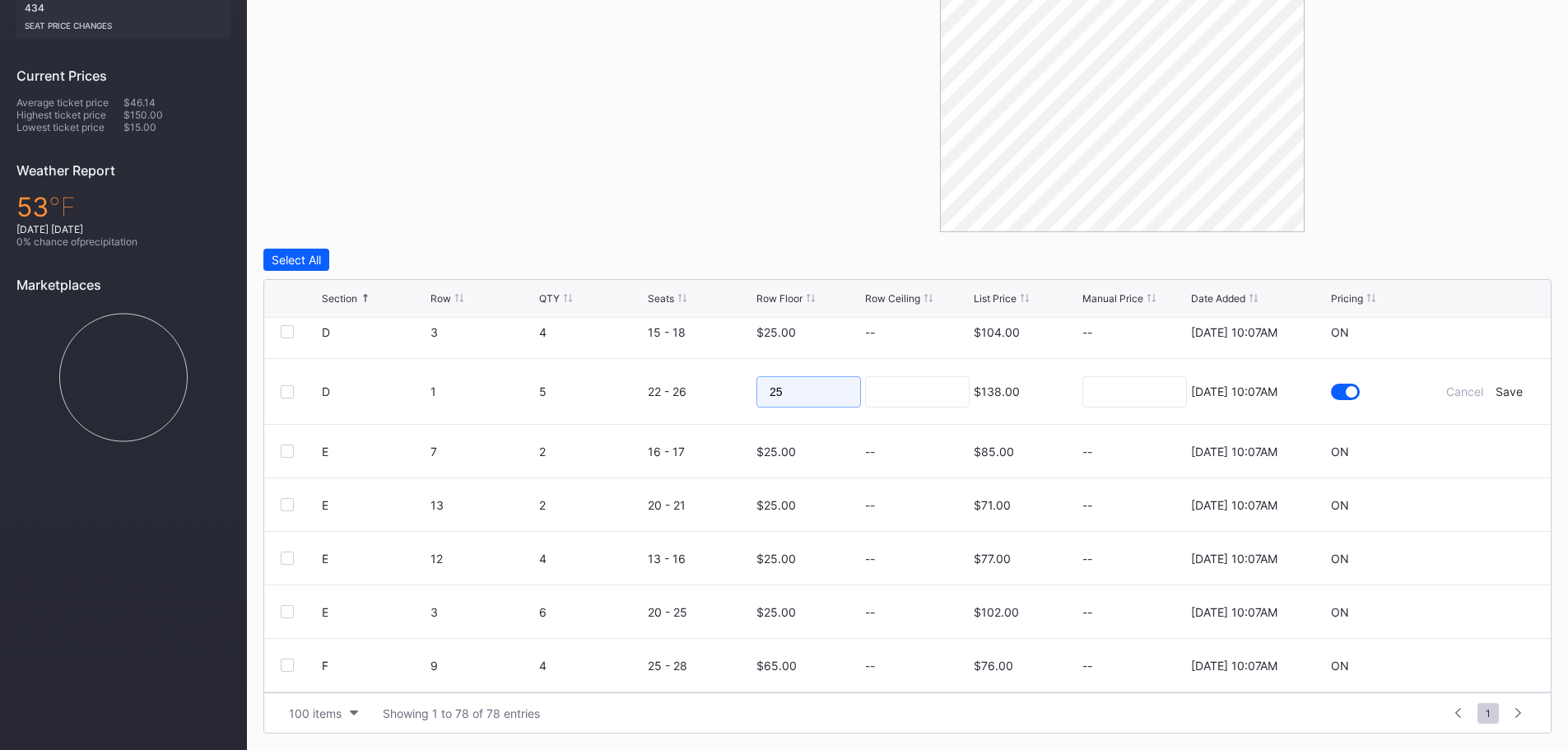
drag, startPoint x: 741, startPoint y: 393, endPoint x: 719, endPoint y: 394, distance: 22.0
click at [723, 394] on form "D 1 5 22 - 26 25 $138.00 8/20/2025 10:07AM Cancel Save" at bounding box center [928, 392] width 1213 height 65
type input "85"
click at [1493, 398] on form "D 1 5 22 - 26 85 $138.00 8/20/2025 10:07AM Cancel Save" at bounding box center [928, 392] width 1213 height 65
click at [1496, 390] on div "Save" at bounding box center [1509, 392] width 28 height 14
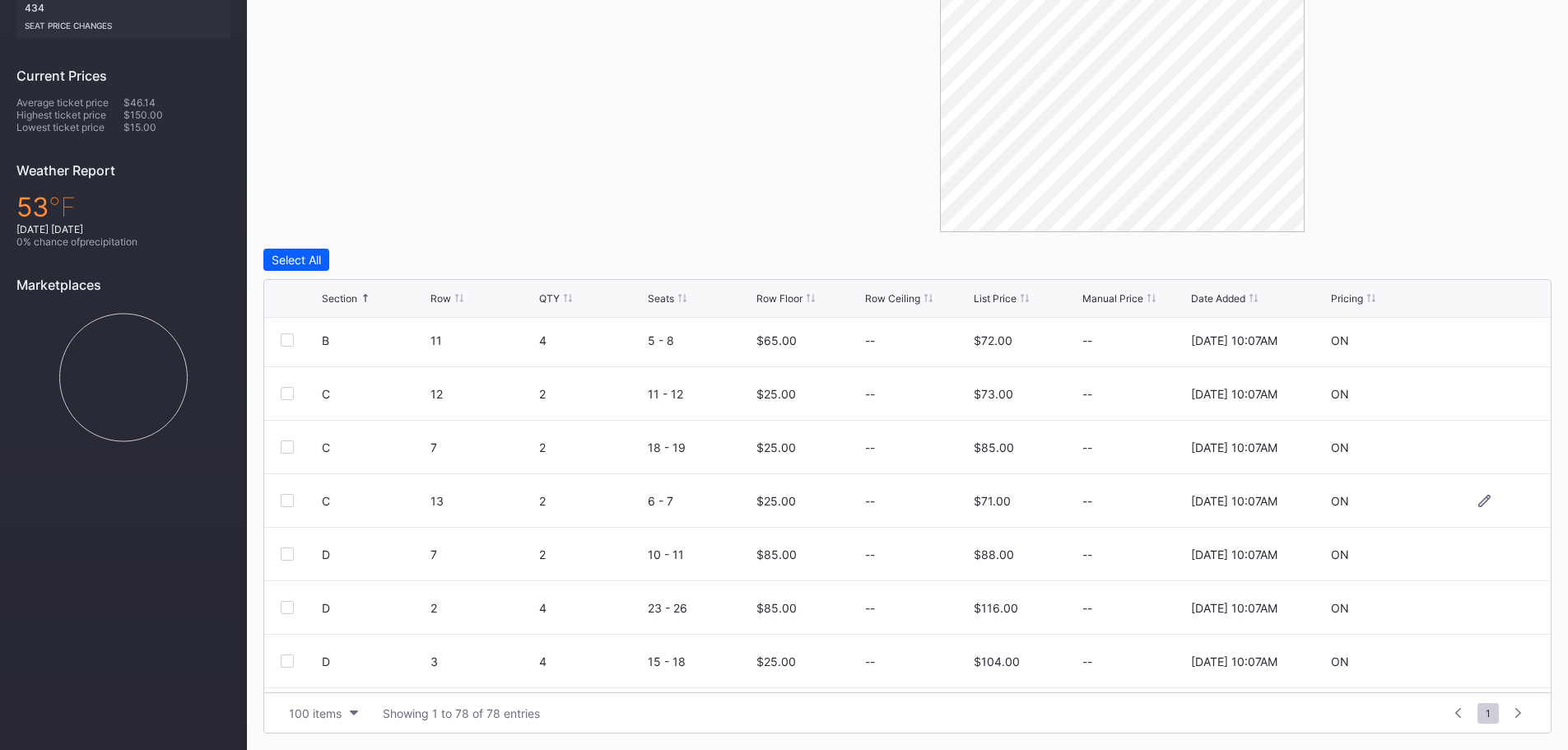
scroll to position [1317, 0]
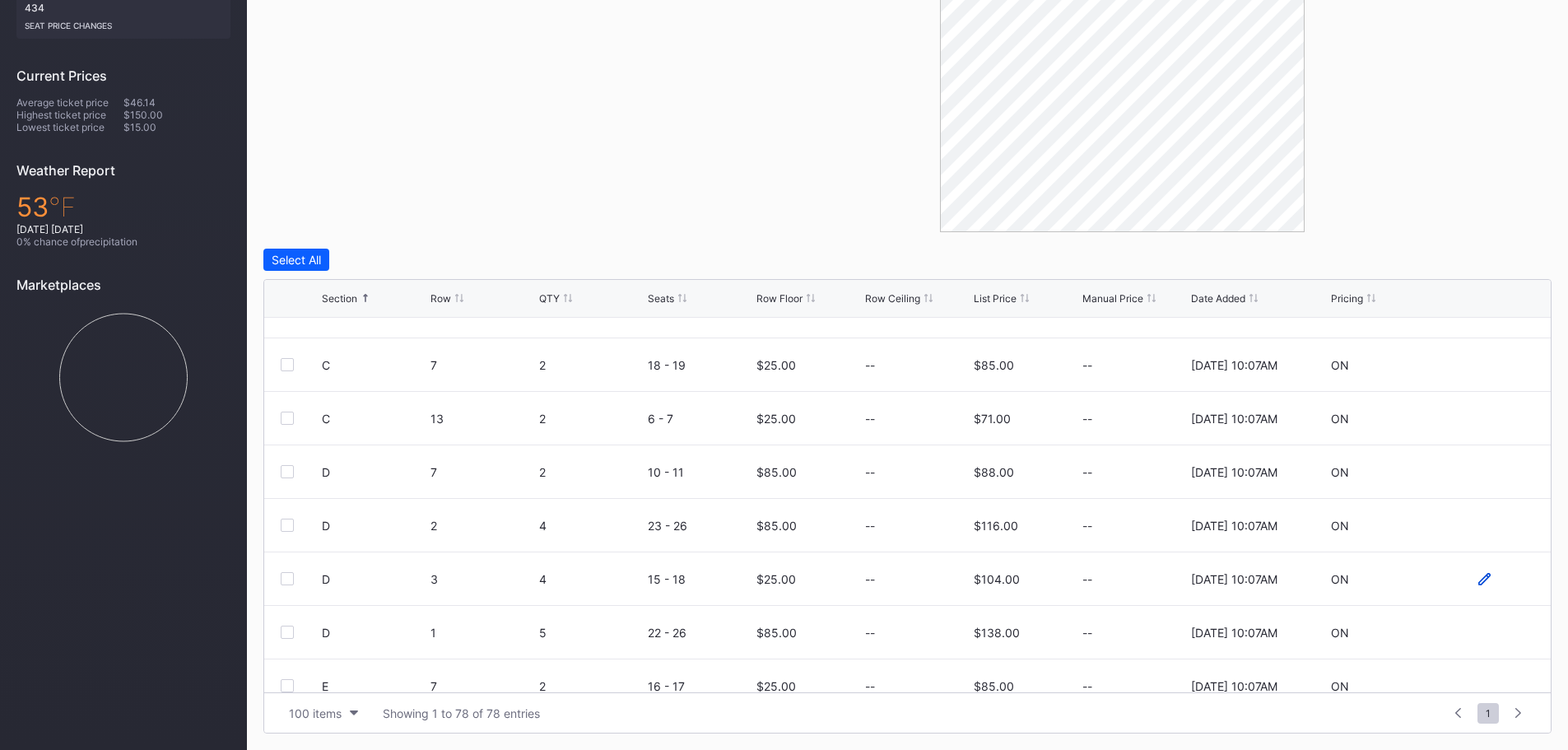
click at [1479, 576] on icon at bounding box center [1484, 579] width 12 height 12
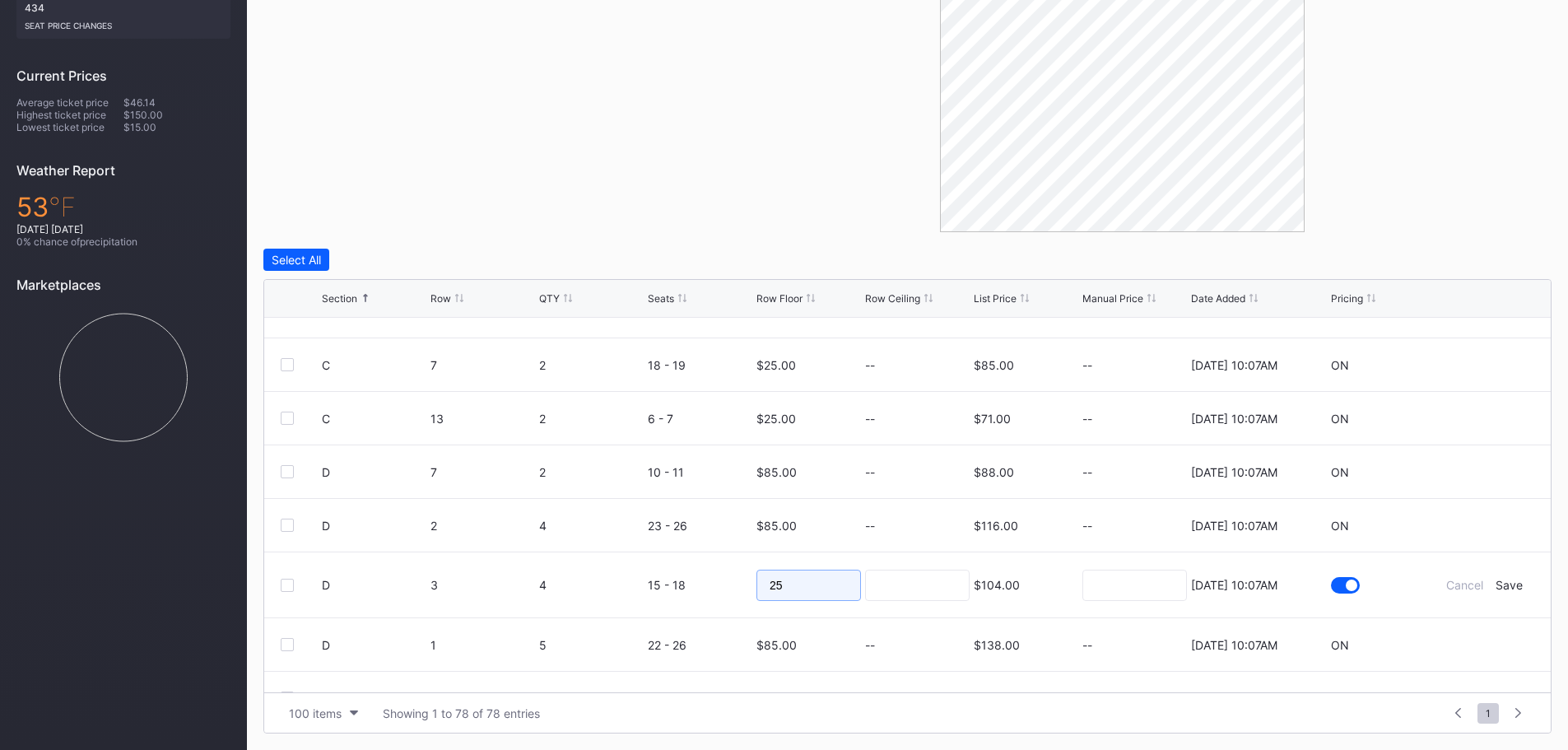
drag, startPoint x: 839, startPoint y: 588, endPoint x: 709, endPoint y: 588, distance: 130.0
click at [709, 588] on form "D 3 4 15 - 18 25 $104.00 8/20/2025 10:07AM Cancel Save" at bounding box center [928, 585] width 1213 height 65
type input "90"
click at [1502, 582] on div "Save" at bounding box center [1509, 585] width 28 height 14
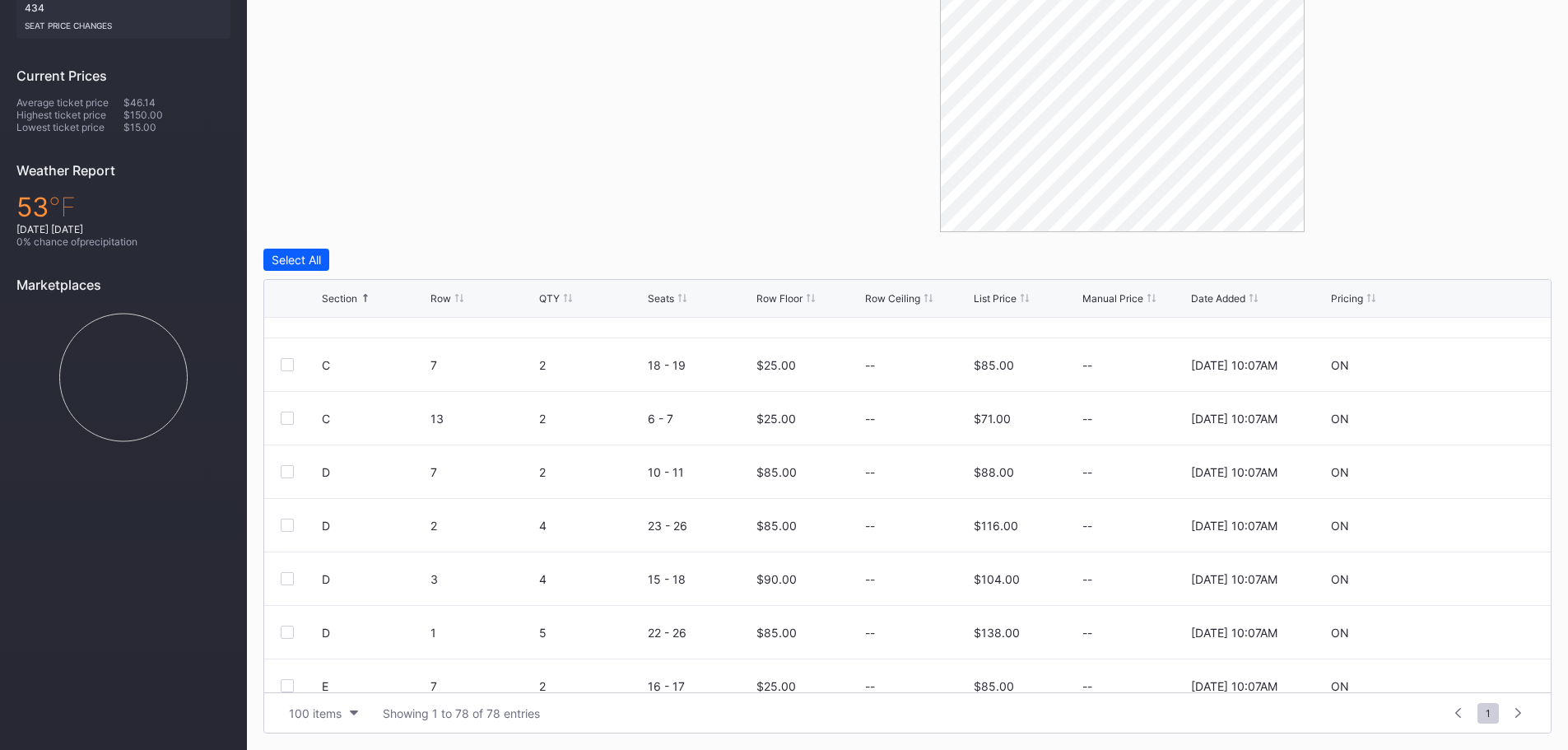
scroll to position [0, 0]
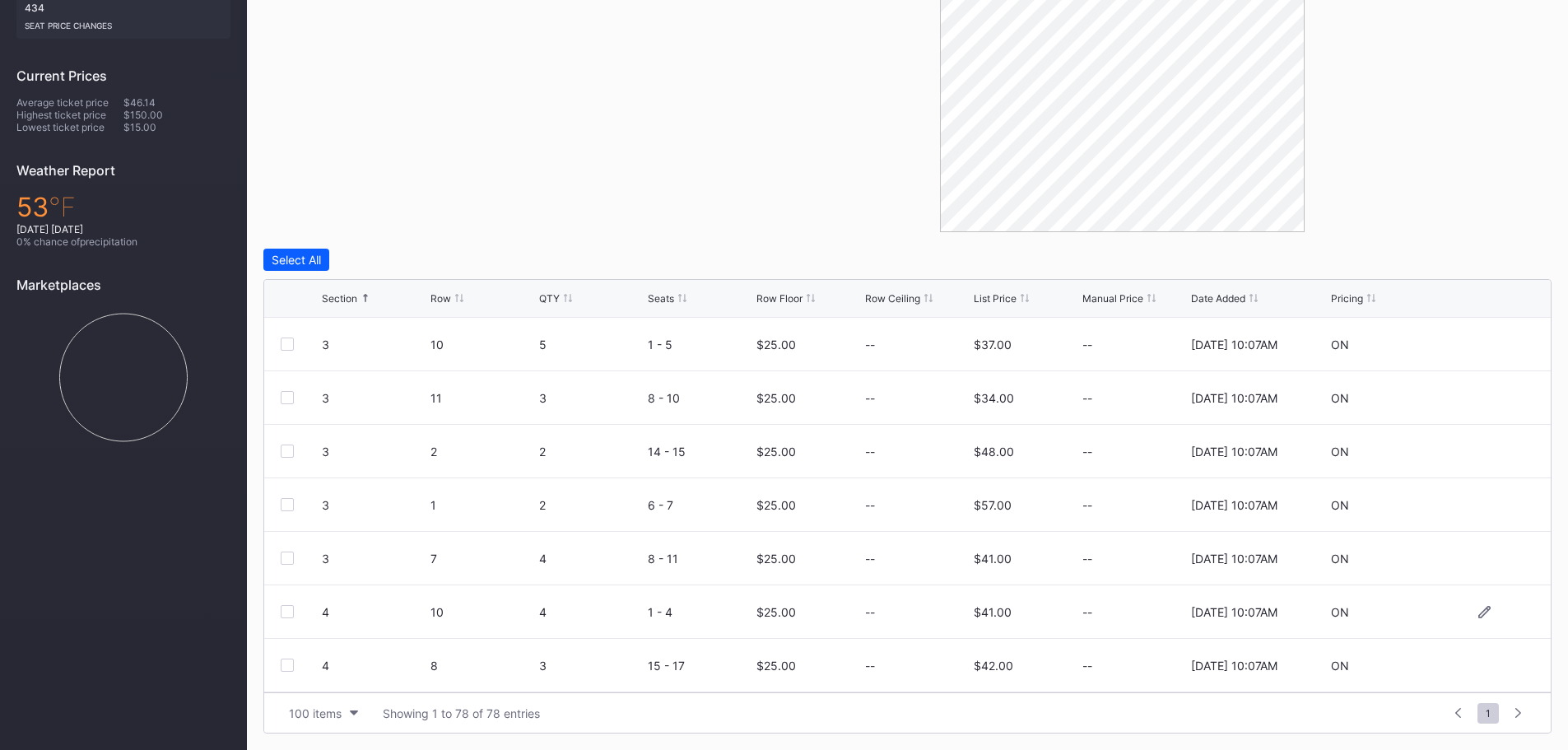
drag, startPoint x: 1290, startPoint y: 539, endPoint x: 1406, endPoint y: 598, distance: 130.1
click at [1406, 598] on div "ON" at bounding box center [1384, 611] width 105 height 52
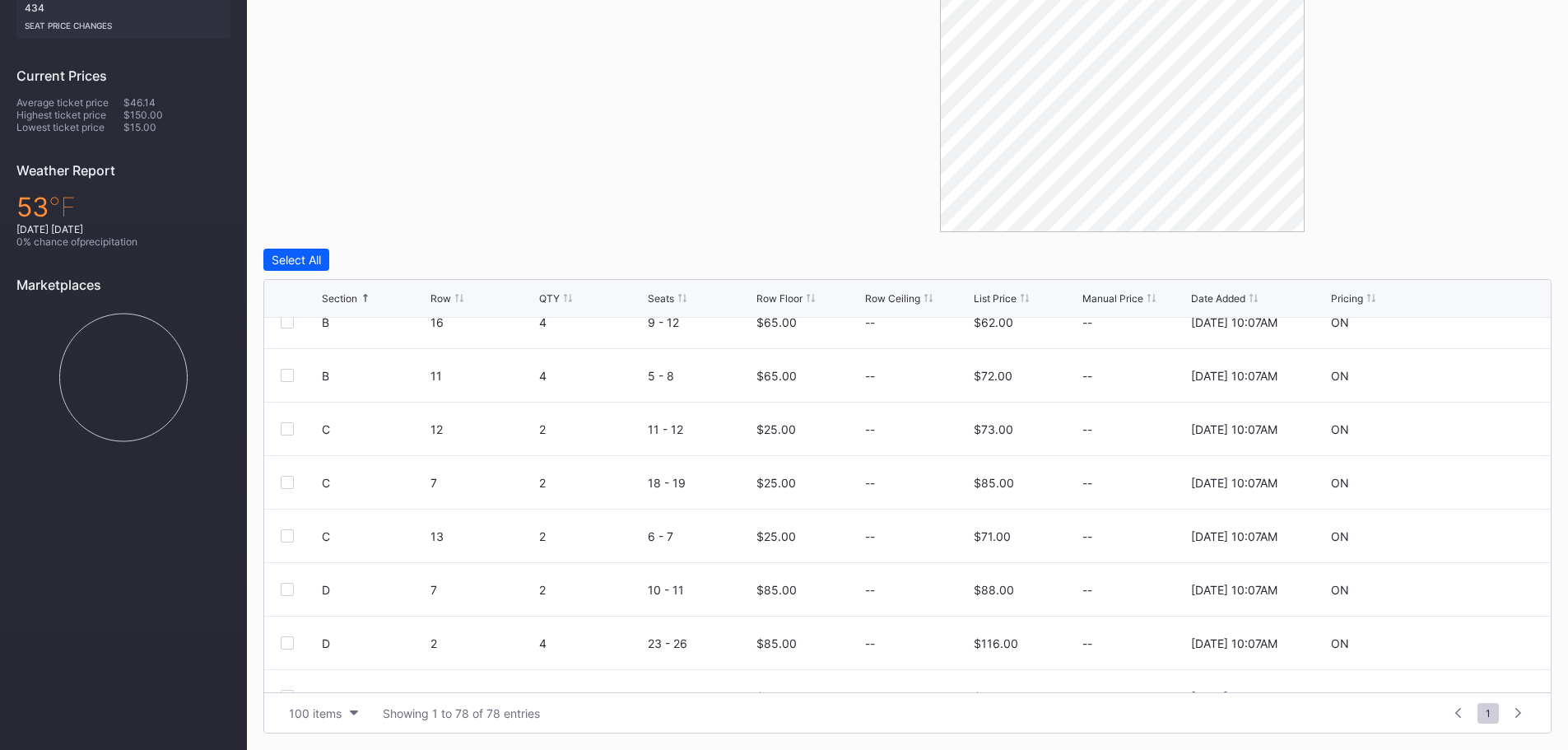
scroll to position [1235, 0]
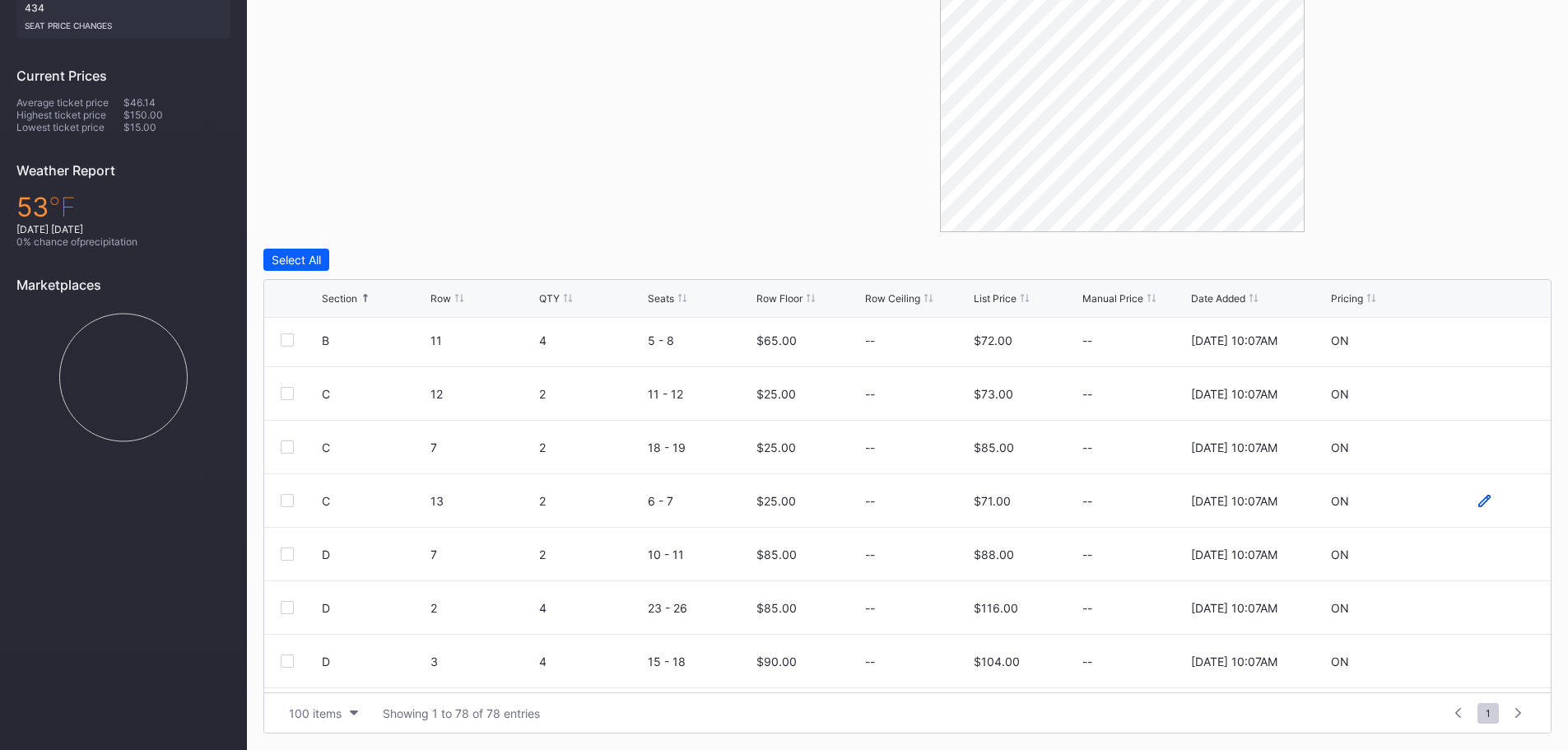
click at [1479, 503] on icon at bounding box center [1484, 501] width 12 height 12
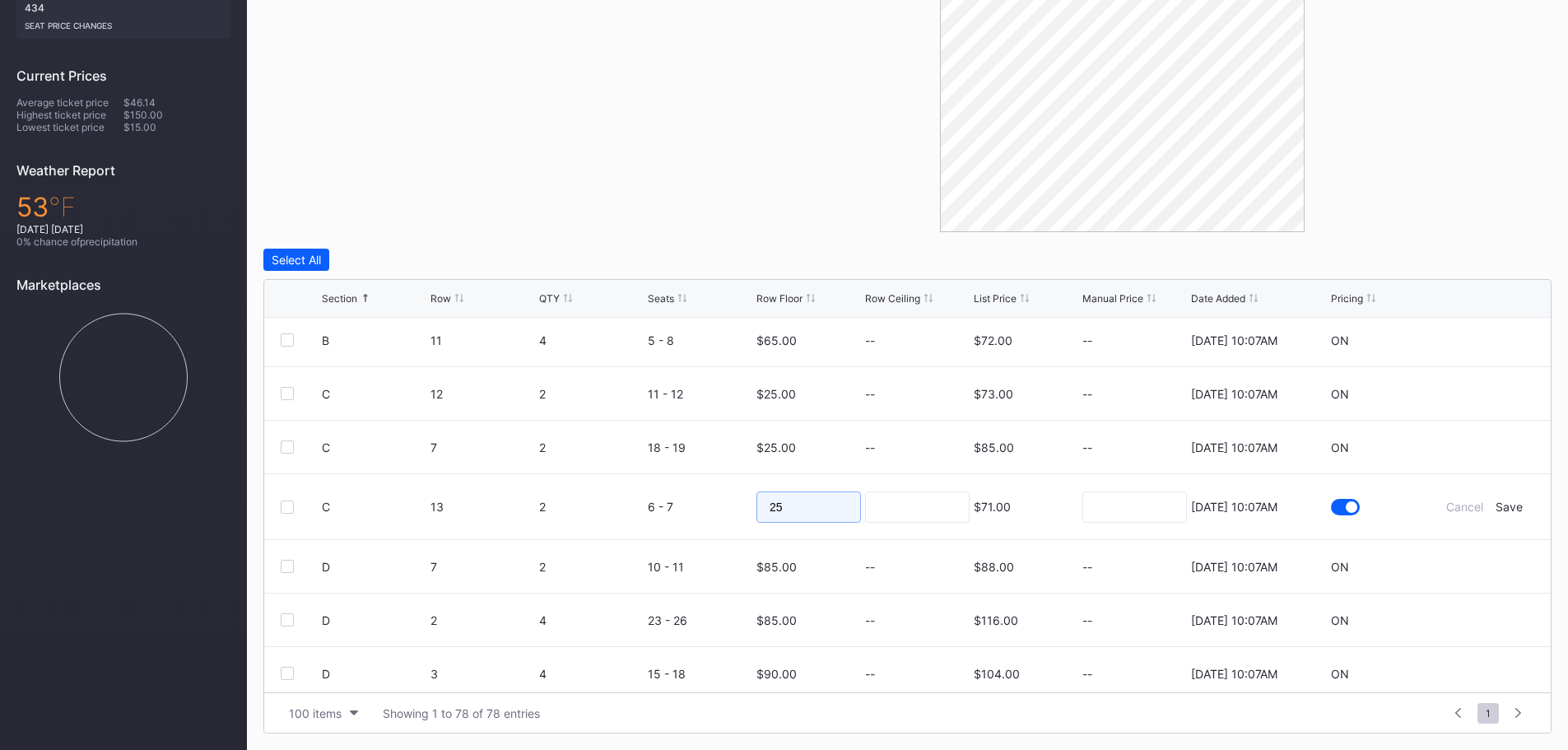
drag, startPoint x: 825, startPoint y: 509, endPoint x: 717, endPoint y: 512, distance: 108.0
click at [717, 512] on form "C 13 2 6 - 7 25 $71.00 8/20/2025 10:07AM Cancel Save" at bounding box center [928, 507] width 1213 height 65
type input "70"
click at [1496, 507] on div "Save" at bounding box center [1509, 507] width 28 height 14
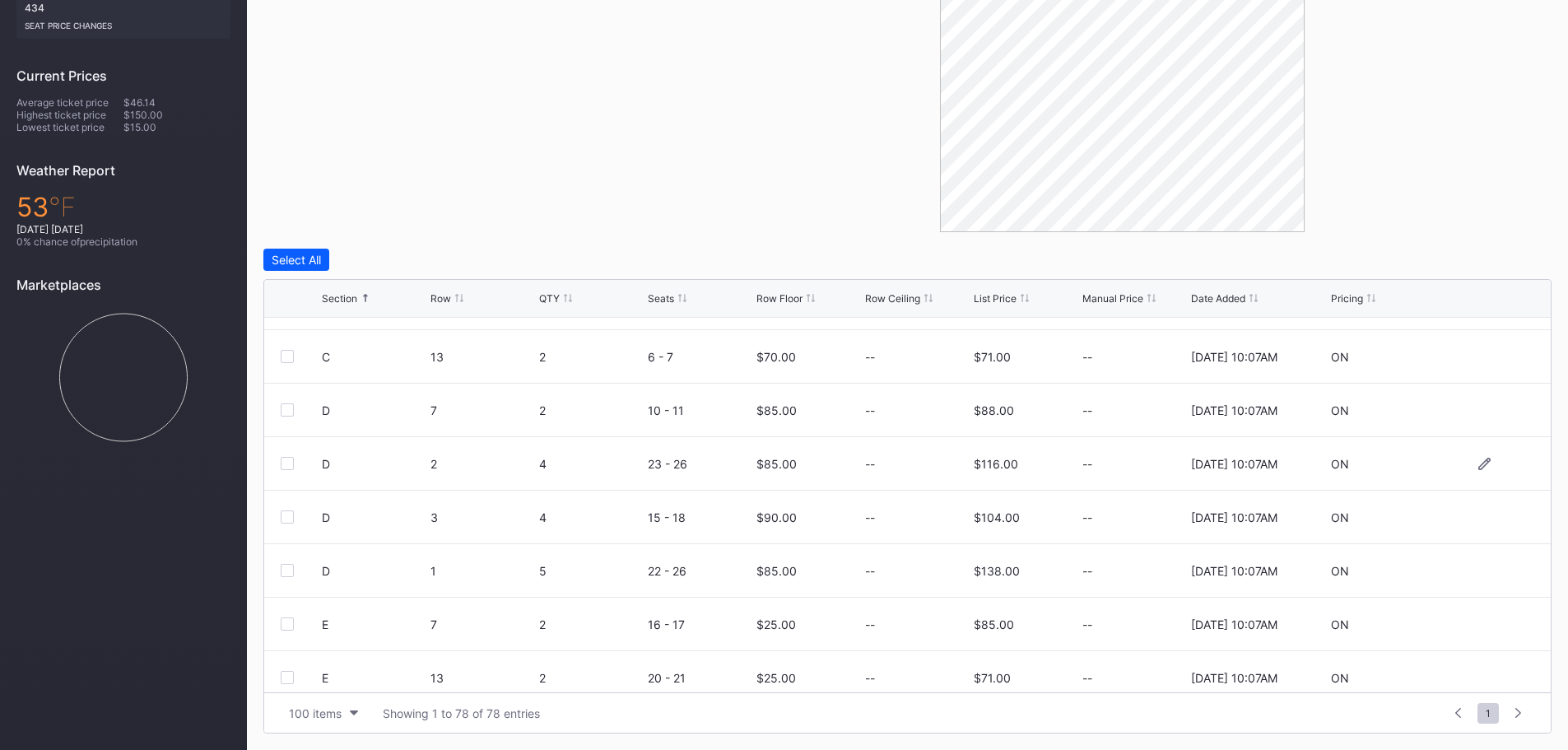
scroll to position [1482, 0]
click at [1479, 518] on icon at bounding box center [1484, 521] width 12 height 12
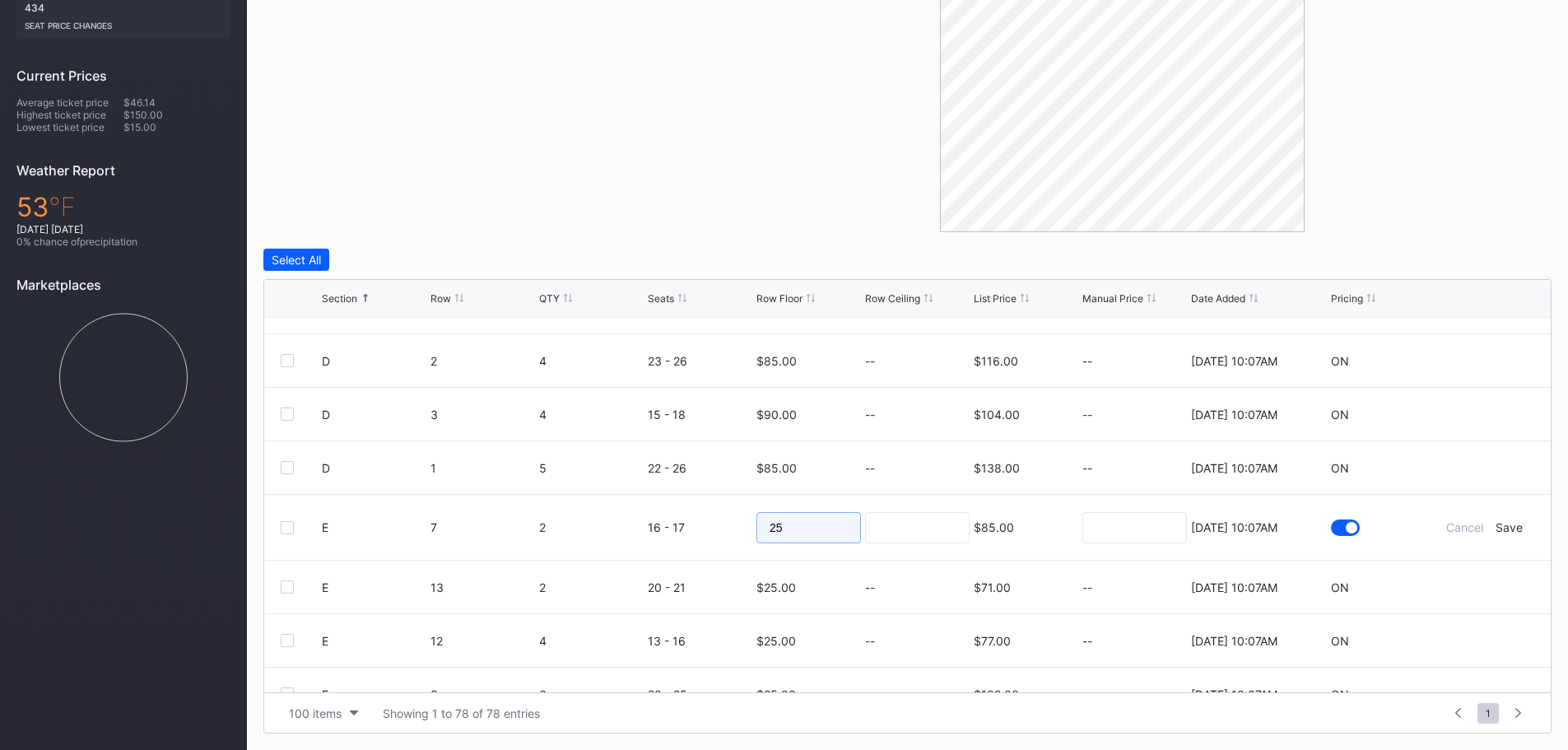
drag, startPoint x: 821, startPoint y: 524, endPoint x: 730, endPoint y: 527, distance: 91.0
click at [730, 527] on form "E 7 2 16 - 17 25 $85.00 8/20/2025 10:07AM Cancel Save" at bounding box center [928, 528] width 1213 height 65
type input "75"
click at [1496, 530] on div "Save" at bounding box center [1509, 527] width 28 height 14
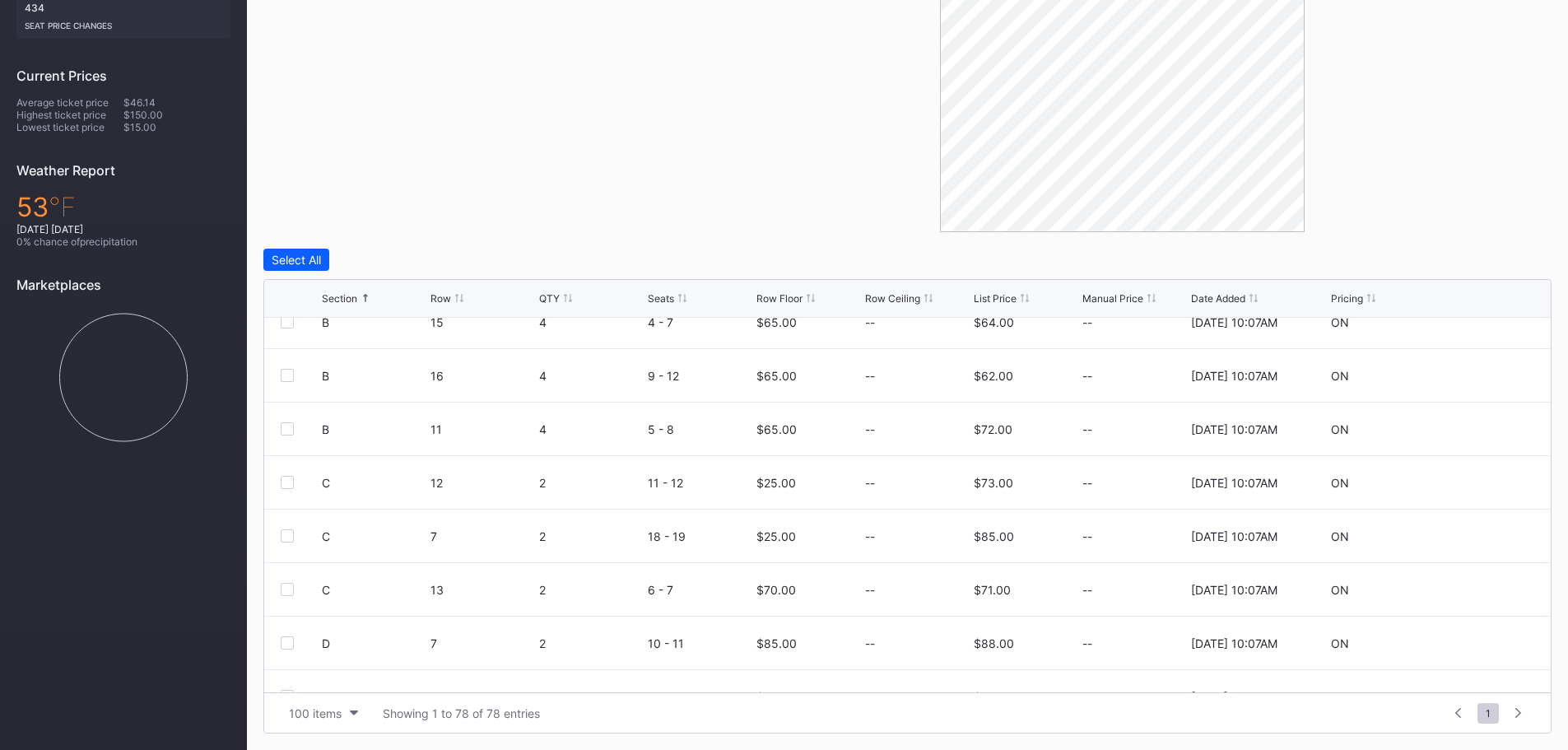
scroll to position [1235, 0]
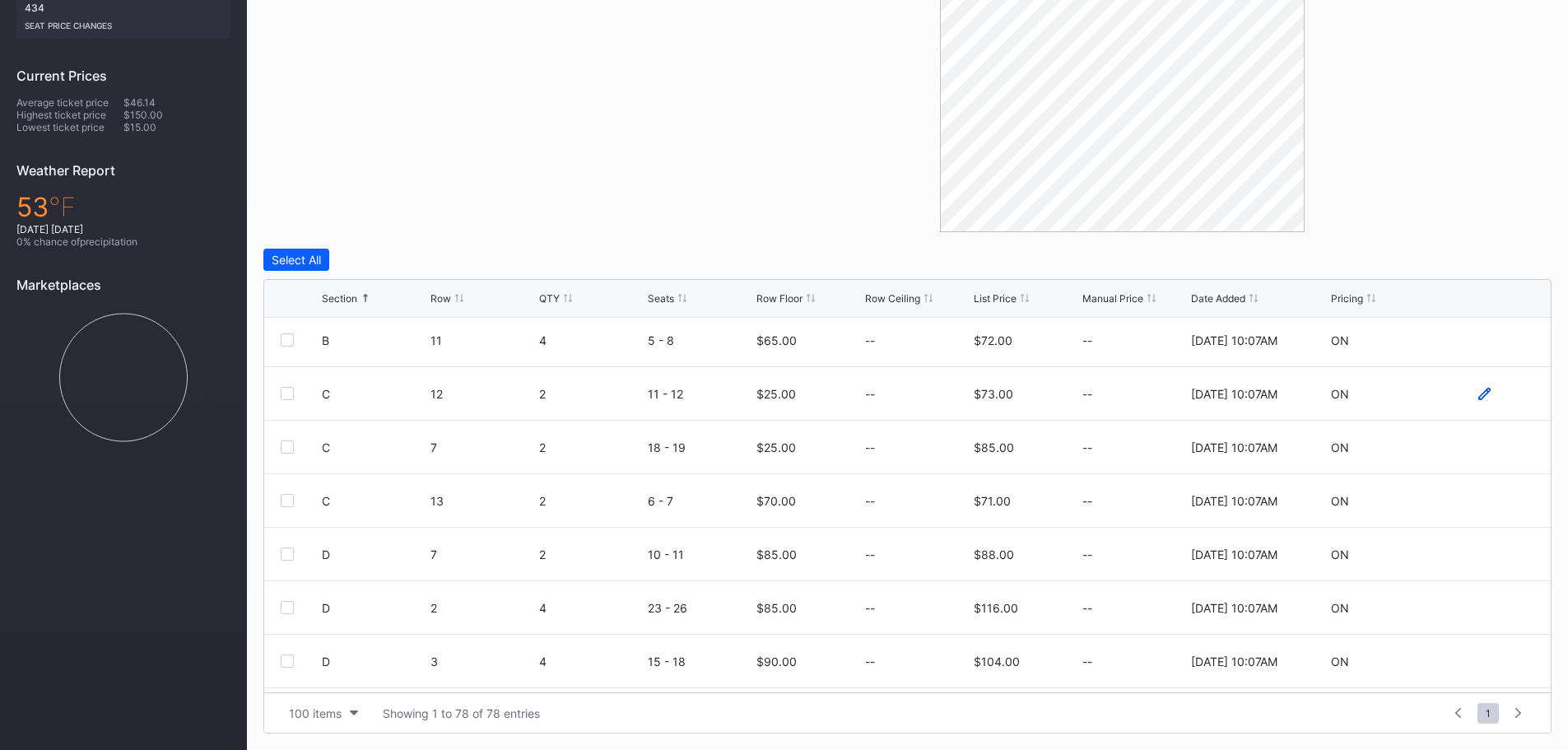
click at [1479, 394] on icon at bounding box center [1484, 394] width 12 height 12
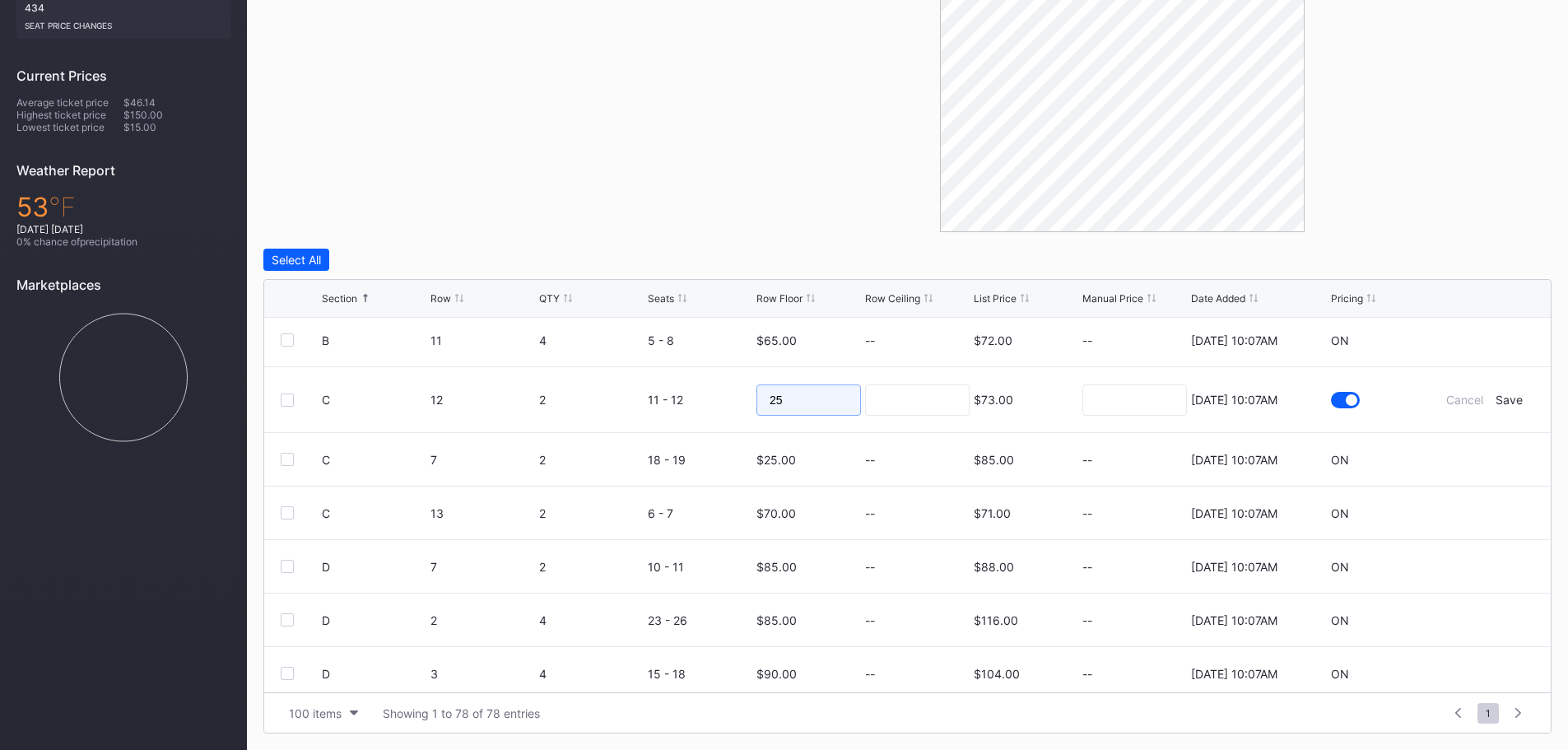
drag, startPoint x: 804, startPoint y: 397, endPoint x: 686, endPoint y: 404, distance: 118.2
click at [700, 403] on form "C 12 2 11 - 12 25 $73.00 8/20/2025 10:07AM Cancel Save" at bounding box center [928, 399] width 1213 height 65
type input "75"
click at [1500, 404] on div "Save" at bounding box center [1509, 399] width 28 height 14
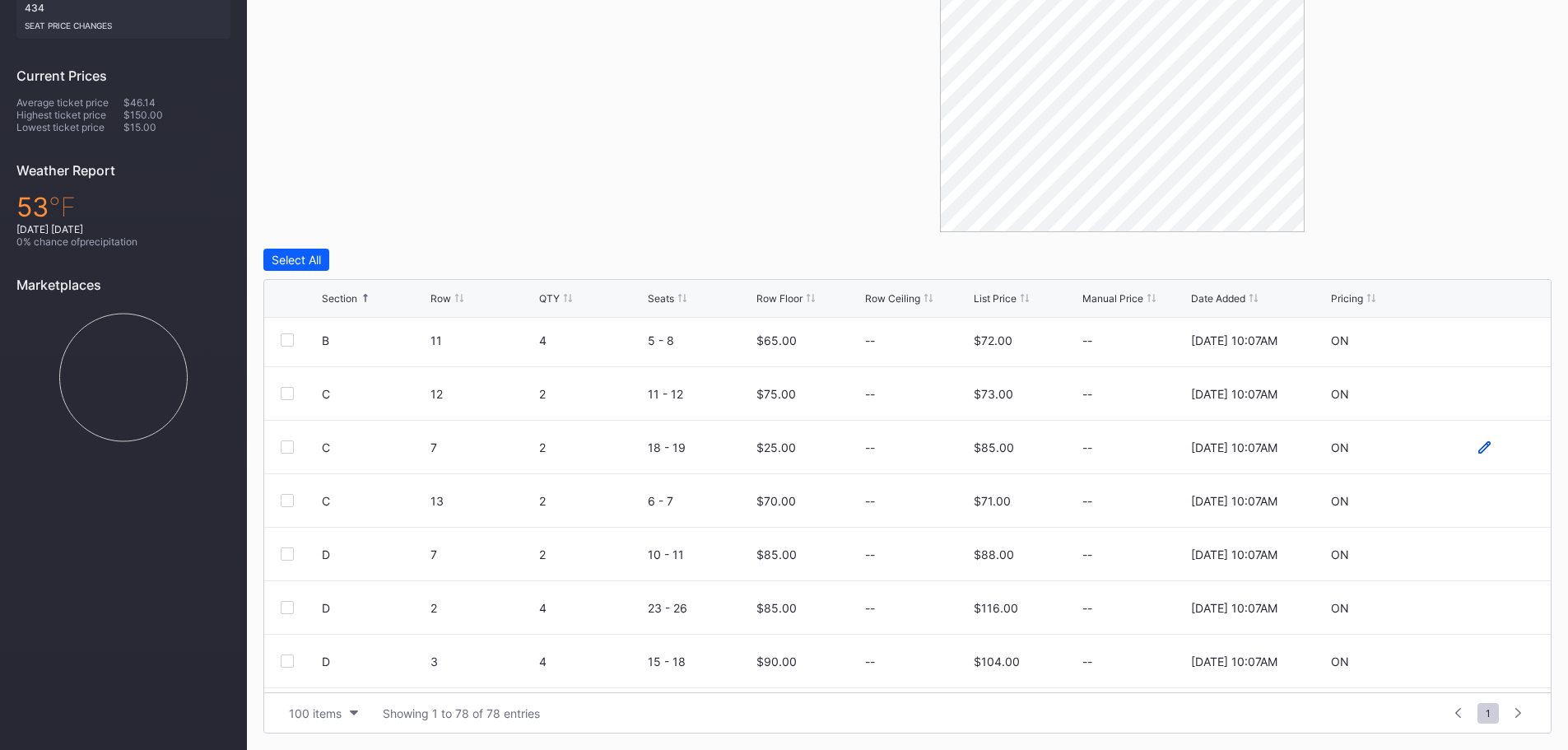
drag, startPoint x: 1474, startPoint y: 446, endPoint x: 1233, endPoint y: 482, distance: 243.7
click at [1479, 446] on icon at bounding box center [1484, 447] width 12 height 12
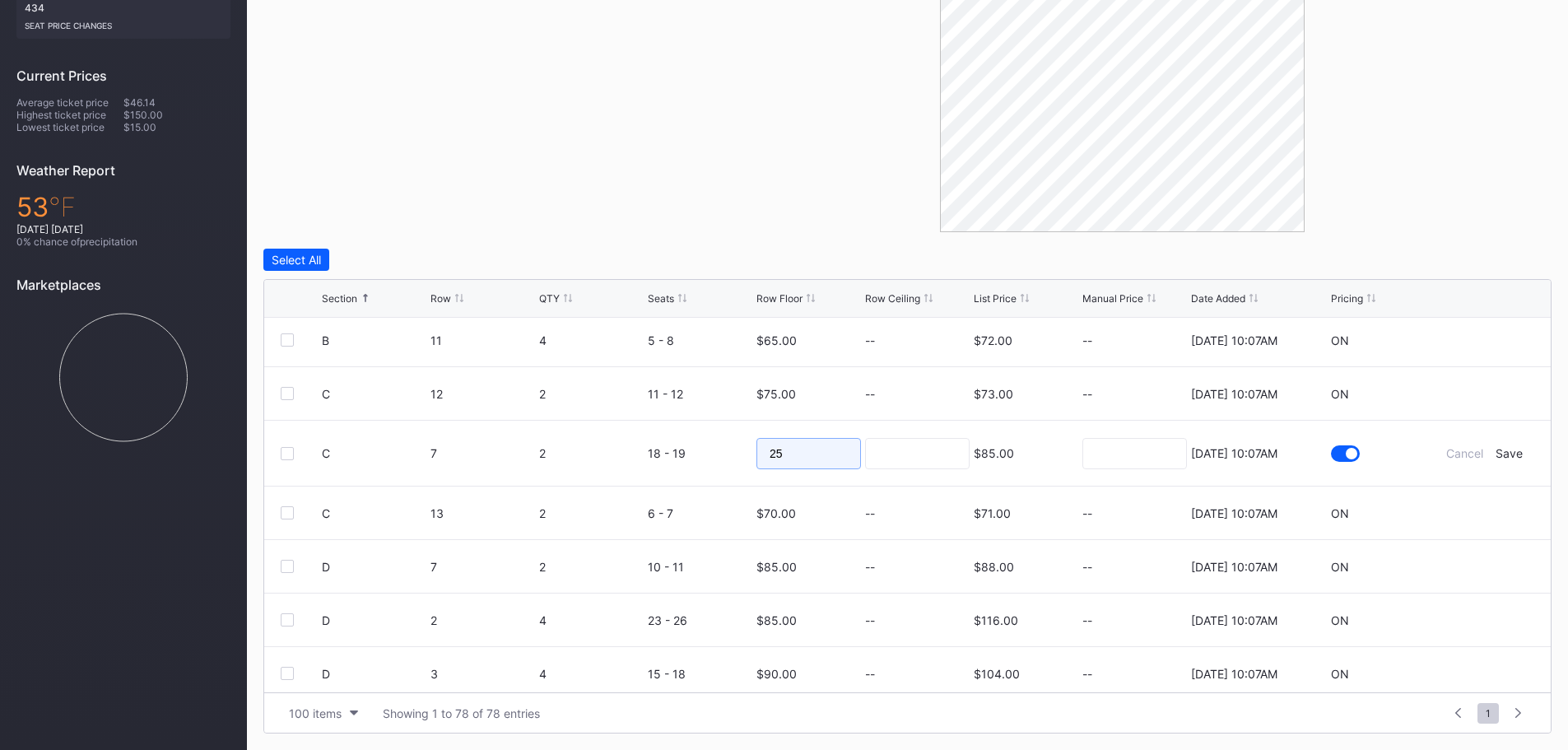
drag, startPoint x: 812, startPoint y: 456, endPoint x: 604, endPoint y: 444, distance: 208.3
click at [630, 447] on form "C 7 2 18 - 19 25 $85.00 8/20/2025 10:07AM Cancel Save" at bounding box center [928, 453] width 1213 height 65
type input "70"
click at [1503, 451] on div "Save" at bounding box center [1509, 453] width 28 height 14
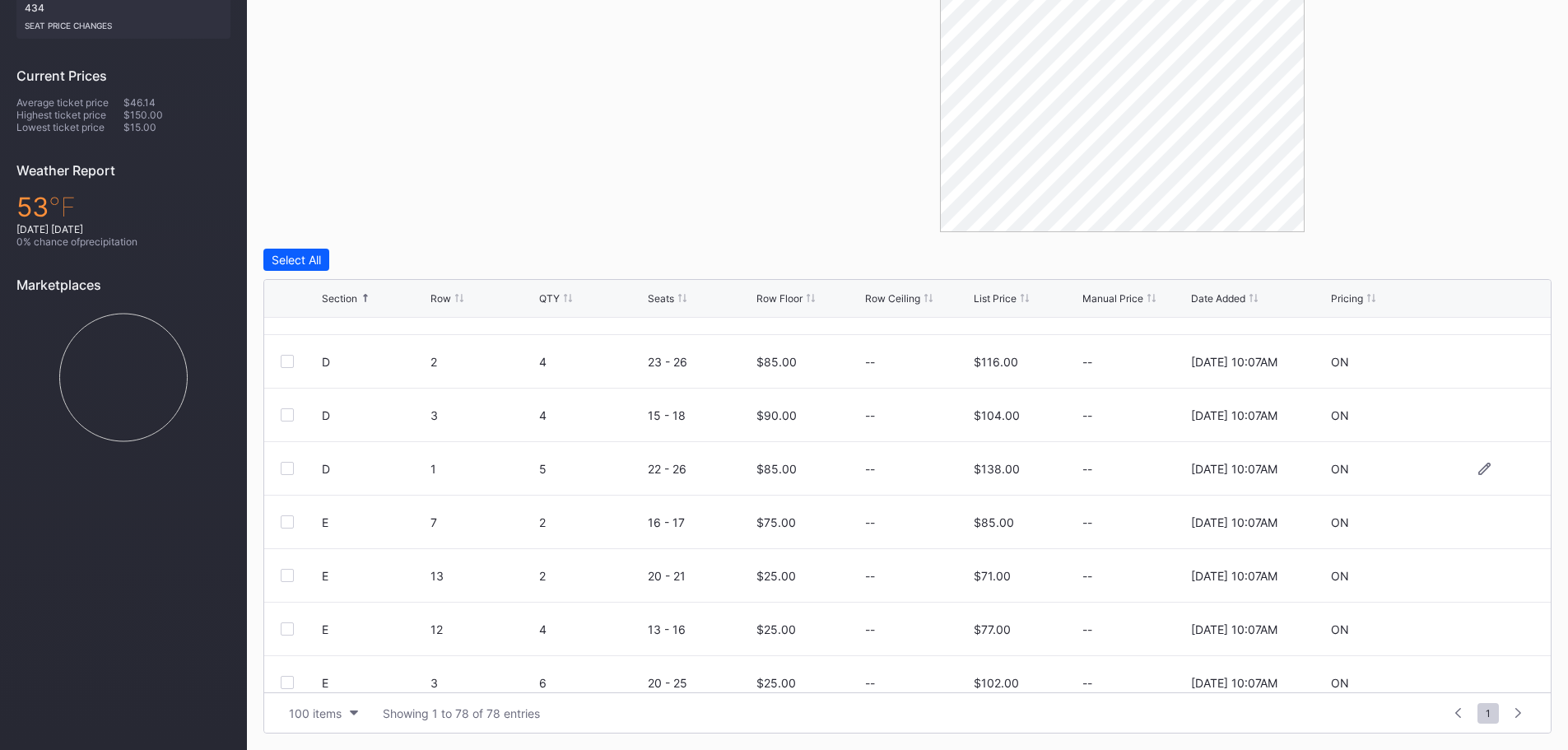
scroll to position [1482, 0]
drag, startPoint x: 1460, startPoint y: 579, endPoint x: 1471, endPoint y: 576, distance: 11.4
click at [1461, 579] on div at bounding box center [1485, 575] width 99 height 12
click at [1479, 576] on icon at bounding box center [1484, 575] width 12 height 12
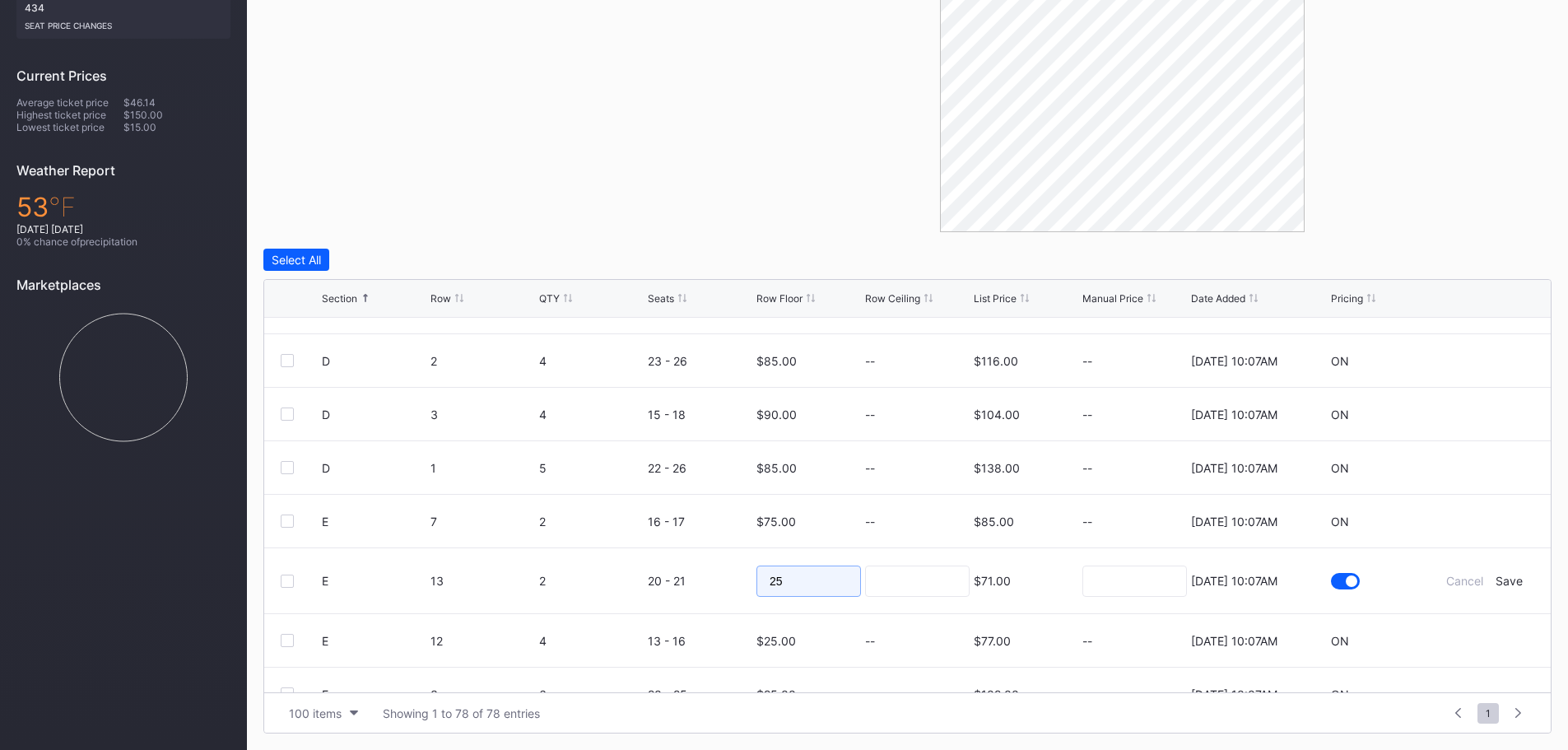
drag, startPoint x: 798, startPoint y: 576, endPoint x: 687, endPoint y: 577, distance: 111.0
click at [698, 577] on form "E 13 2 20 - 21 25 $71.00 8/20/2025 10:07AM Cancel Save" at bounding box center [928, 581] width 1213 height 65
type input "70"
click at [1496, 584] on div "Save" at bounding box center [1509, 581] width 28 height 14
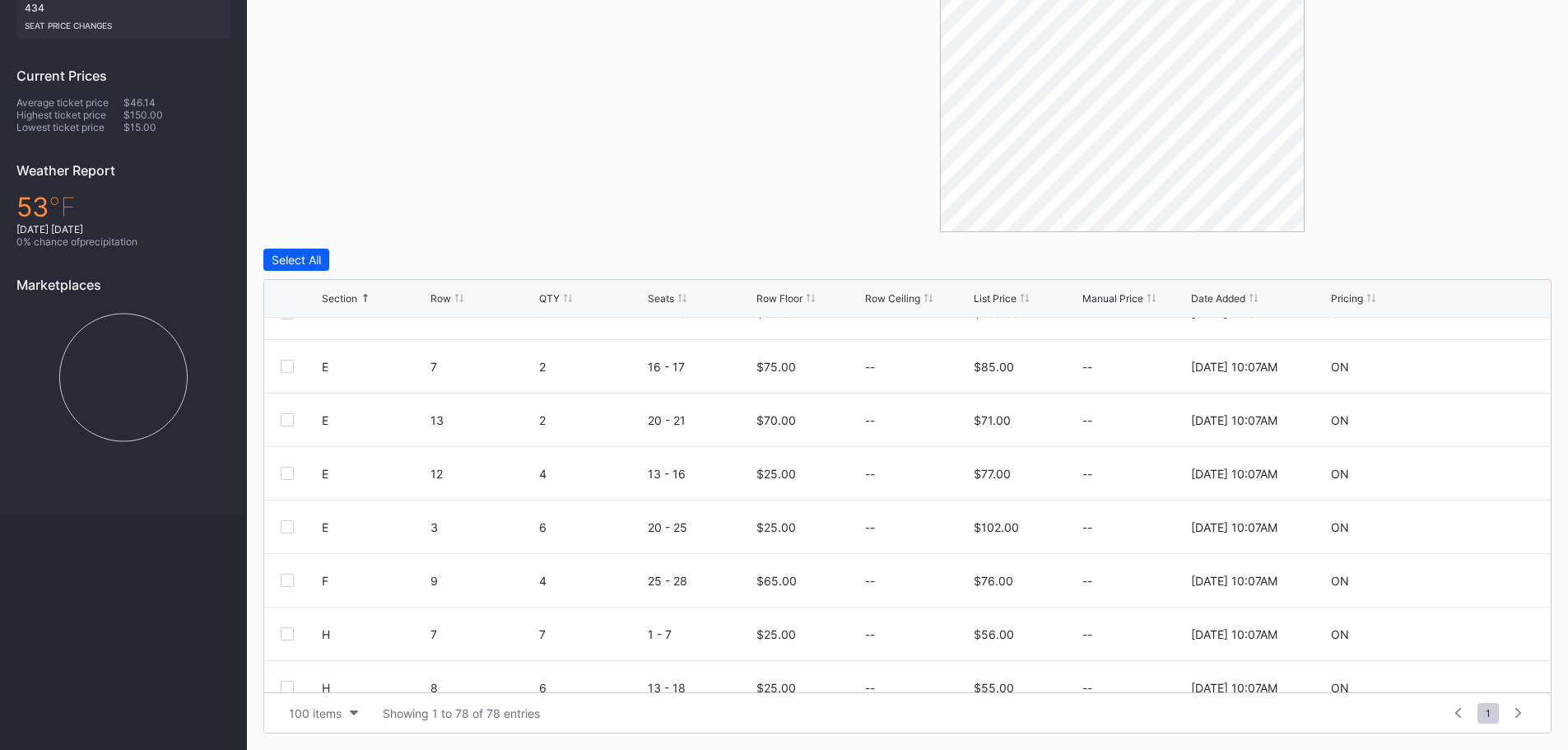
scroll to position [1646, 0]
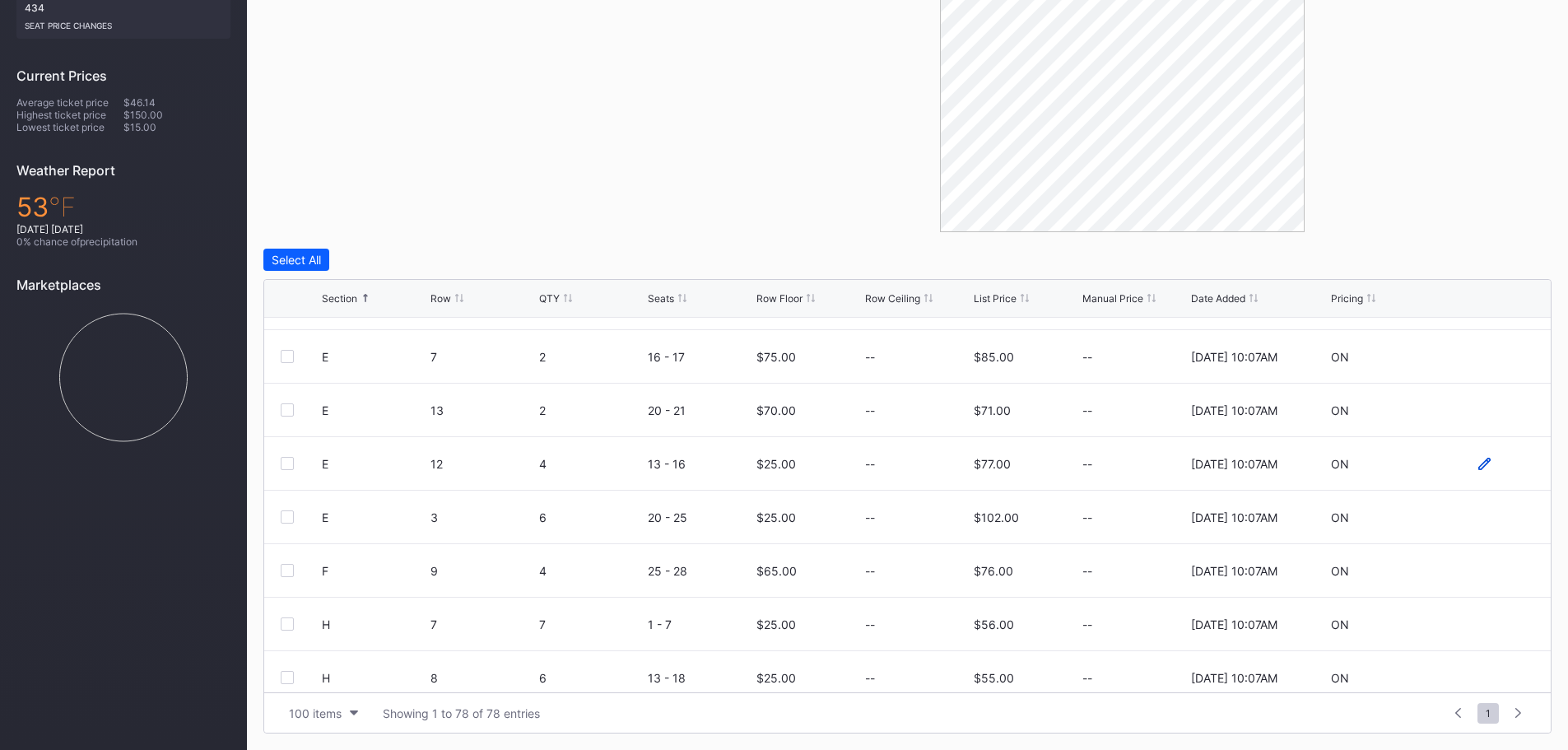
click at [1479, 468] on icon at bounding box center [1484, 464] width 12 height 12
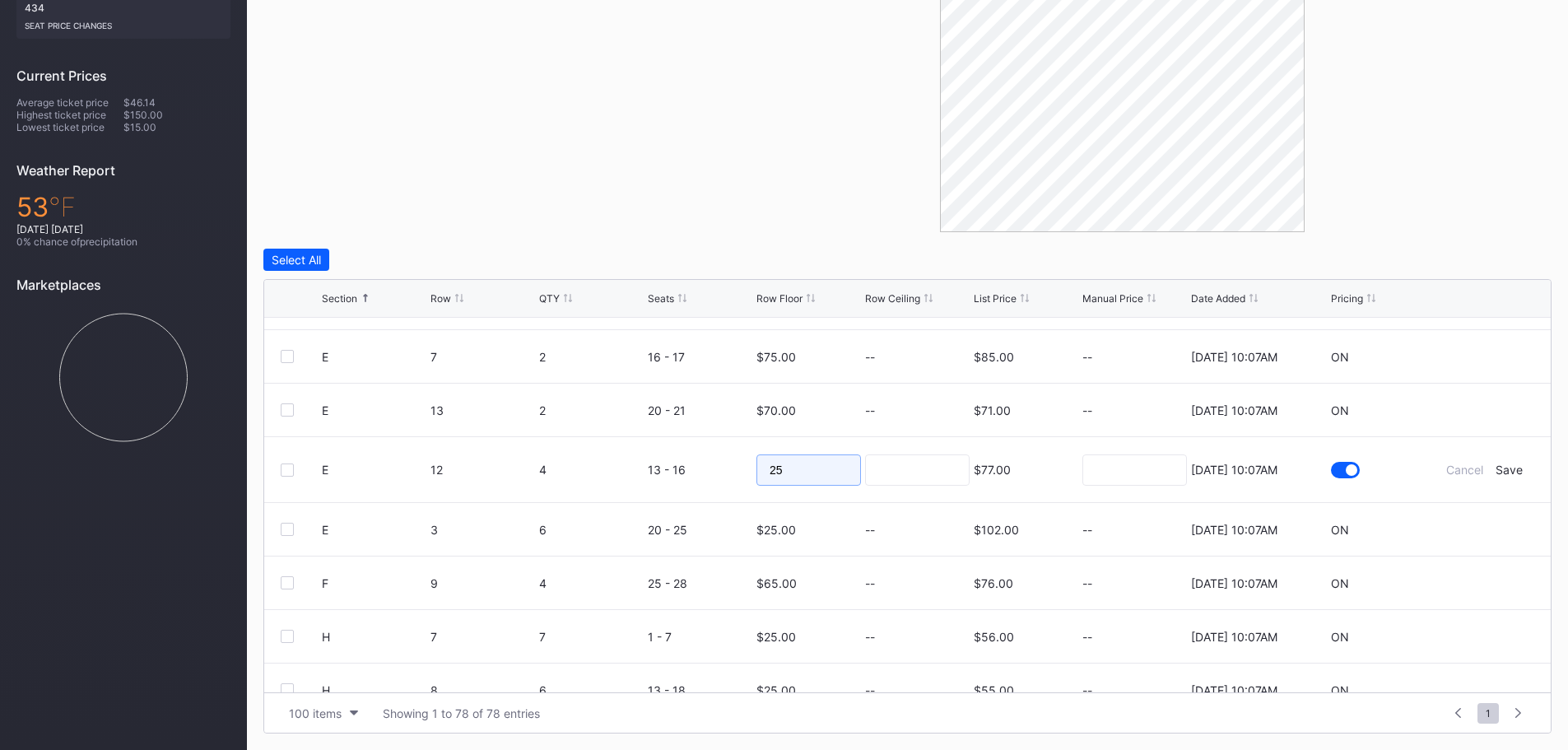
drag, startPoint x: 818, startPoint y: 465, endPoint x: 643, endPoint y: 471, distance: 175.1
click at [651, 471] on form "E 12 4 13 - 16 25 $77.00 8/20/2025 10:07AM Cancel Save" at bounding box center [928, 470] width 1213 height 65
type input "70"
click at [1511, 471] on div "Save" at bounding box center [1509, 470] width 28 height 14
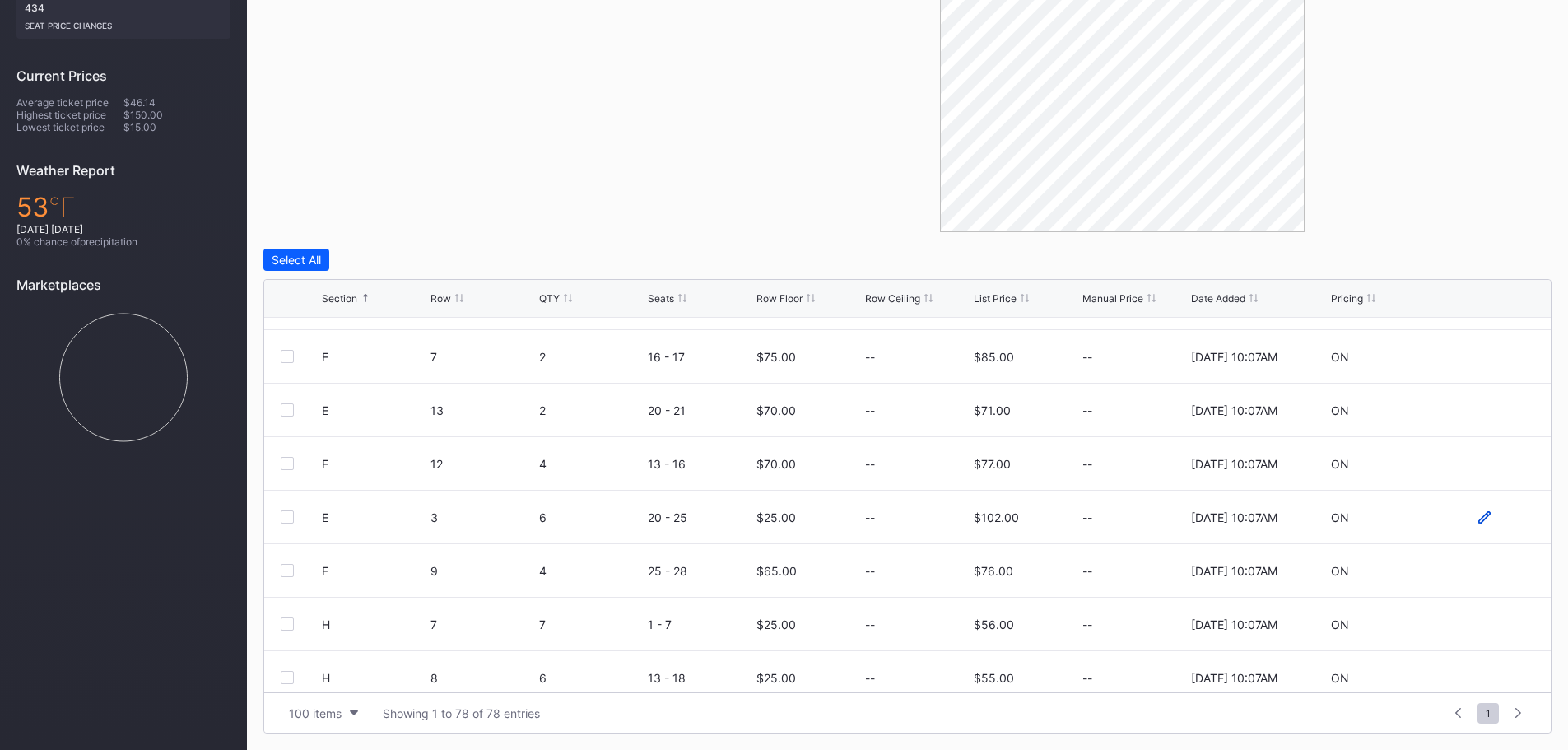
click at [1479, 517] on icon at bounding box center [1484, 517] width 12 height 12
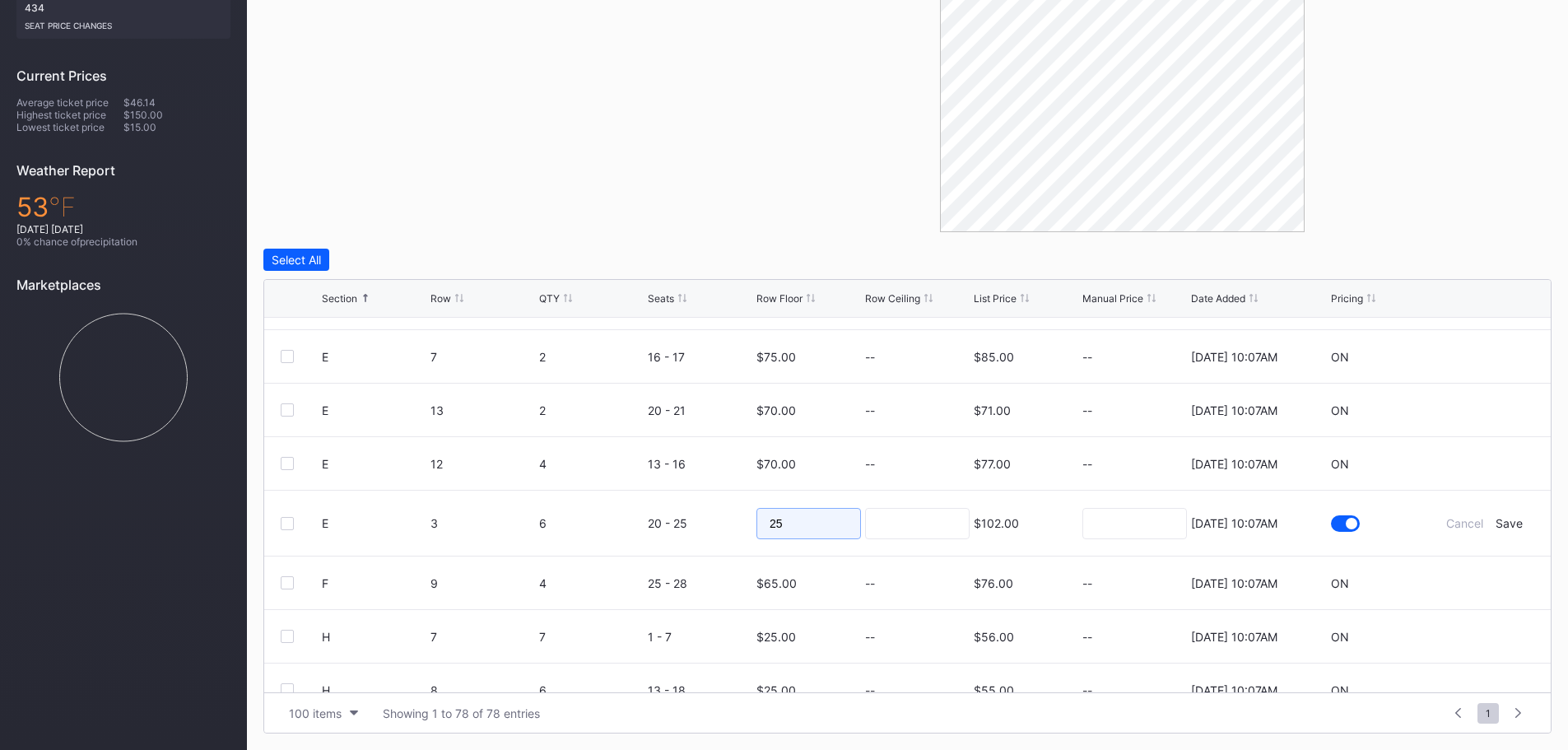
drag, startPoint x: 816, startPoint y: 521, endPoint x: 698, endPoint y: 528, distance: 118.2
click at [698, 528] on form "E 3 6 20 - 25 25 $102.00 8/20/2025 10:07AM Cancel Save" at bounding box center [928, 523] width 1213 height 65
type input "85"
click at [1498, 520] on div "Save" at bounding box center [1509, 523] width 28 height 14
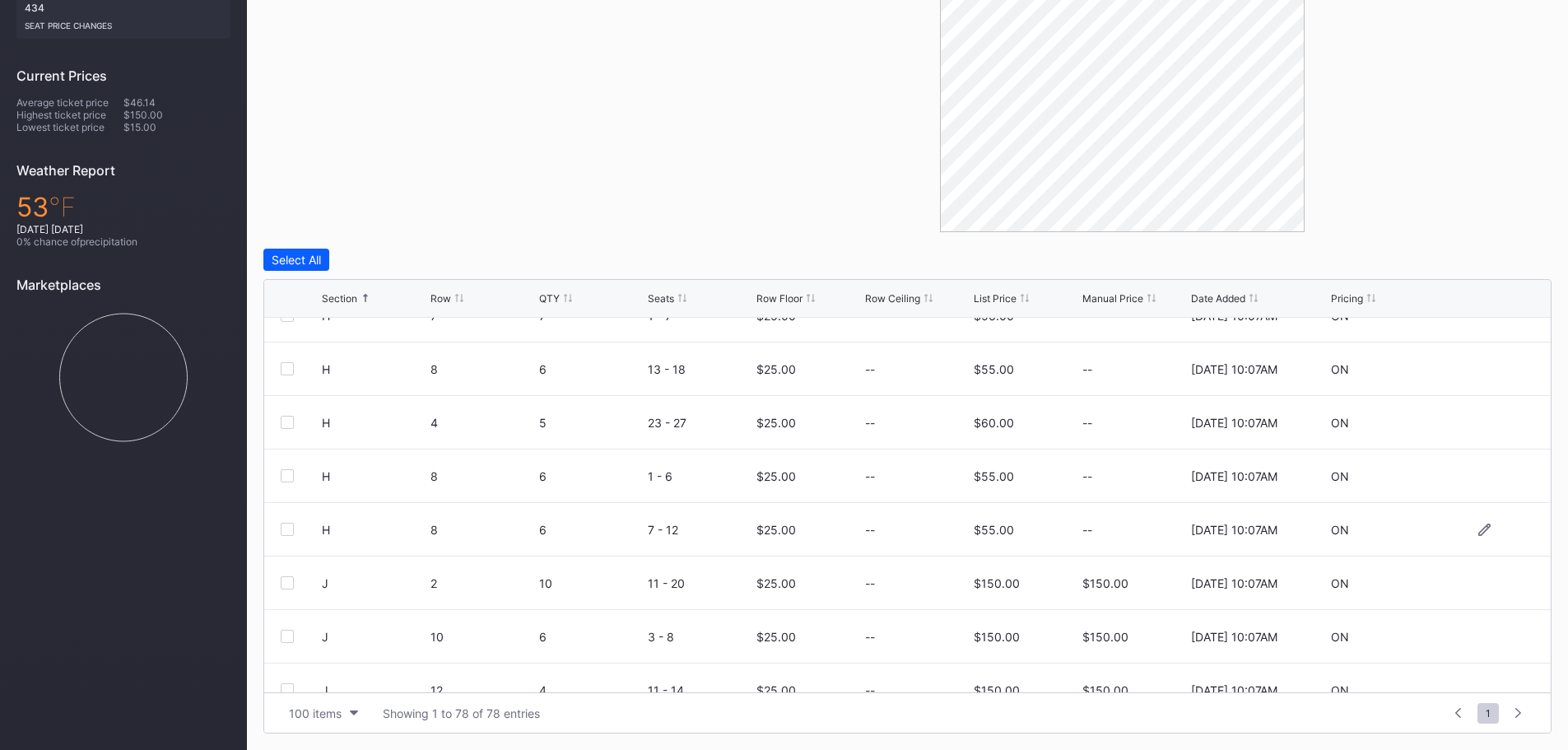
scroll to position [1976, 0]
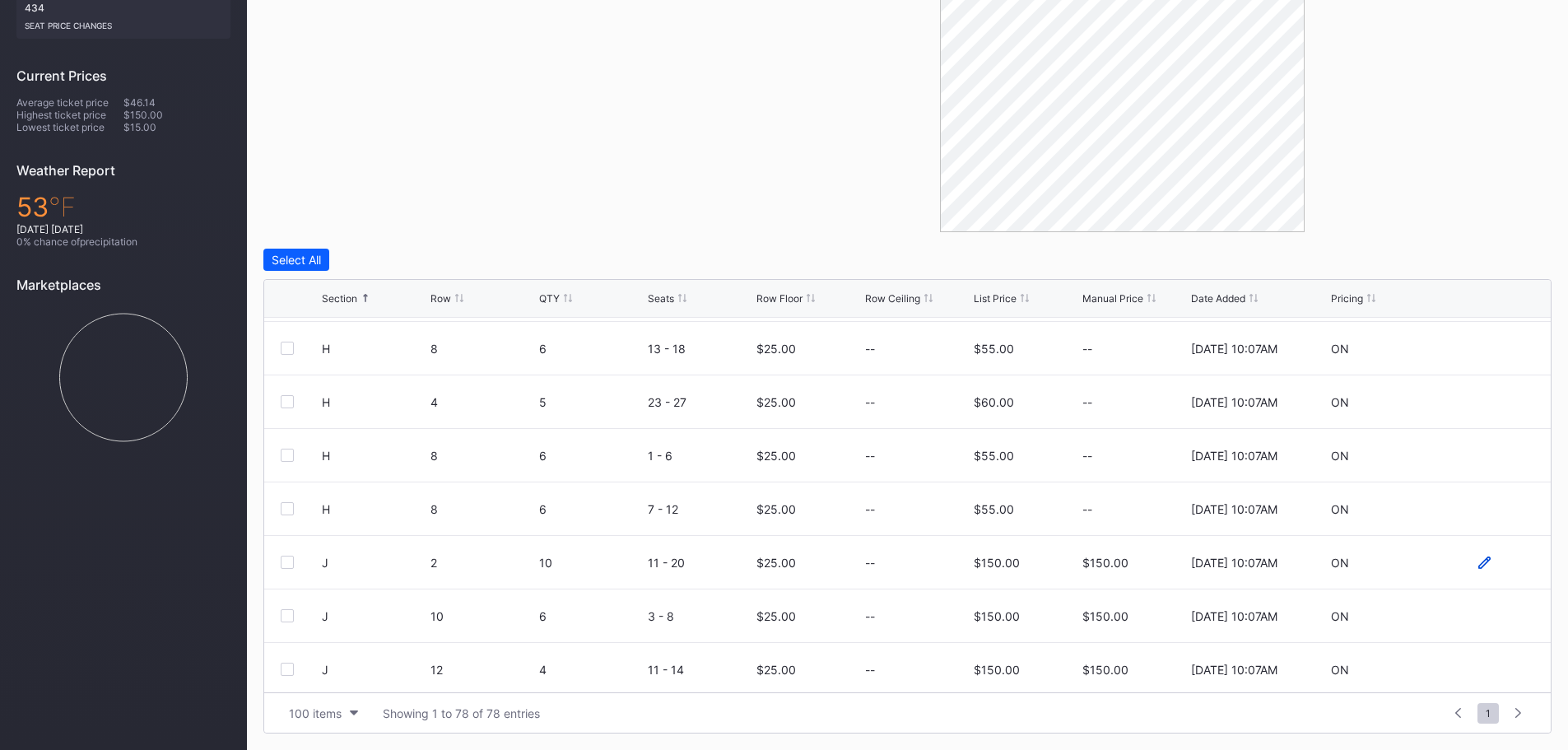
click at [1479, 559] on icon at bounding box center [1484, 562] width 12 height 12
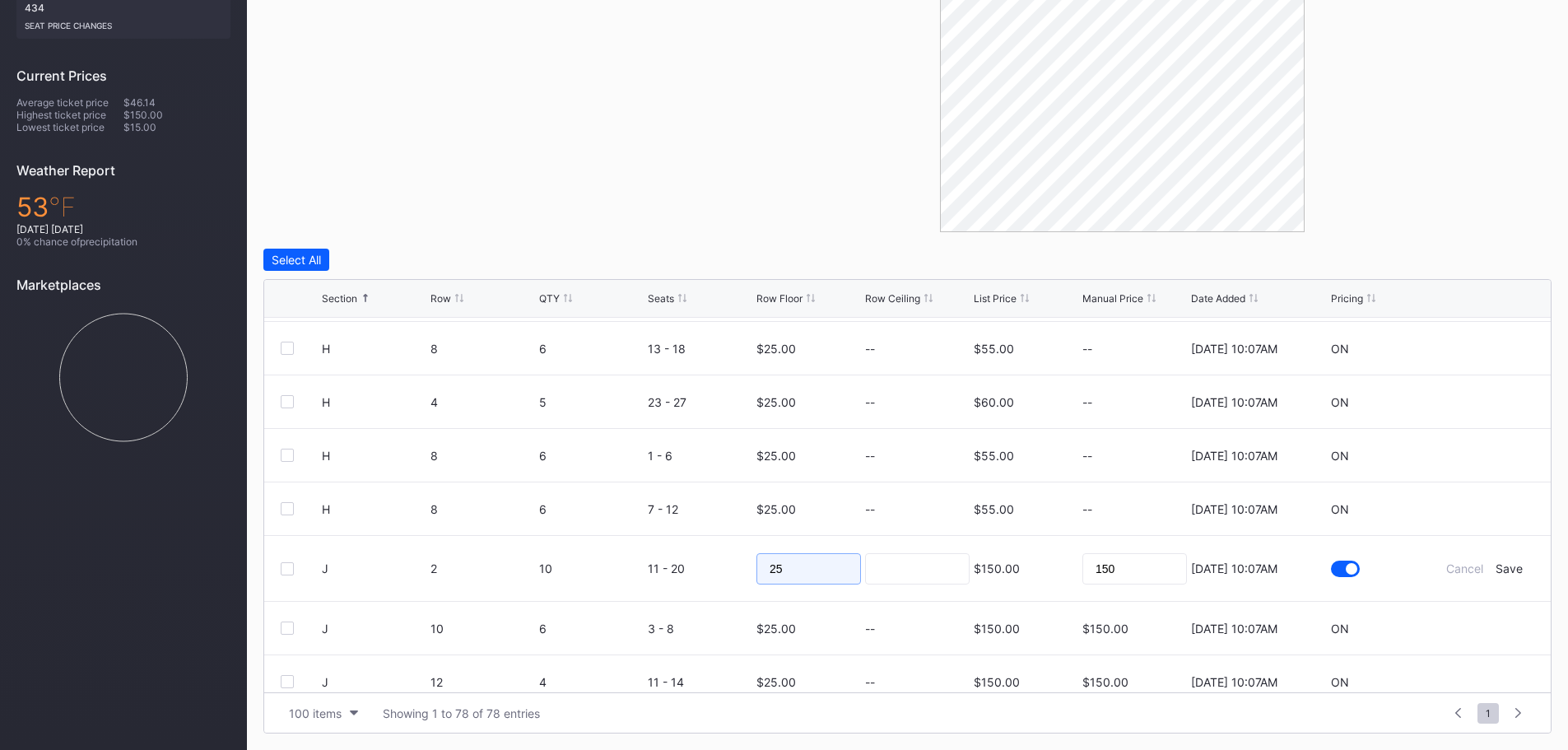
drag, startPoint x: 809, startPoint y: 565, endPoint x: 718, endPoint y: 562, distance: 91.0
click at [718, 562] on form "J 2 10 11 - 20 25 $150.00 150 8/20/2025 10:07AM Cancel Save" at bounding box center [928, 568] width 1213 height 65
type input "125"
click at [1483, 569] on div "Cancel Save" at bounding box center [1485, 568] width 99 height 14
click at [1496, 569] on div "Save" at bounding box center [1509, 568] width 28 height 14
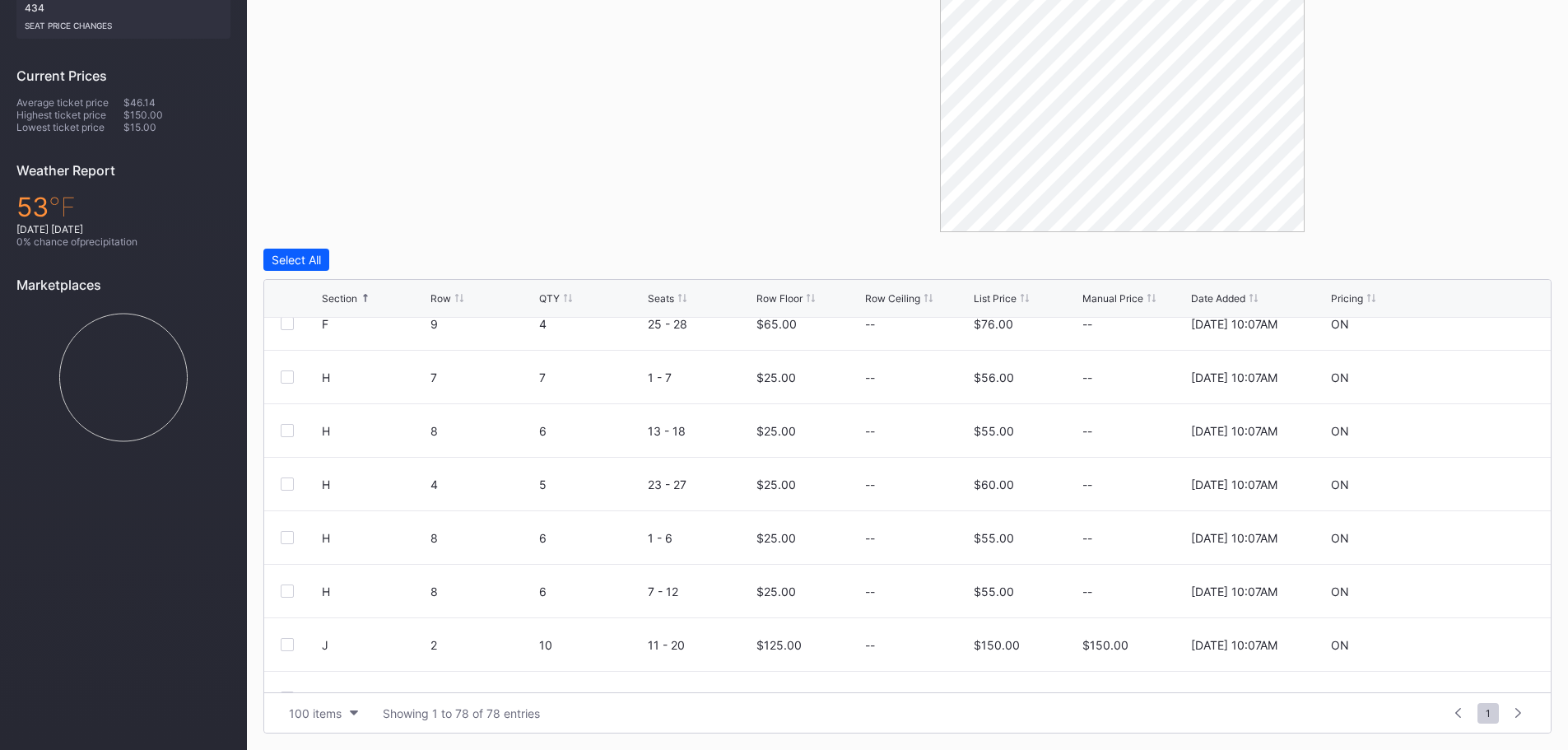
scroll to position [2059, 0]
click at [1479, 536] on icon at bounding box center [1484, 532] width 12 height 12
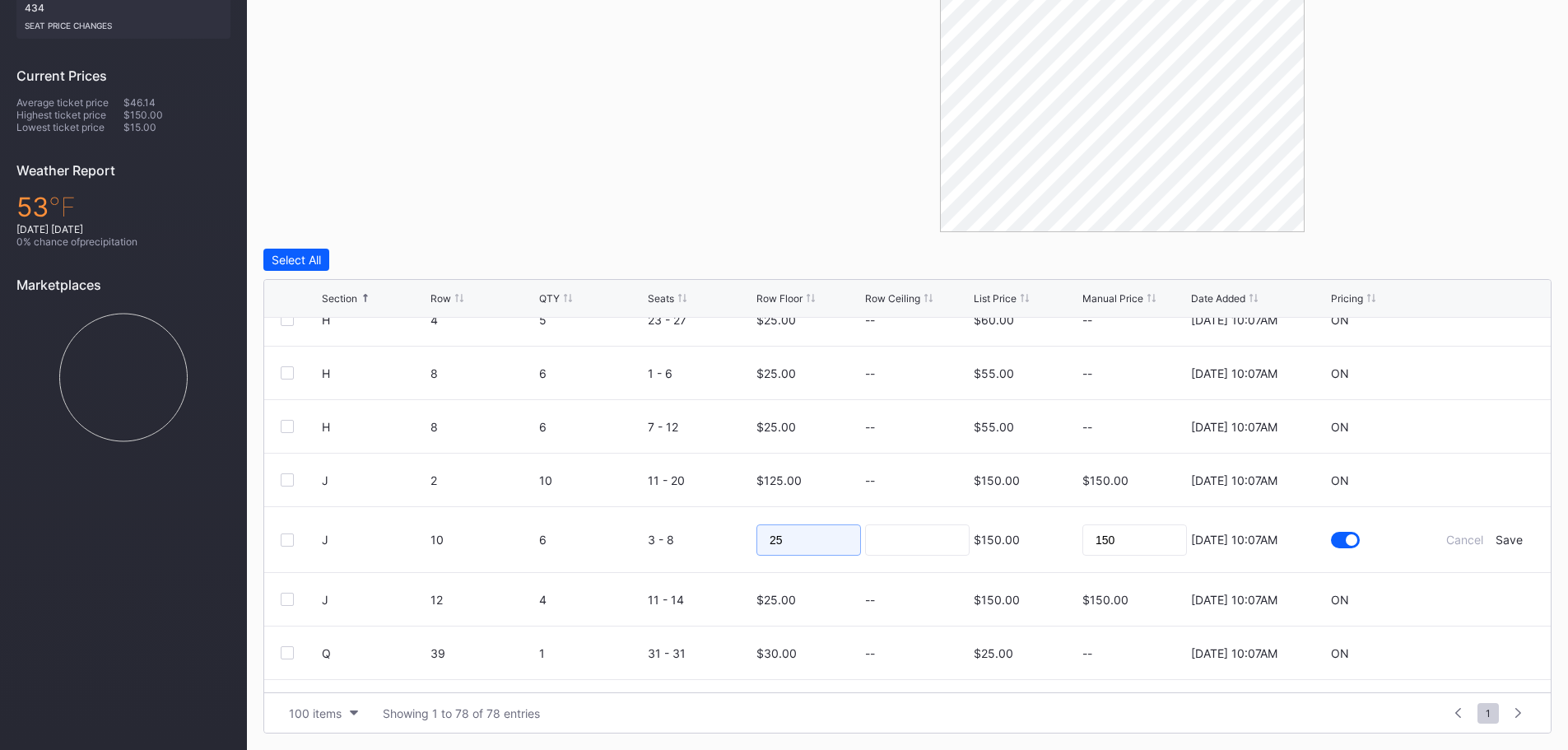
drag, startPoint x: 722, startPoint y: 532, endPoint x: 652, endPoint y: 521, distance: 70.9
click at [661, 525] on form "J 10 6 3 - 8 25 $150.00 150 8/20/2025 10:07AM Cancel Save" at bounding box center [928, 540] width 1213 height 65
type input "125"
click at [1496, 539] on div "Save" at bounding box center [1509, 539] width 28 height 14
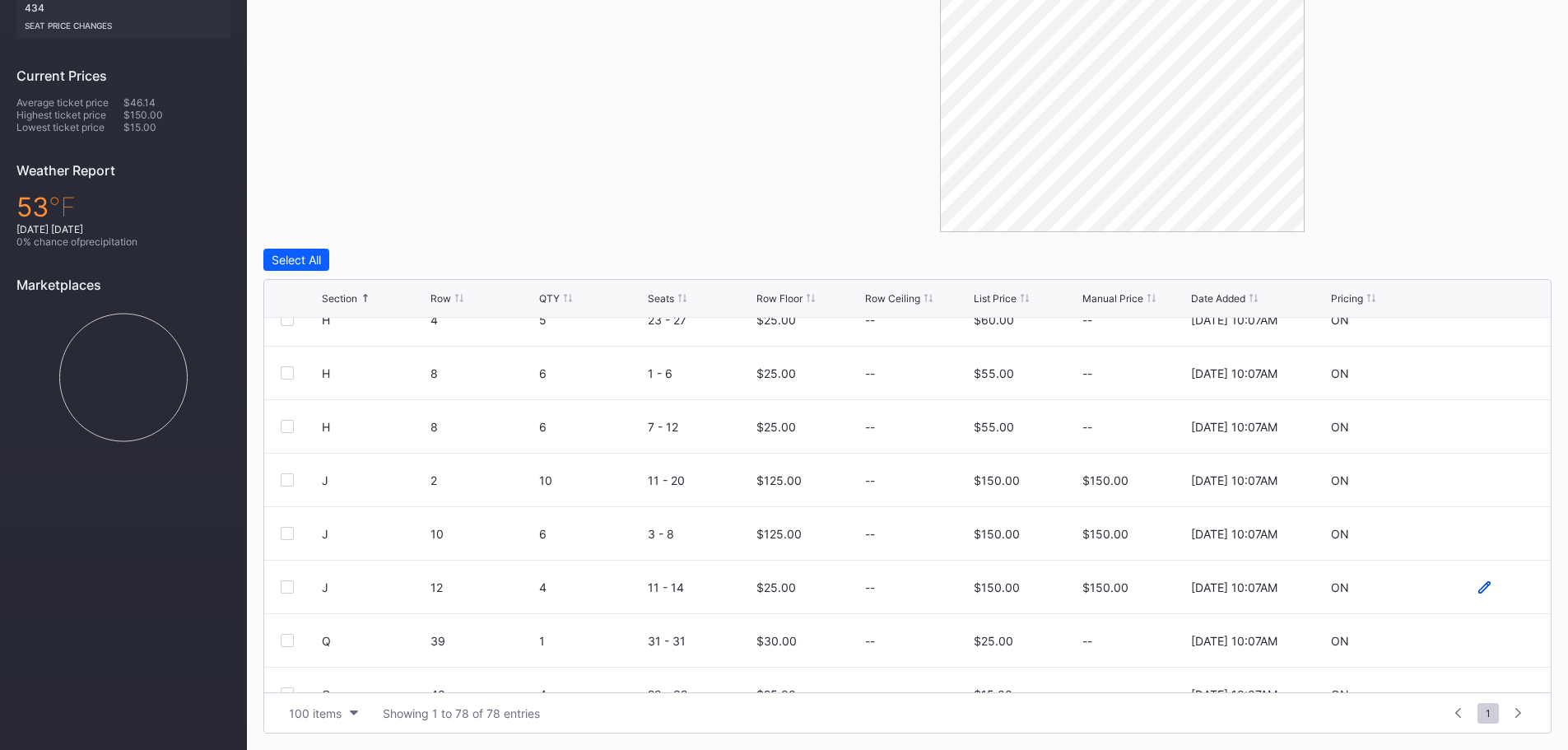
click at [1479, 584] on icon at bounding box center [1484, 587] width 12 height 12
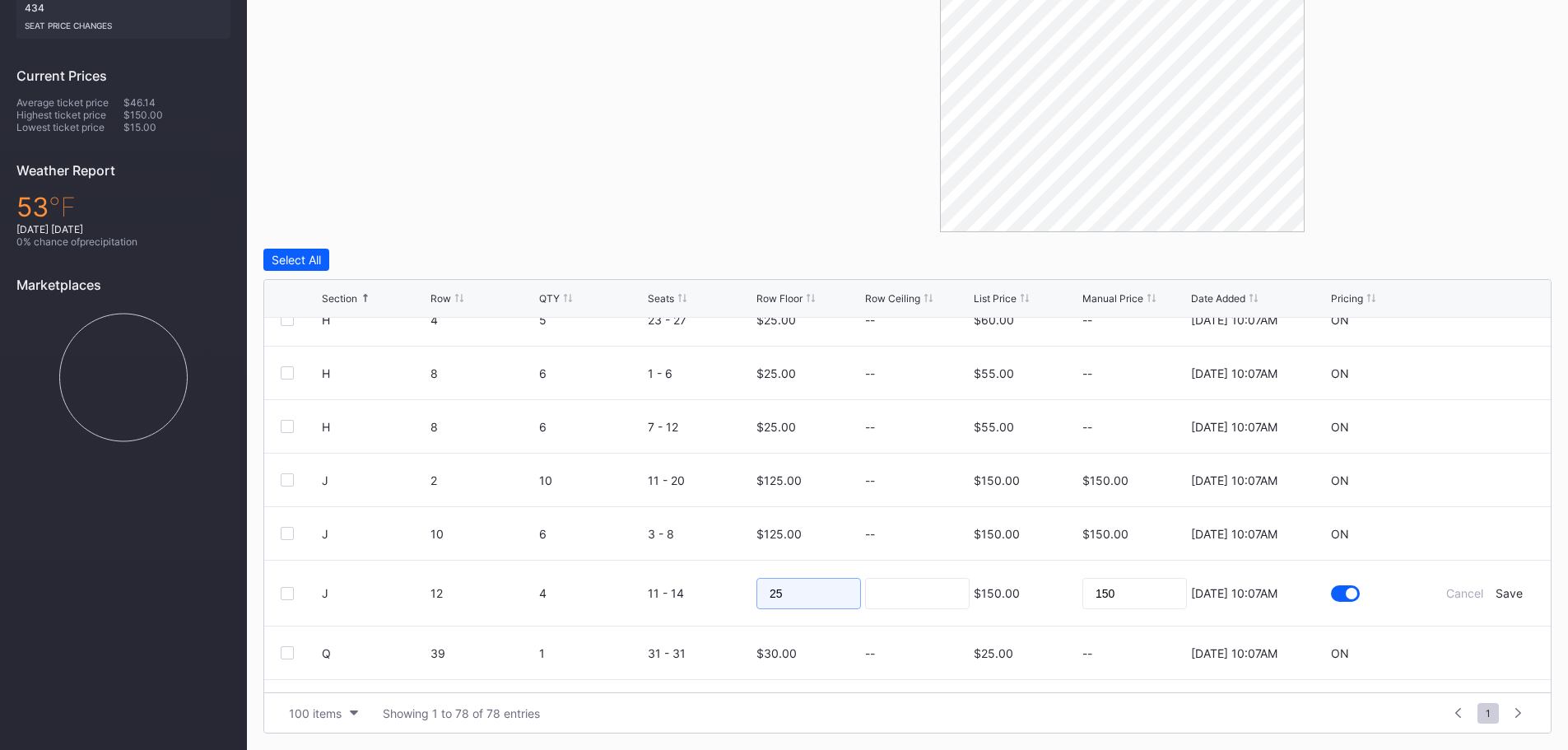
click at [763, 593] on input "25" at bounding box center [809, 593] width 105 height 31
type input "125"
click at [1512, 601] on form "J 12 4 11 - 14 125 $150.00 150 8/20/2025 10:07AM Cancel Save" at bounding box center [928, 593] width 1213 height 65
click at [1504, 594] on div "Save" at bounding box center [1509, 593] width 28 height 14
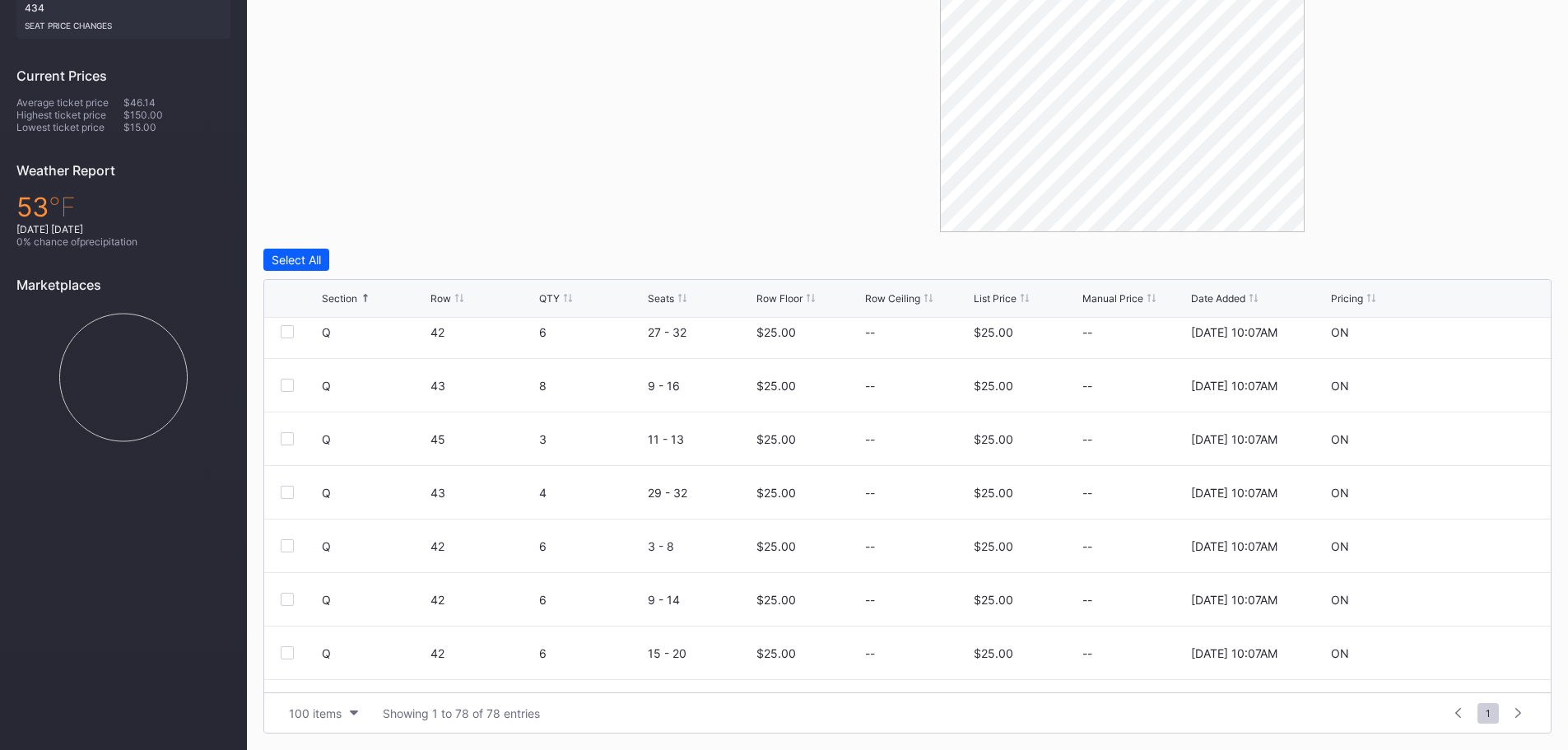
scroll to position [2552, 0]
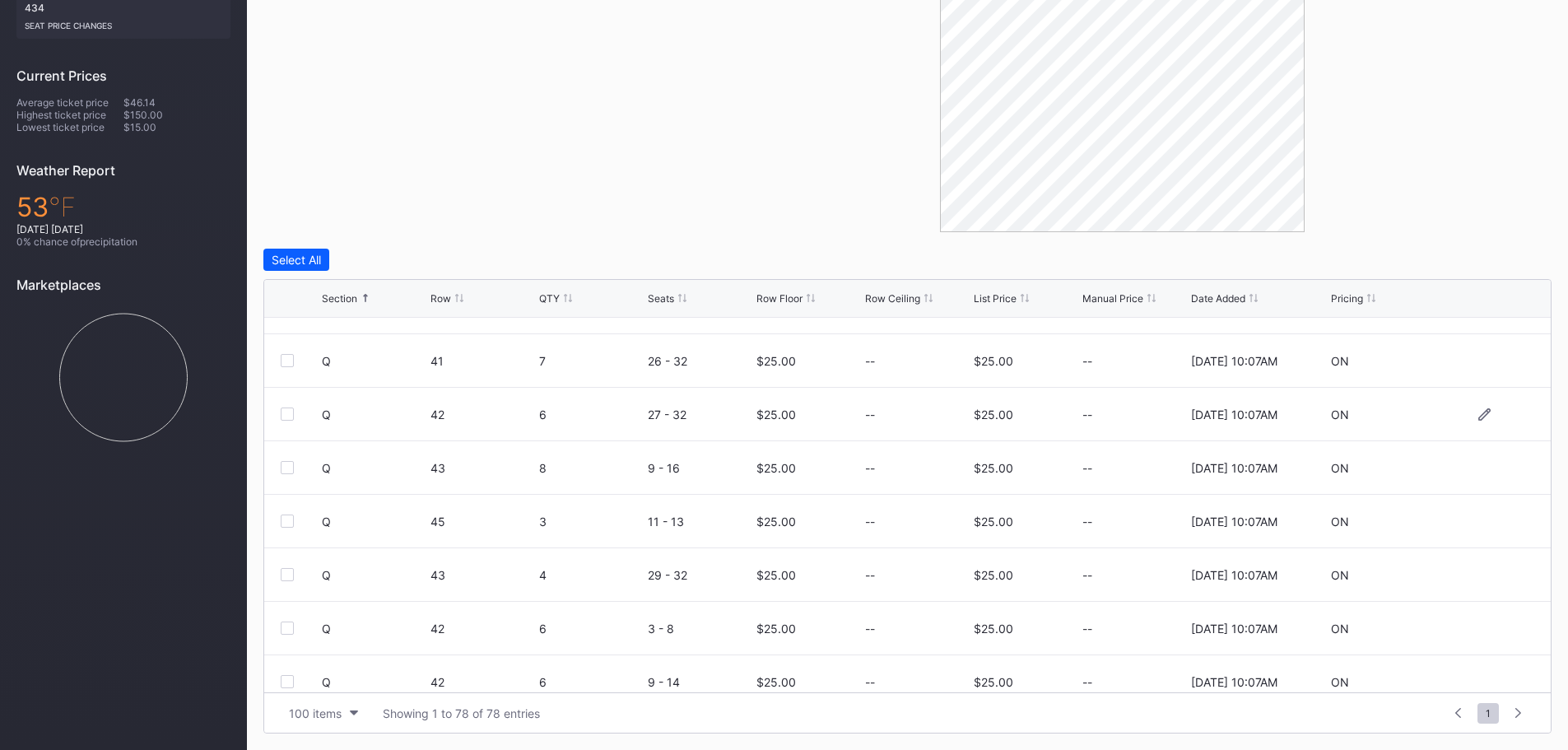
click at [279, 411] on div "Q 42 6 27 - 32 $25.00 -- $25.00 -- 8/20/2025 10:07AM ON" at bounding box center [908, 414] width 1287 height 53
click at [281, 418] on div at bounding box center [287, 414] width 13 height 13
click at [289, 472] on div at bounding box center [287, 468] width 13 height 13
click at [365, 260] on div "Edit 2 Rows" at bounding box center [381, 260] width 63 height 14
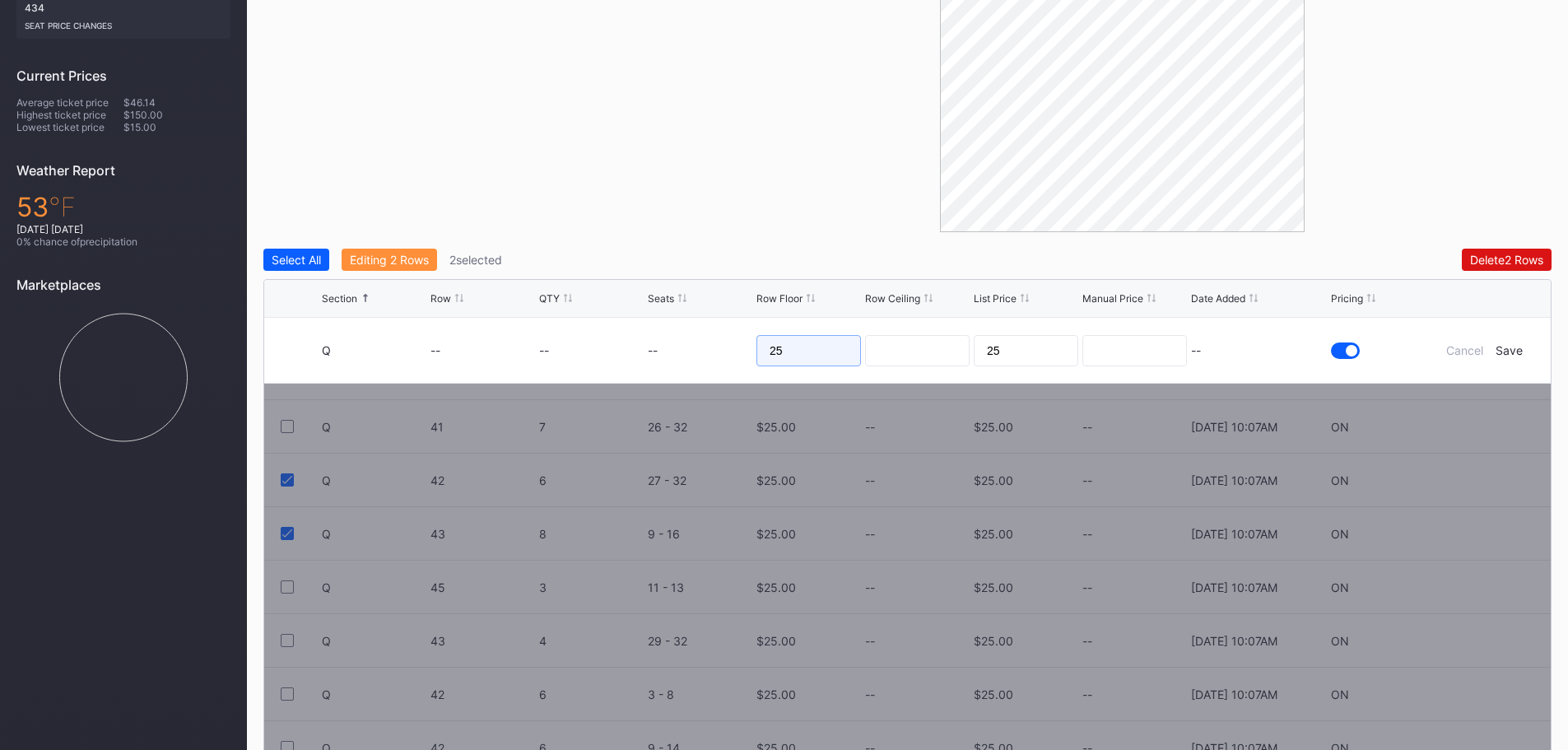
drag, startPoint x: 774, startPoint y: 344, endPoint x: 742, endPoint y: 343, distance: 32.0
click at [742, 343] on form "Q -- -- -- 25 25 -- Cancel Save" at bounding box center [928, 350] width 1213 height 65
type input "30"
drag, startPoint x: 1022, startPoint y: 350, endPoint x: 857, endPoint y: 319, distance: 167.9
click at [859, 319] on form "Q -- -- -- 30 25 -- Cancel Save" at bounding box center [928, 350] width 1213 height 65
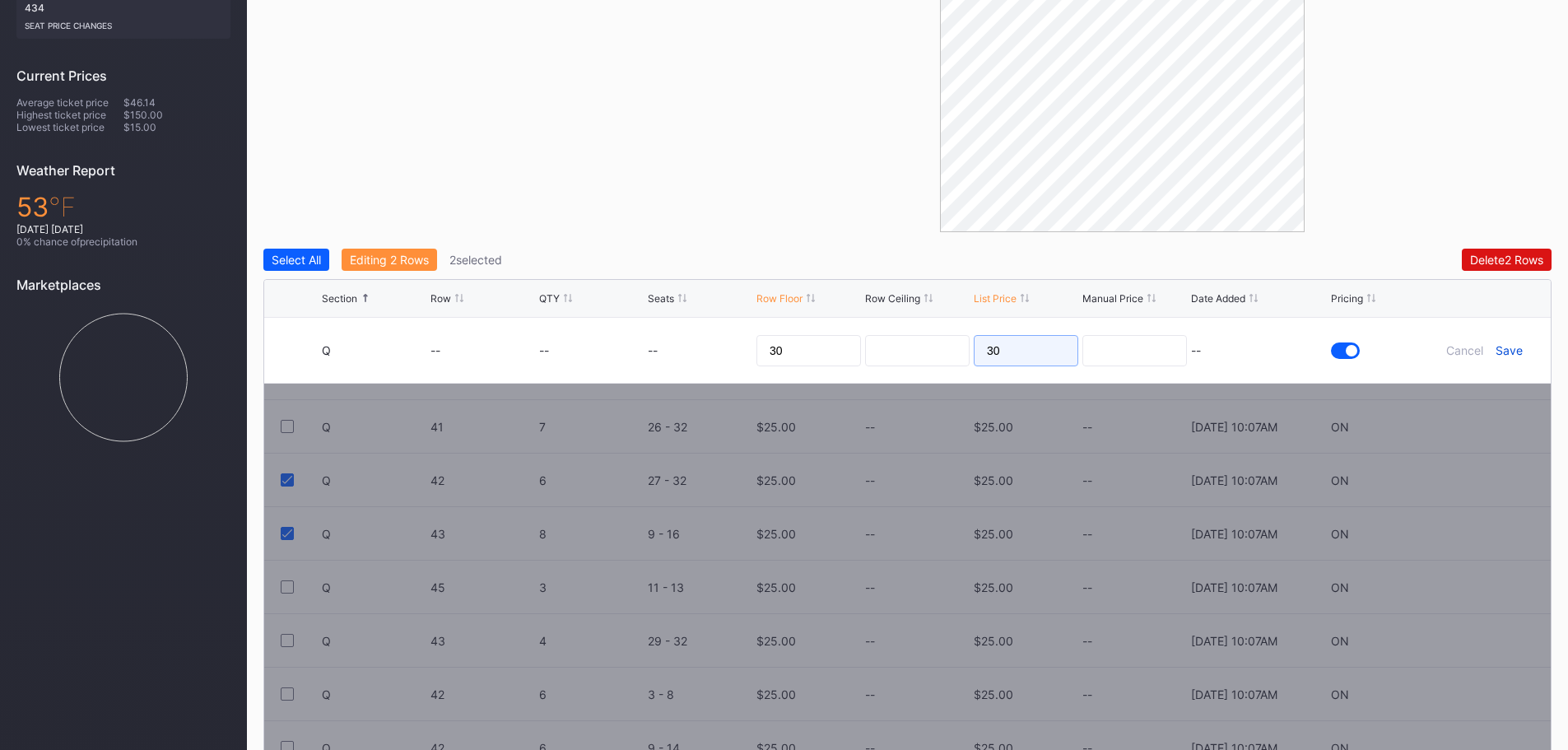
type input "30"
click at [1517, 356] on div "Save" at bounding box center [1509, 350] width 28 height 14
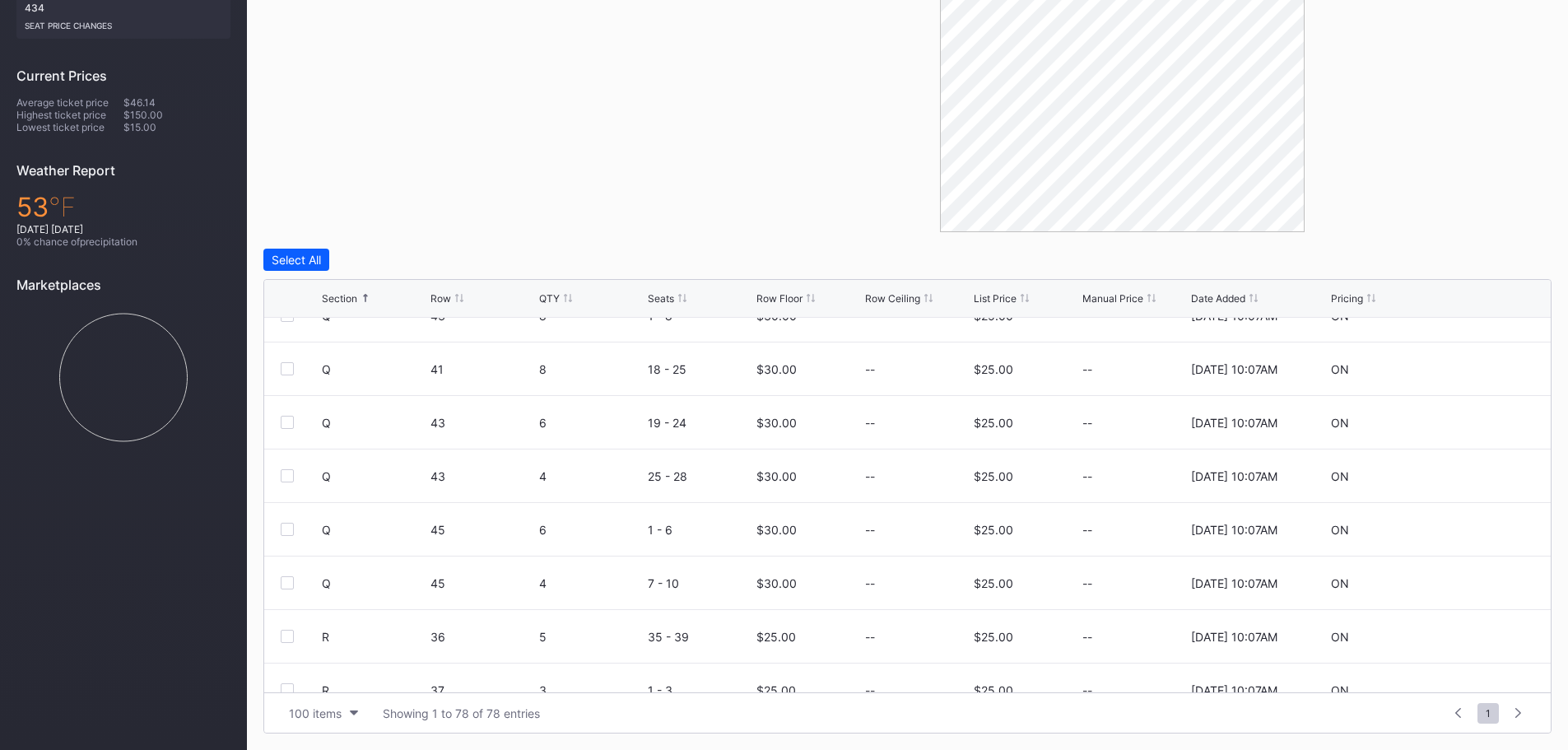
scroll to position [3129, 0]
click at [283, 426] on div at bounding box center [287, 427] width 13 height 13
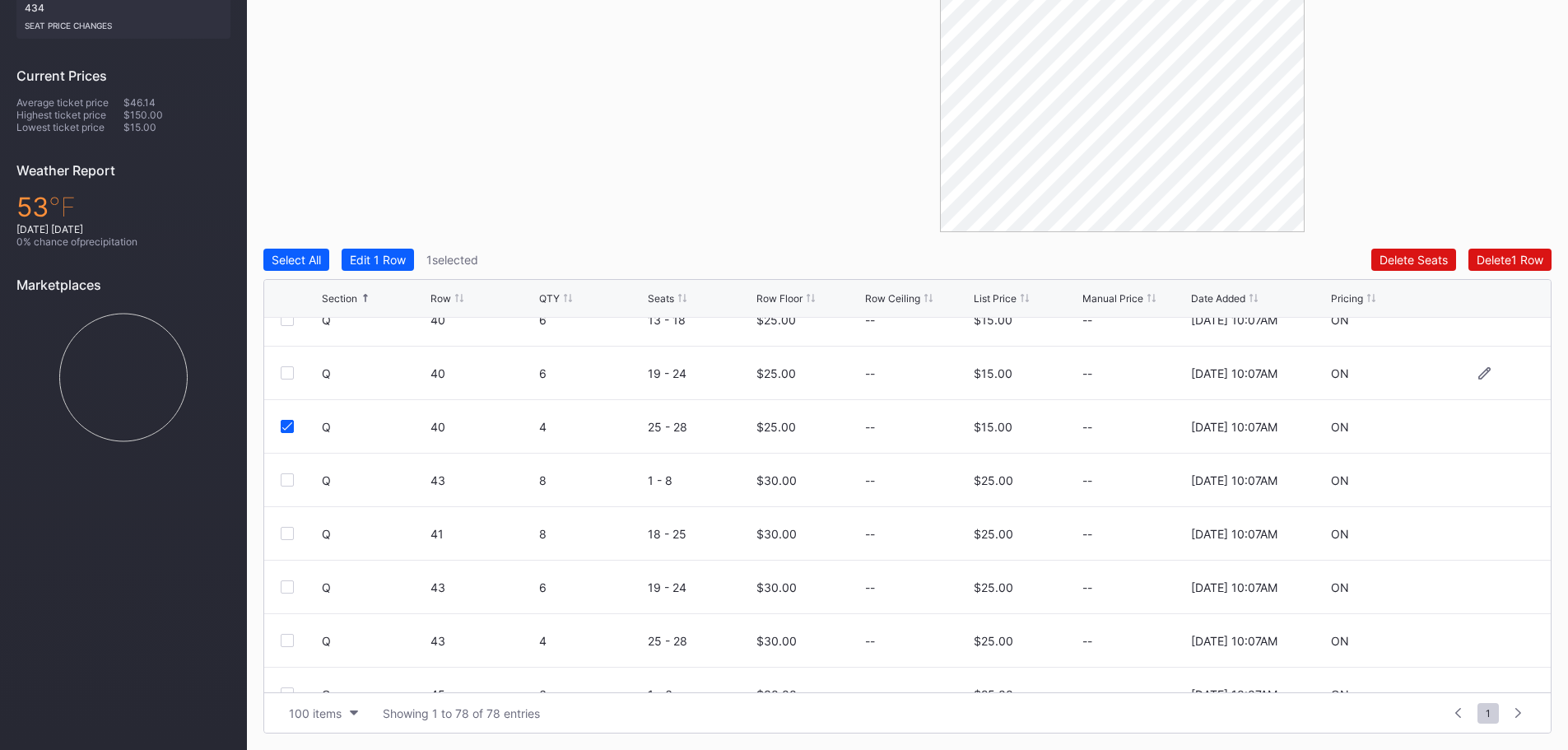
click at [285, 377] on div at bounding box center [287, 373] width 13 height 13
click at [286, 321] on div at bounding box center [287, 319] width 13 height 13
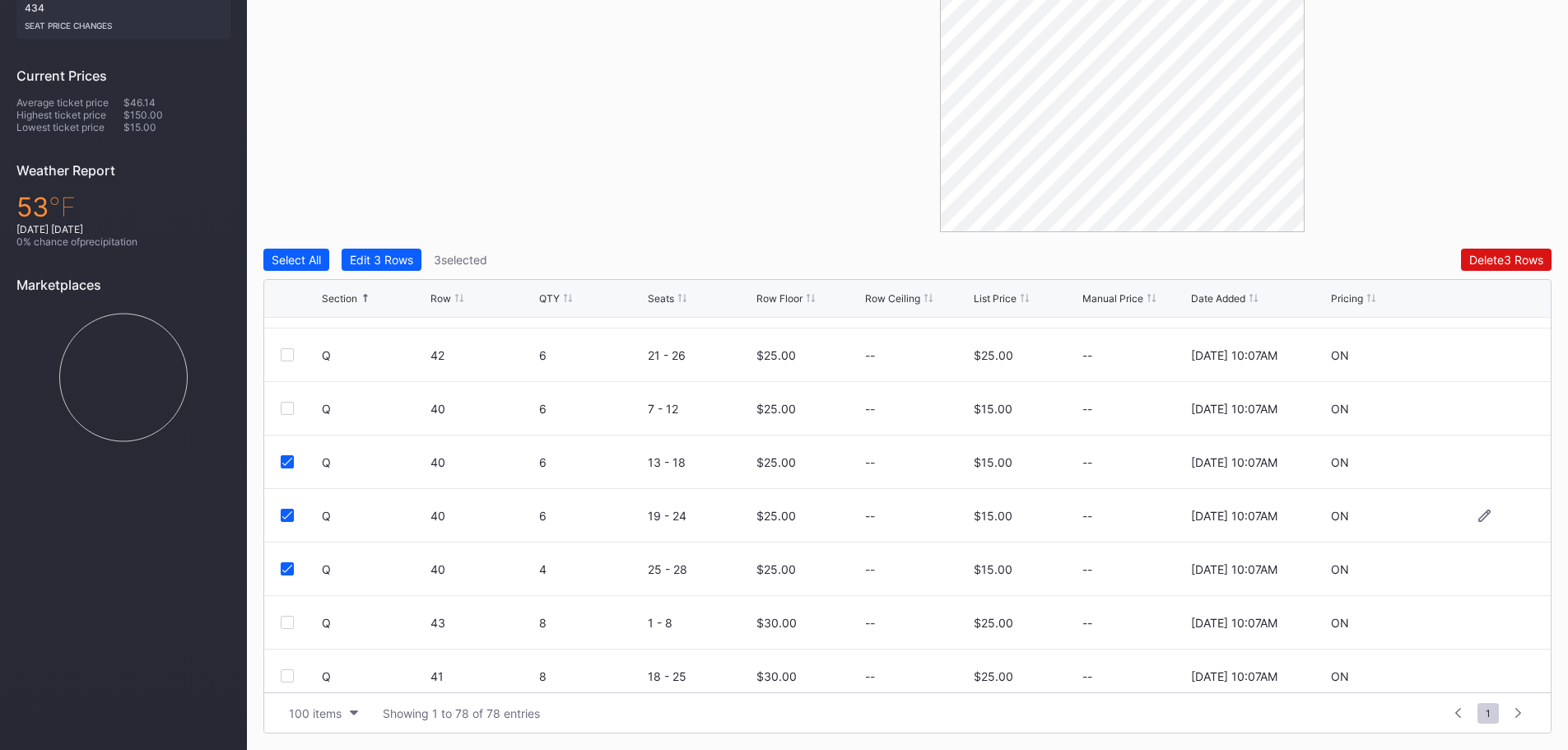
scroll to position [2964, 0]
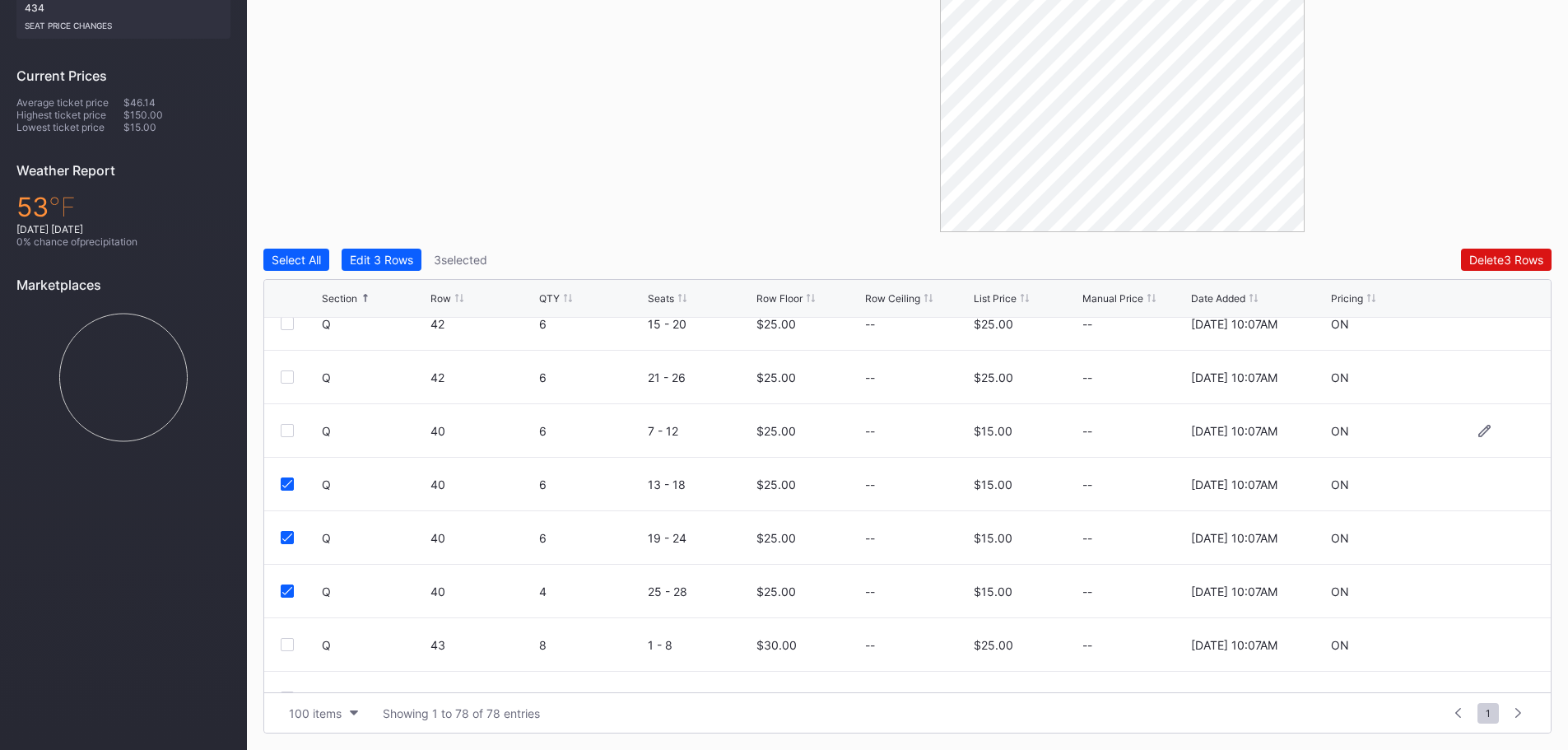
click at [286, 429] on div at bounding box center [287, 431] width 13 height 13
click at [406, 257] on div "Edit 4 Rows" at bounding box center [381, 260] width 64 height 14
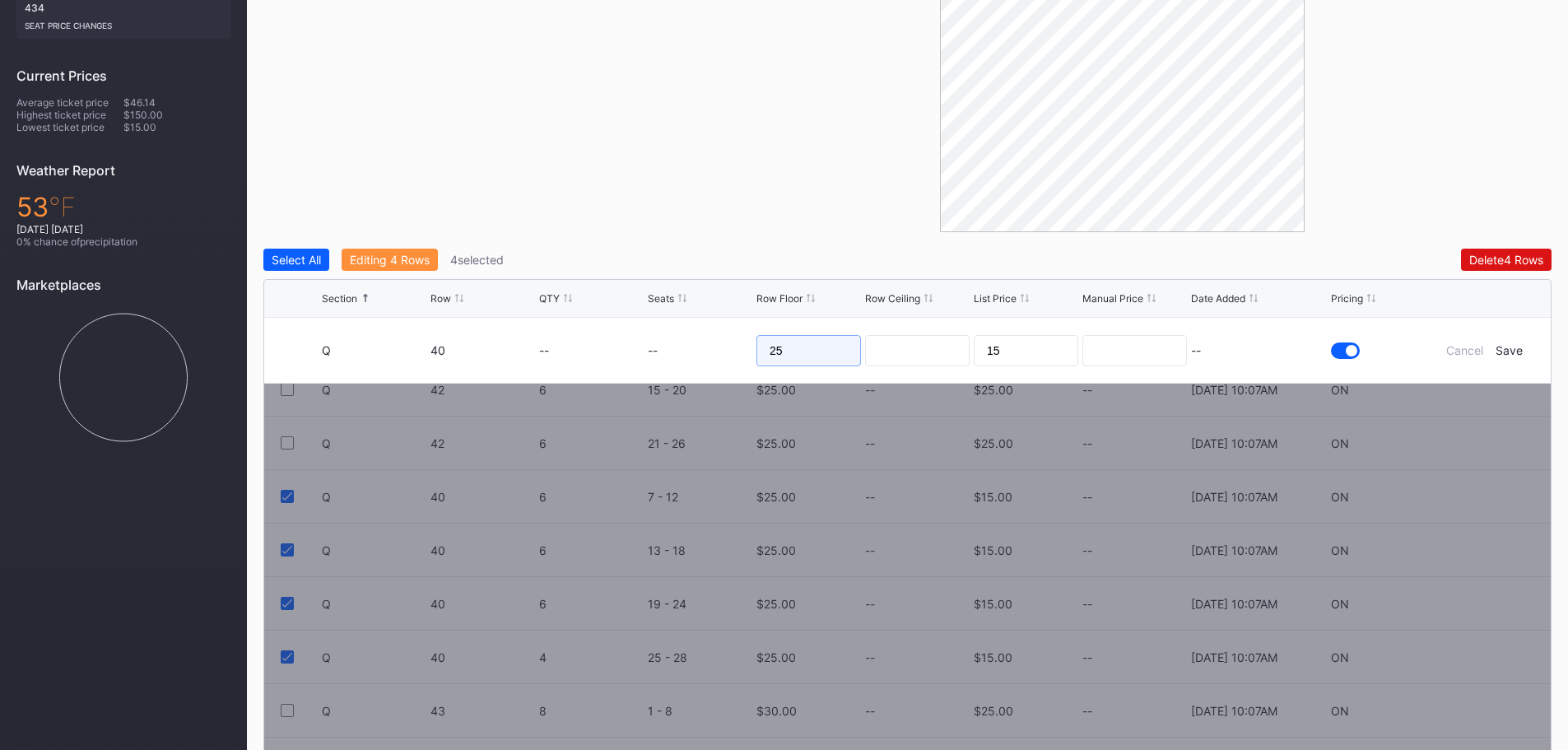
drag, startPoint x: 803, startPoint y: 357, endPoint x: 679, endPoint y: 352, distance: 124.1
click at [684, 353] on form "Q 40 -- -- 25 15 -- Cancel Save" at bounding box center [928, 350] width 1213 height 65
type input "30"
drag, startPoint x: 1061, startPoint y: 351, endPoint x: 875, endPoint y: 318, distance: 188.9
click at [877, 318] on form "Q 40 -- -- 30 15 -- Cancel Save" at bounding box center [928, 350] width 1213 height 65
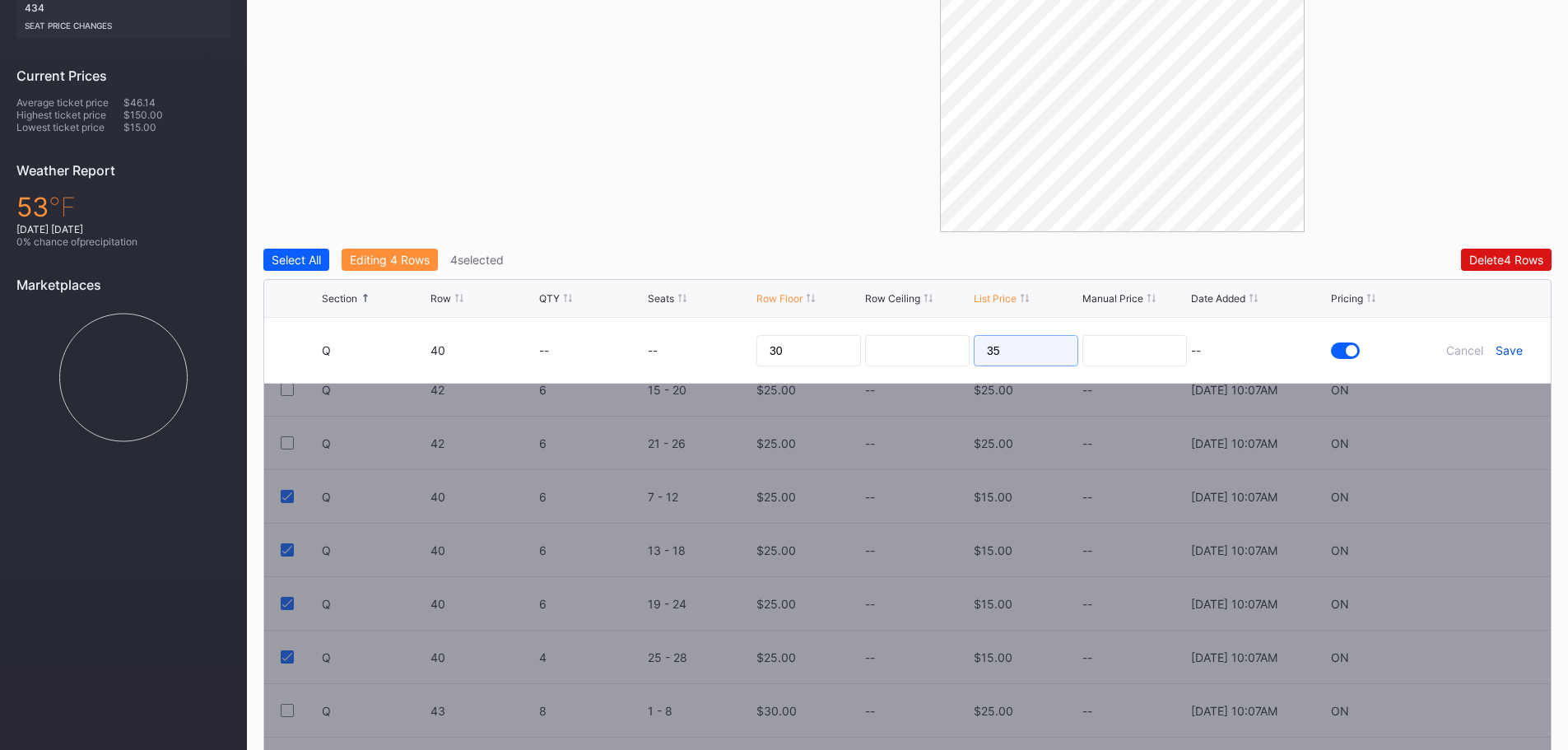
type input "35"
click at [1515, 347] on div "Save" at bounding box center [1509, 350] width 28 height 14
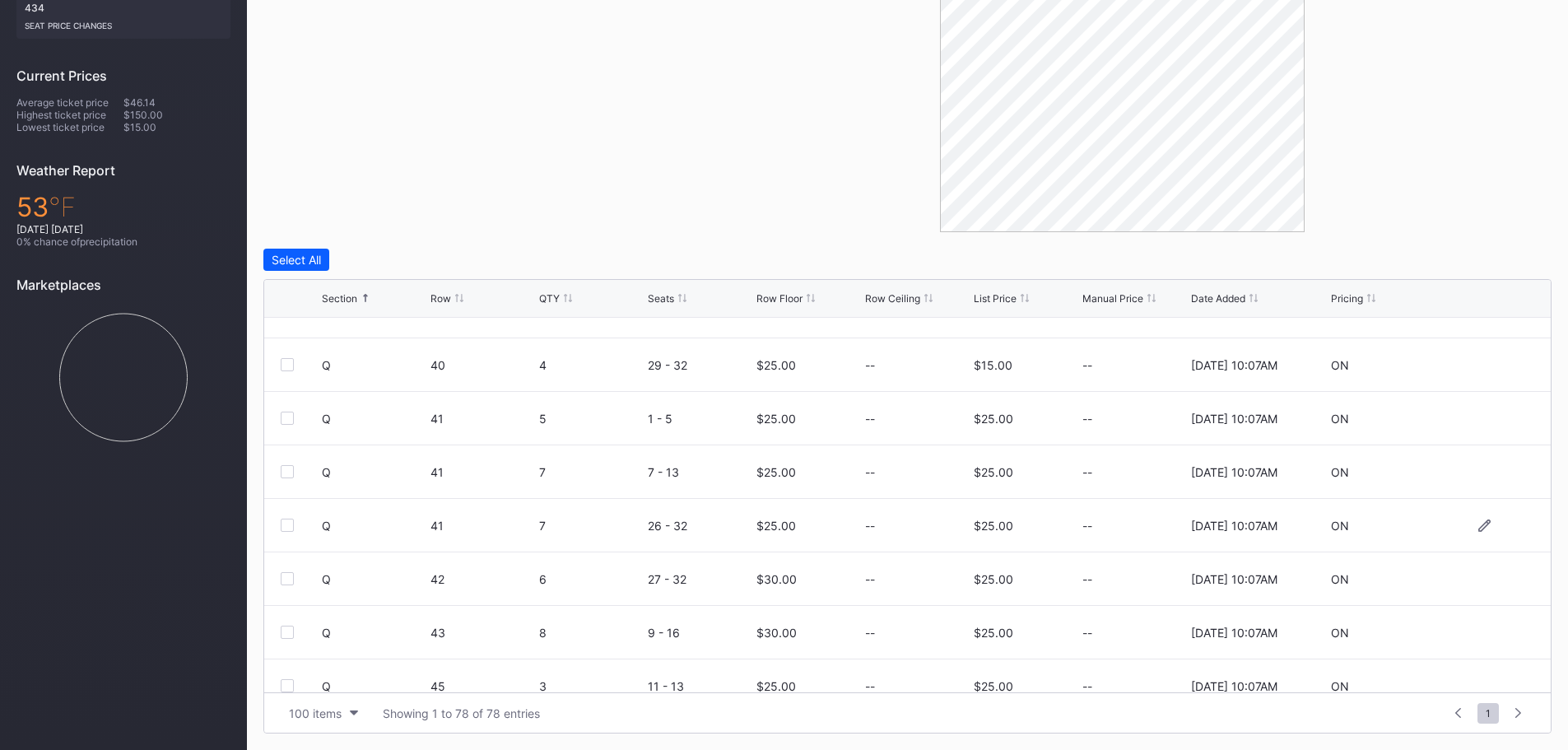
scroll to position [2305, 0]
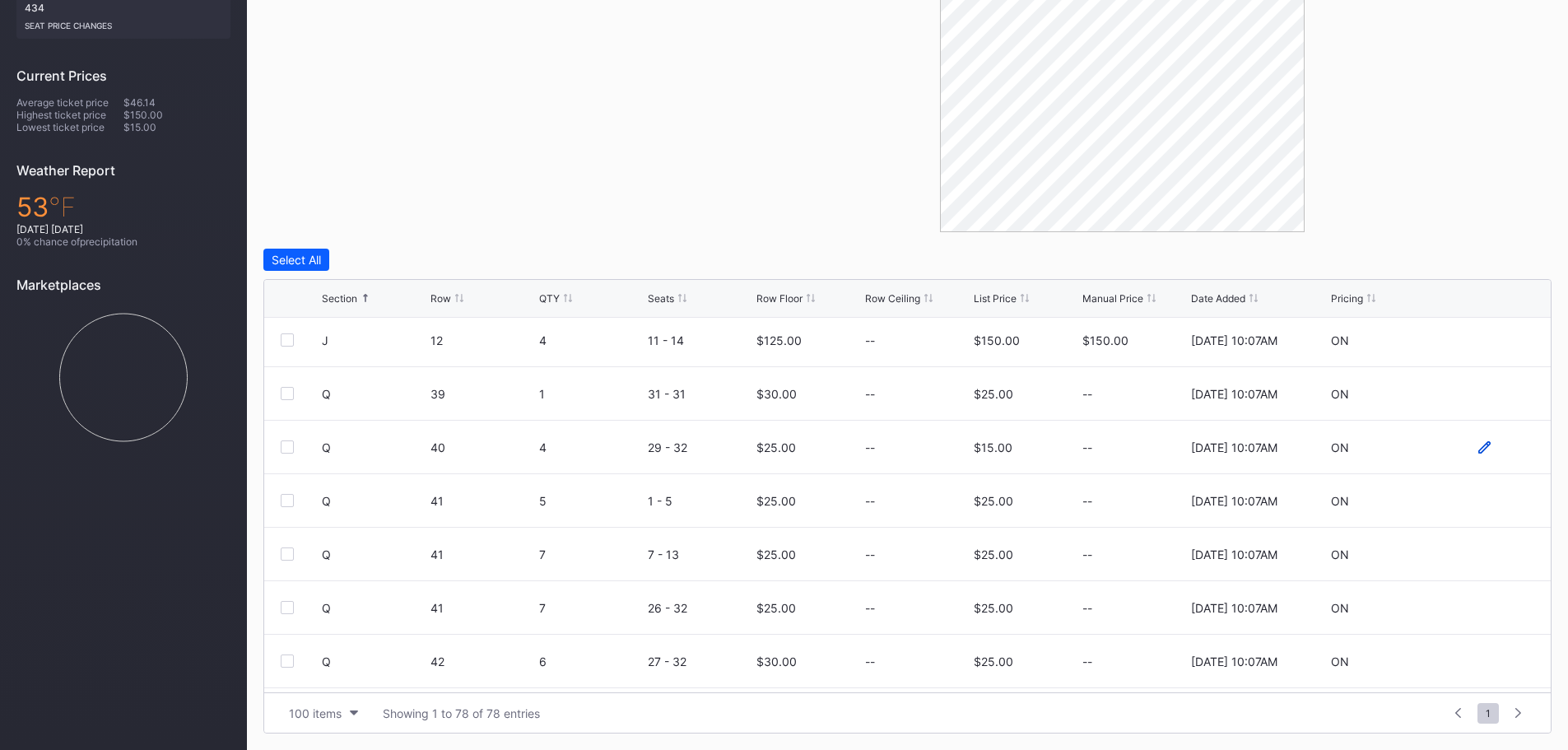
click at [1479, 447] on icon at bounding box center [1484, 447] width 12 height 12
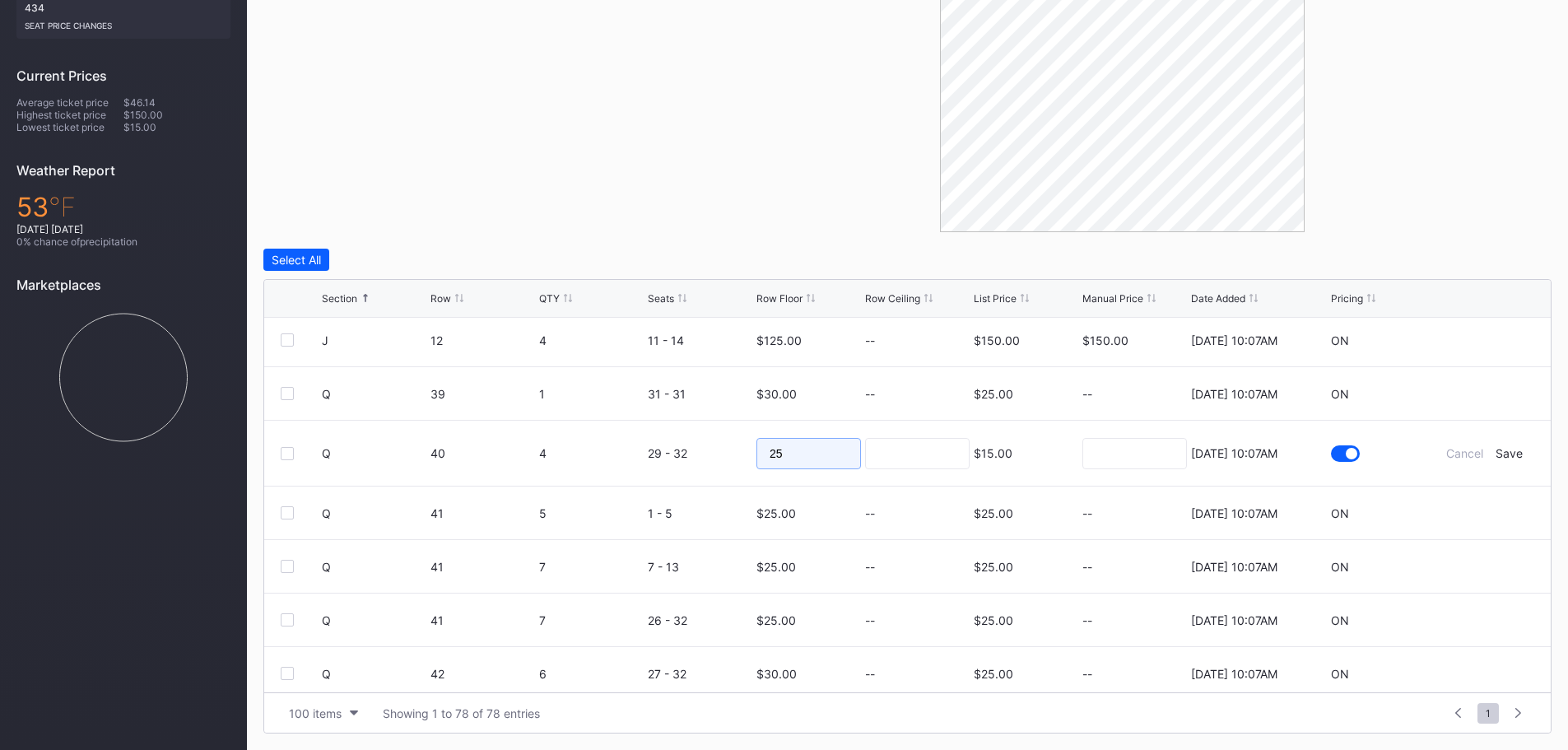
drag, startPoint x: 790, startPoint y: 447, endPoint x: 701, endPoint y: 435, distance: 89.8
click at [701, 435] on form "Q 40 4 29 - 32 25 $15.00 8/20/2025 10:07AM Cancel Save" at bounding box center [928, 453] width 1213 height 65
type input "30"
click at [1497, 456] on div "Save" at bounding box center [1509, 453] width 28 height 14
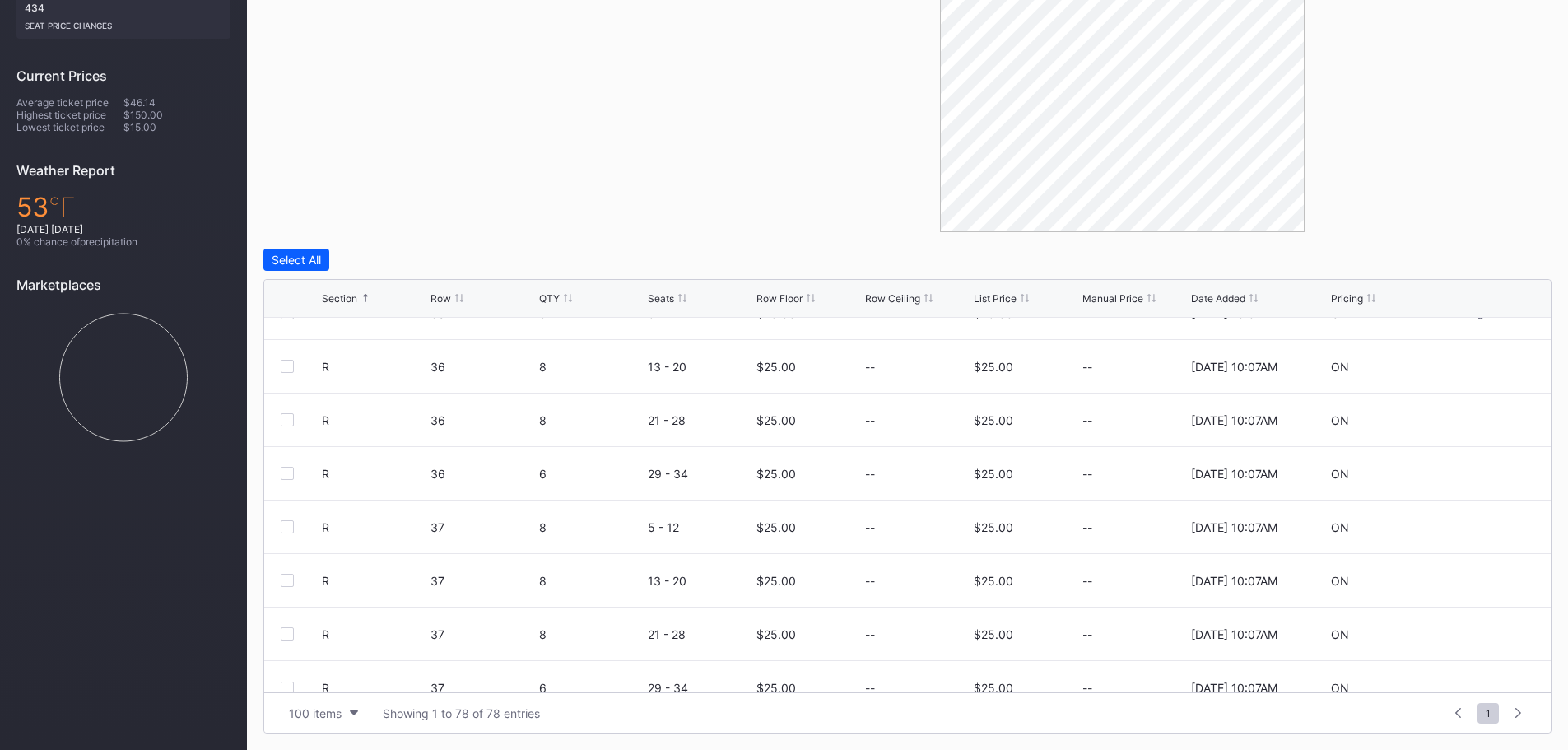
scroll to position [3800, 0]
